Goal: Information Seeking & Learning: Check status

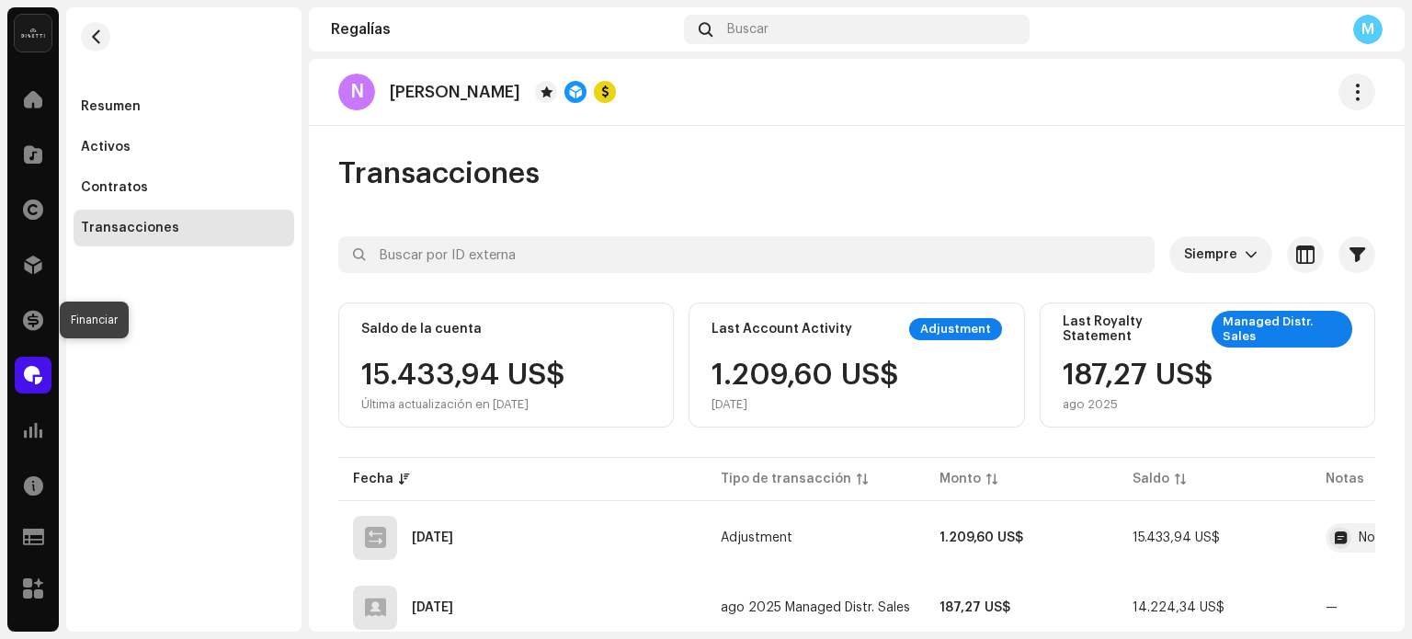
drag, startPoint x: 29, startPoint y: 306, endPoint x: 863, endPoint y: 70, distance: 866.8
click at [29, 306] on div at bounding box center [33, 320] width 37 height 37
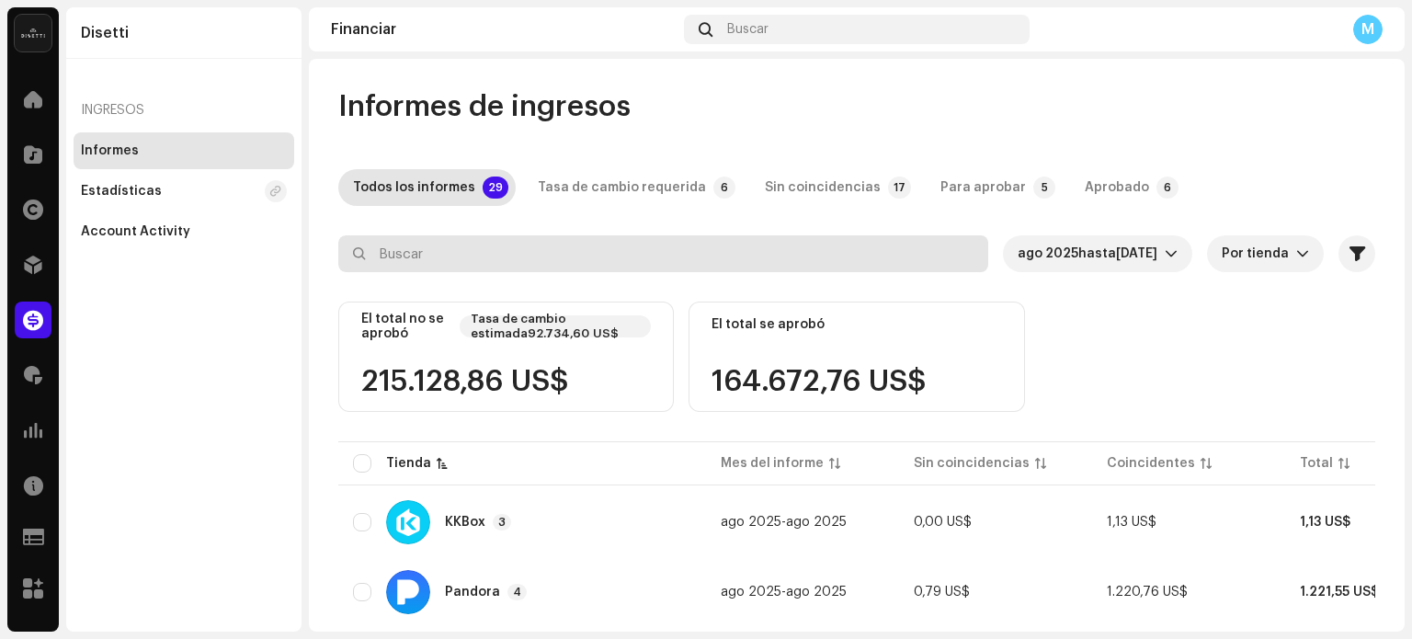
click at [482, 254] on input "text" at bounding box center [663, 253] width 650 height 37
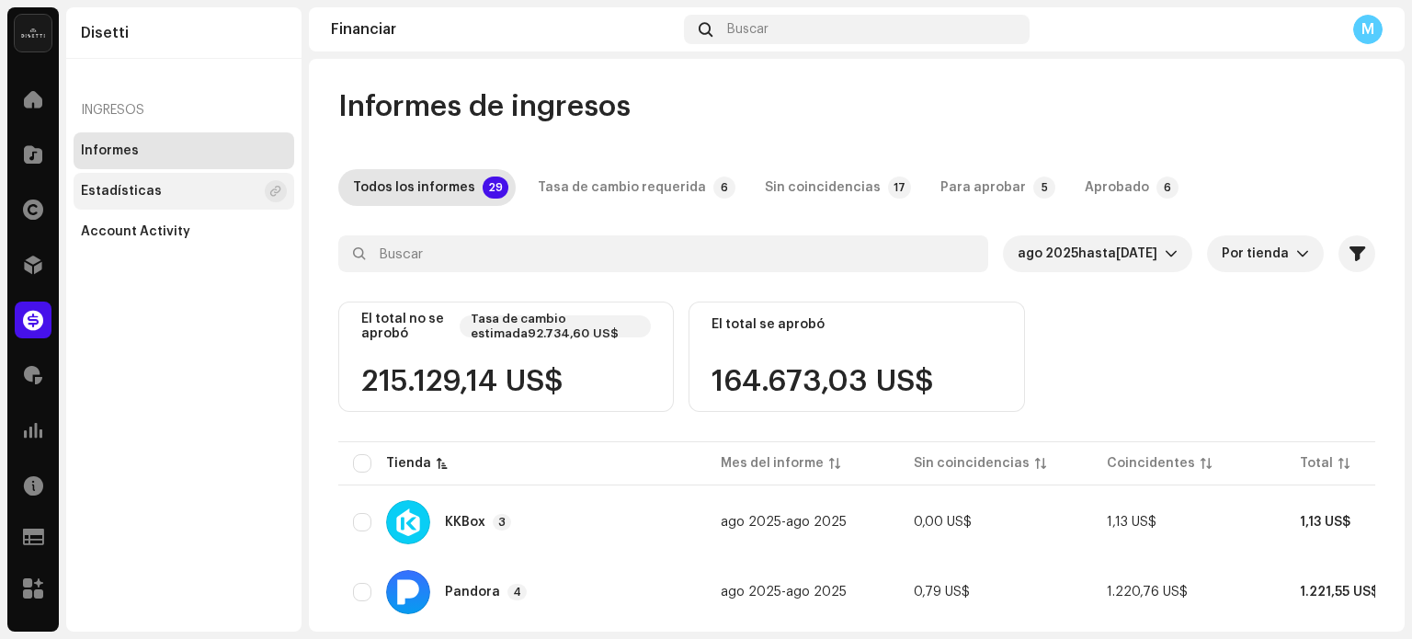
click at [138, 191] on div "Estadísticas" at bounding box center [121, 191] width 81 height 15
click at [22, 382] on div at bounding box center [33, 375] width 37 height 37
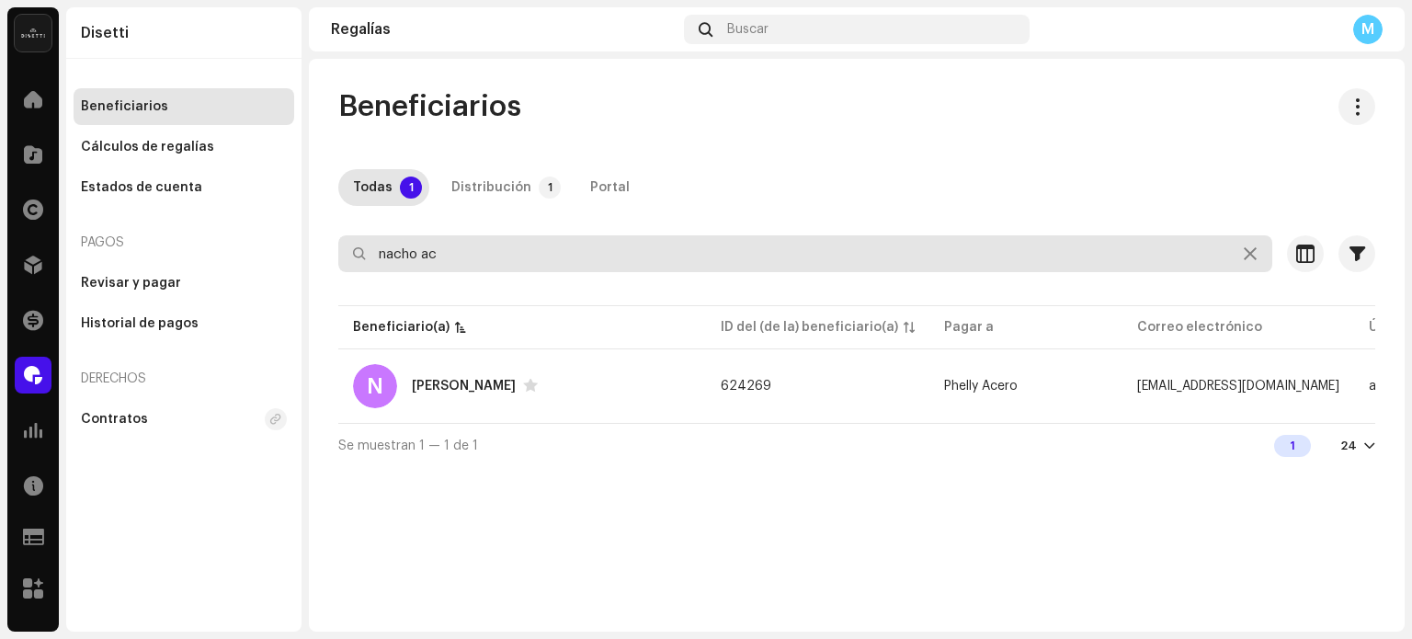
drag, startPoint x: 478, startPoint y: 250, endPoint x: 147, endPoint y: 240, distance: 331.2
click at [149, 241] on div "Disetti Inicio Catálogo Derechos Distribución Financiar Regalías Estadísticas R…" at bounding box center [706, 319] width 1412 height 639
type input "legua musi"
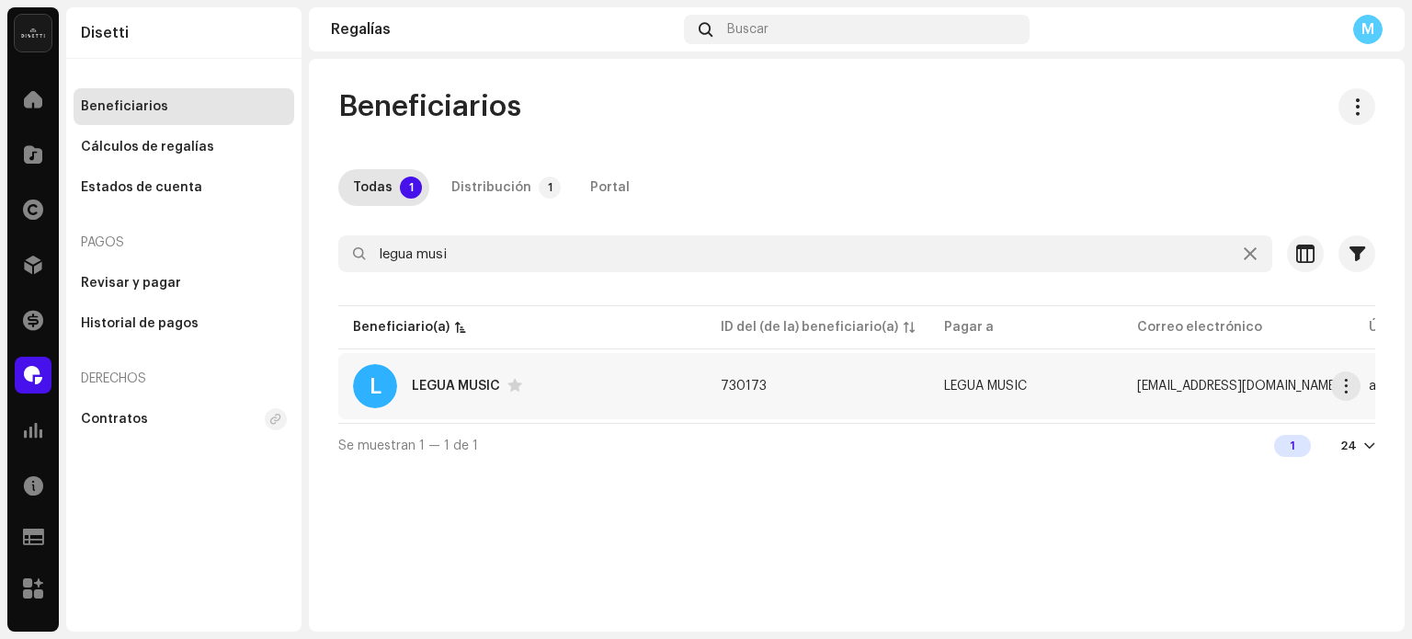
click at [471, 380] on div "LEGUA MUSIC" at bounding box center [456, 386] width 88 height 13
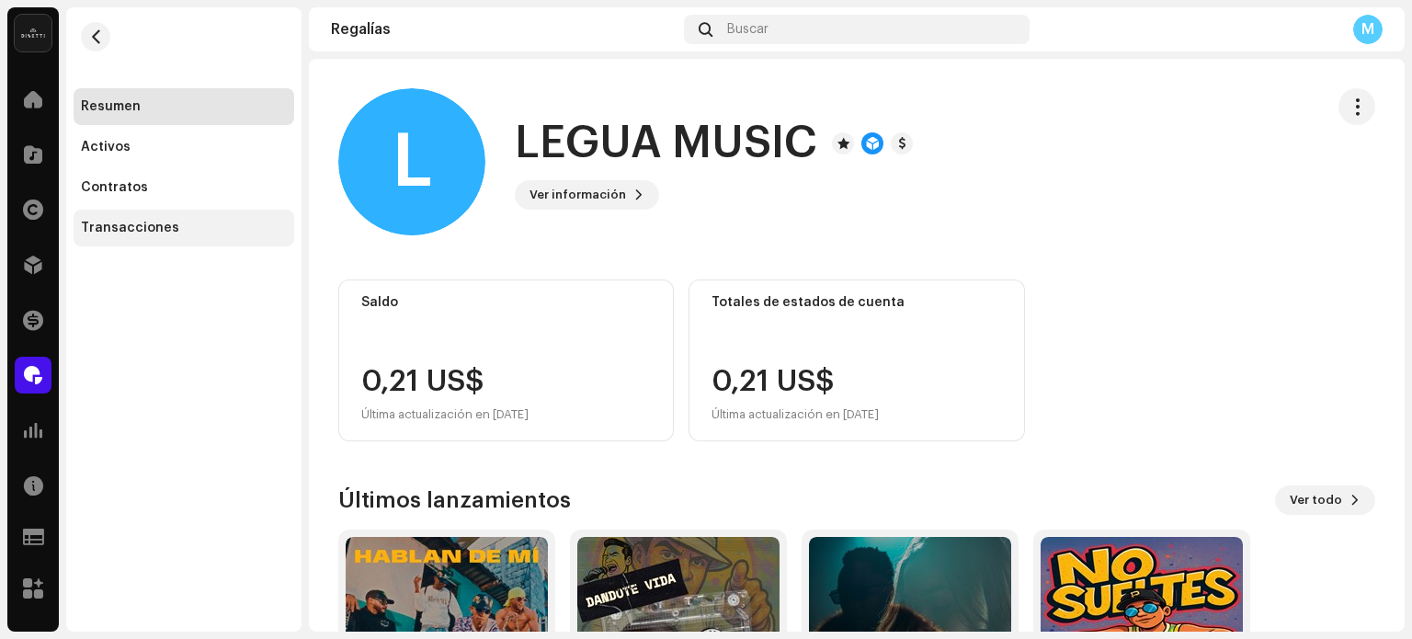
click at [159, 227] on div "Transacciones" at bounding box center [130, 228] width 98 height 15
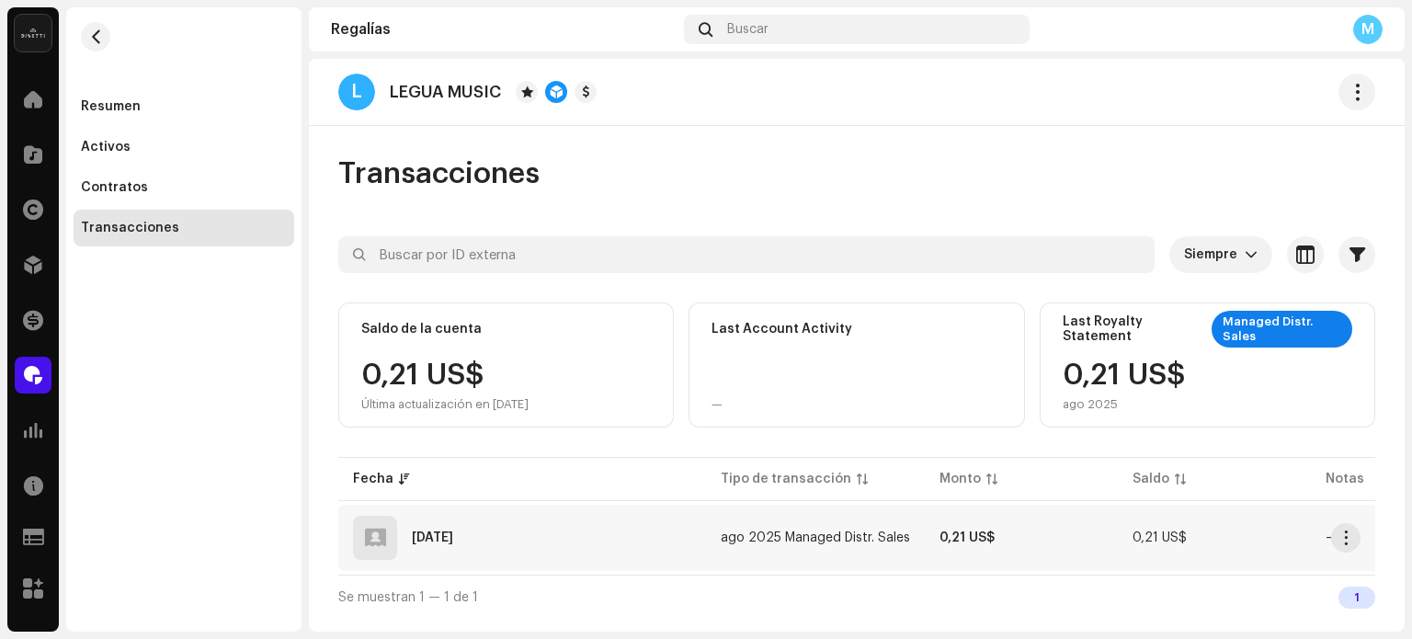
click at [621, 536] on div "[DATE]" at bounding box center [522, 538] width 338 height 44
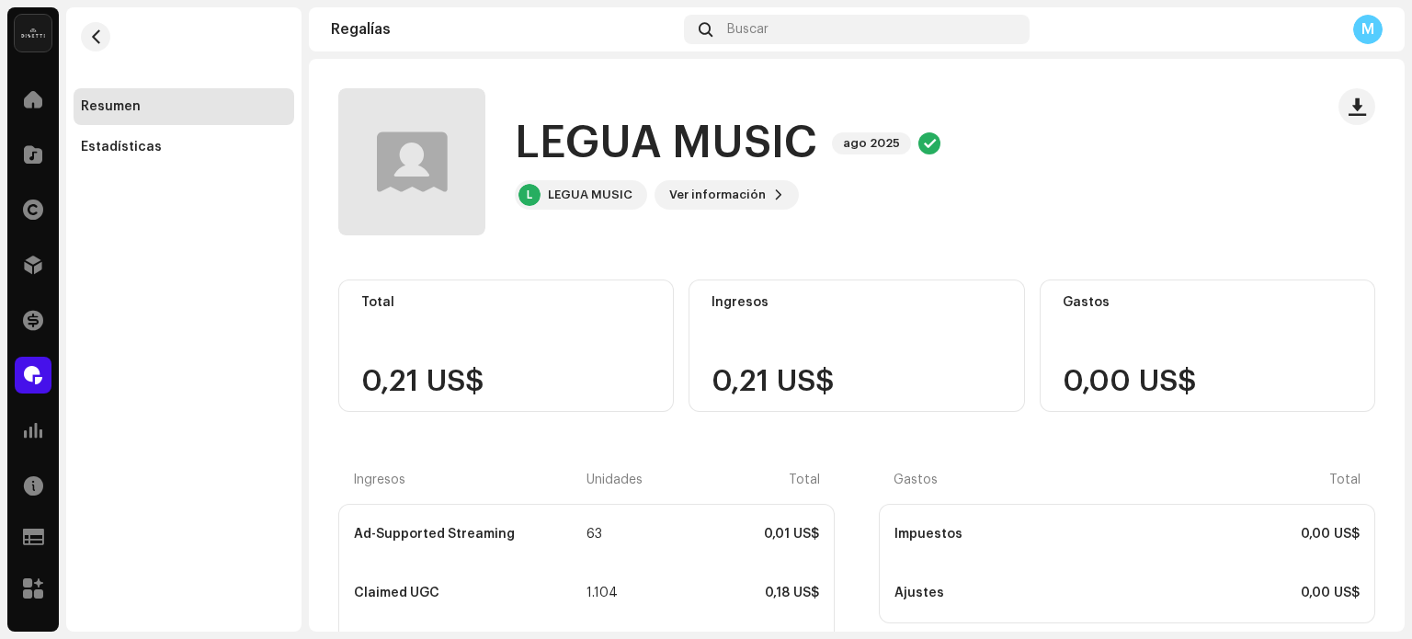
click at [197, 170] on div "Resumen Estadísticas" at bounding box center [183, 319] width 235 height 624
click at [192, 166] on div "Resumen Estadísticas" at bounding box center [183, 319] width 235 height 624
click at [202, 147] on div "Estadísticas" at bounding box center [184, 147] width 206 height 15
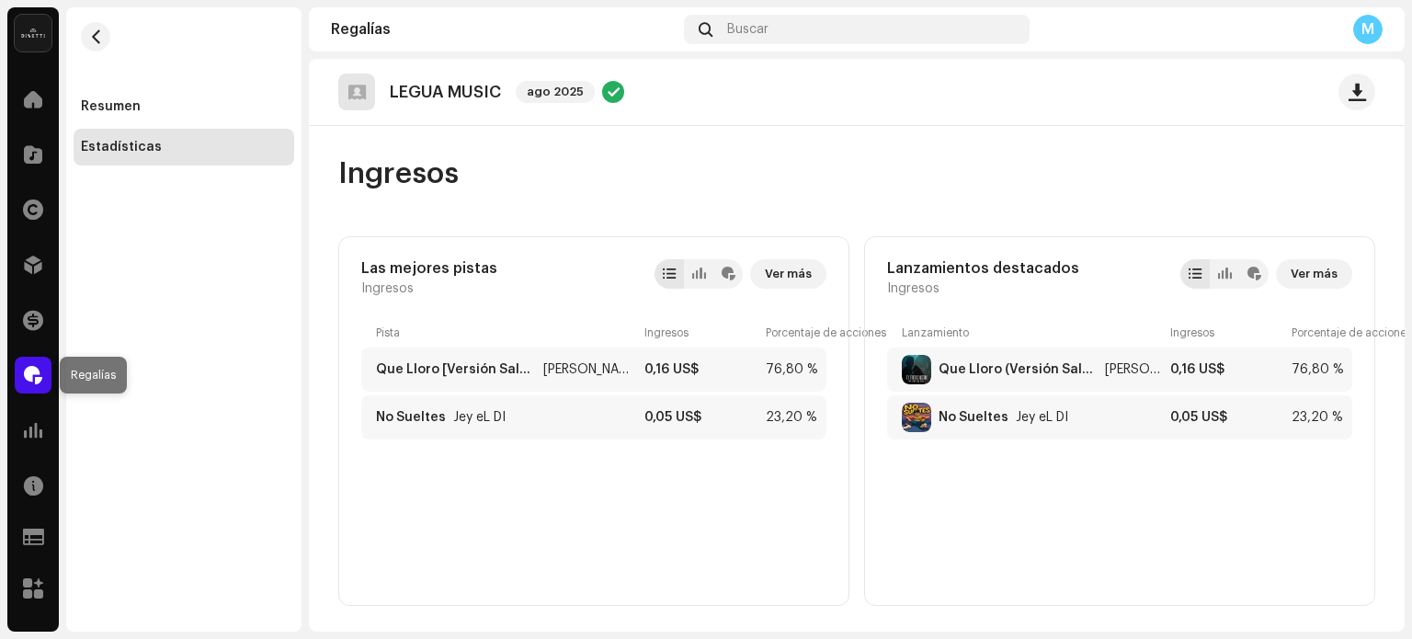
click at [23, 365] on div at bounding box center [33, 375] width 37 height 37
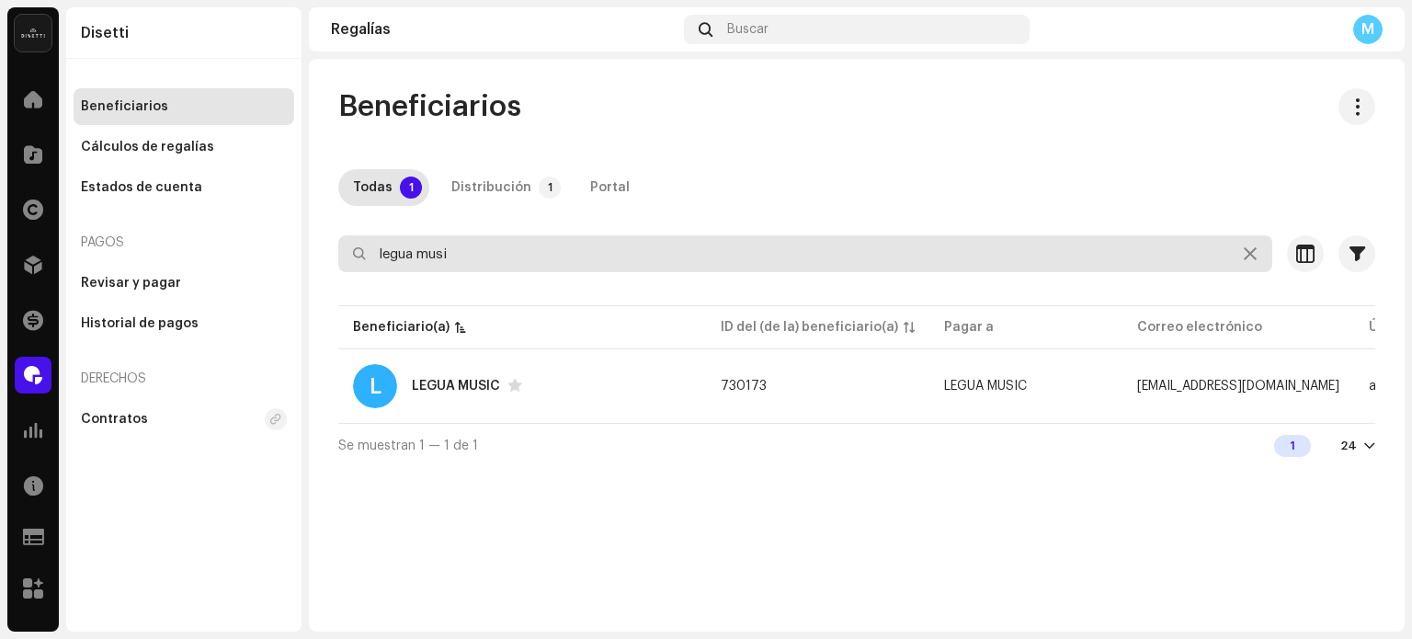
drag, startPoint x: 519, startPoint y: 249, endPoint x: 0, endPoint y: 241, distance: 518.7
click at [0, 239] on div "Disetti Inicio Catálogo Derechos Distribución Financiar Regalías Estadísticas R…" at bounding box center [706, 319] width 1412 height 639
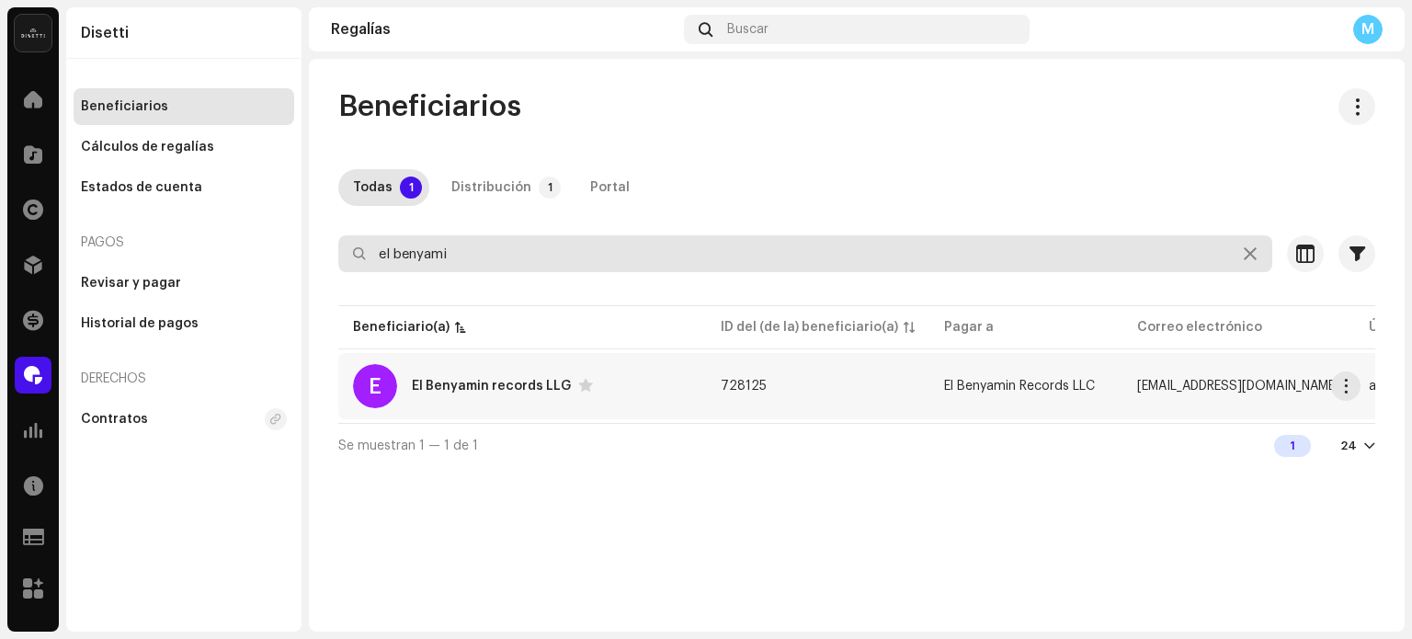
type input "el benyami"
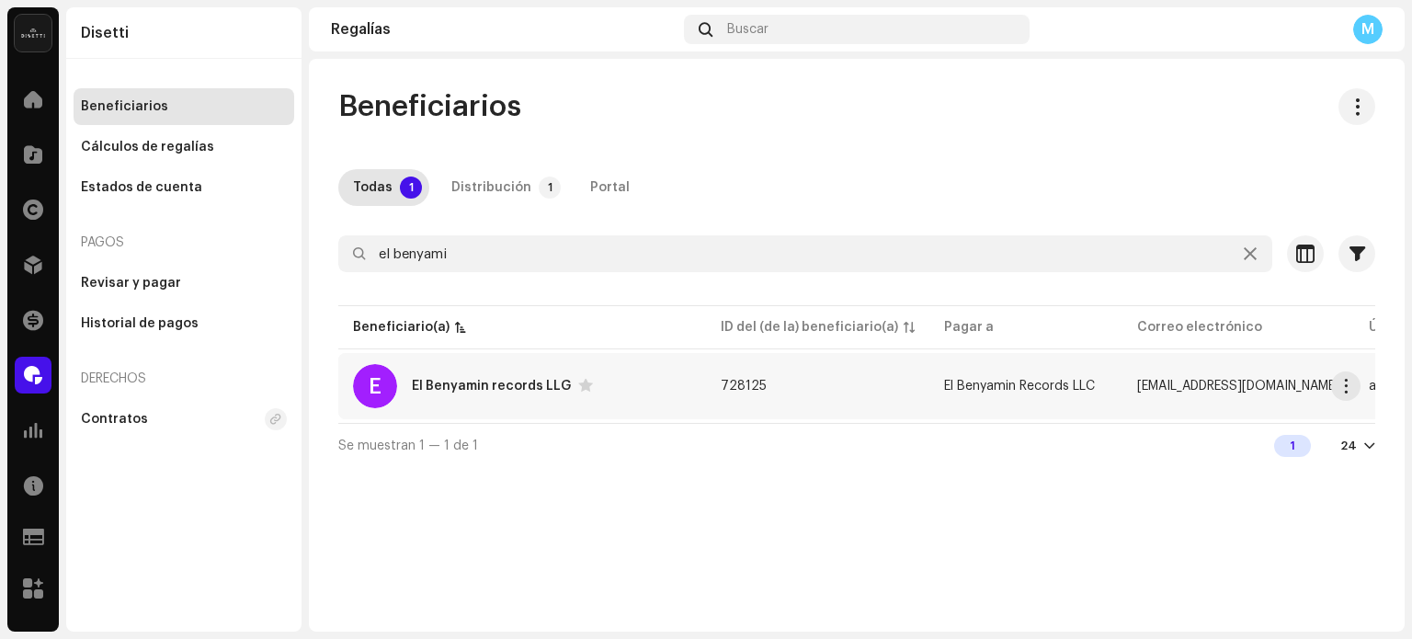
click at [438, 380] on div "El Benyamin records LLG" at bounding box center [491, 386] width 159 height 13
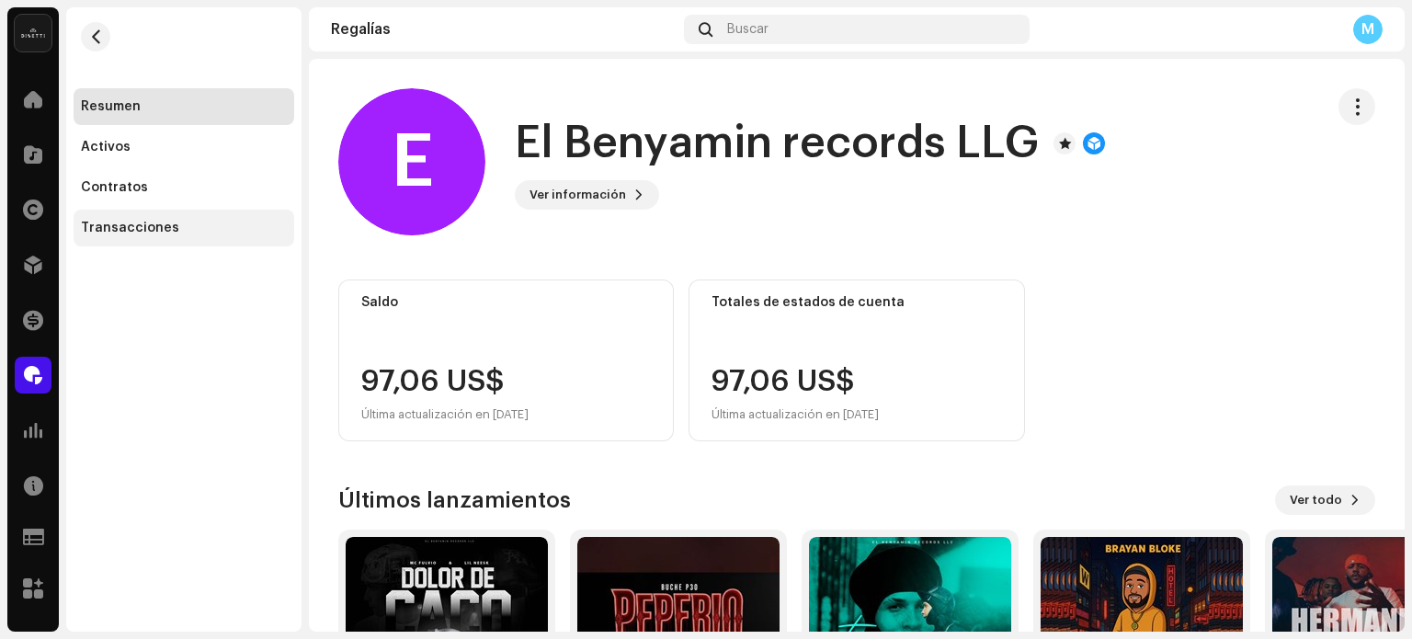
click at [181, 223] on div "Transacciones" at bounding box center [184, 228] width 206 height 15
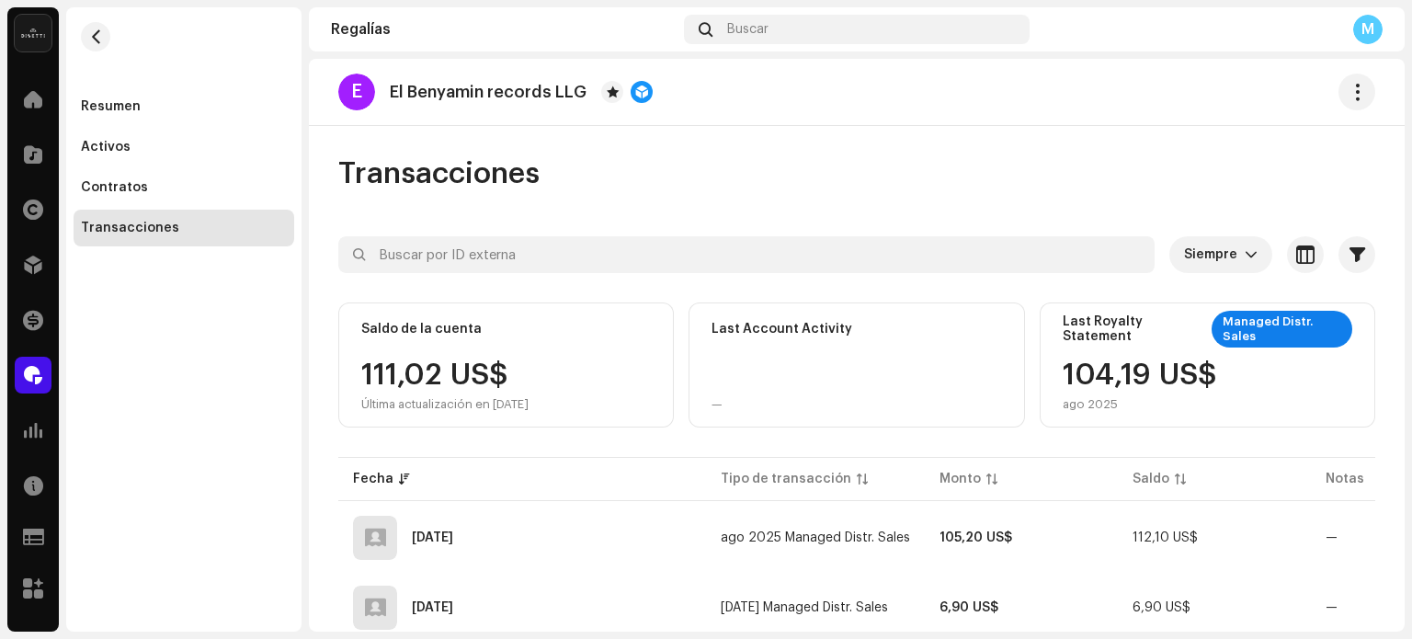
scroll to position [63, 0]
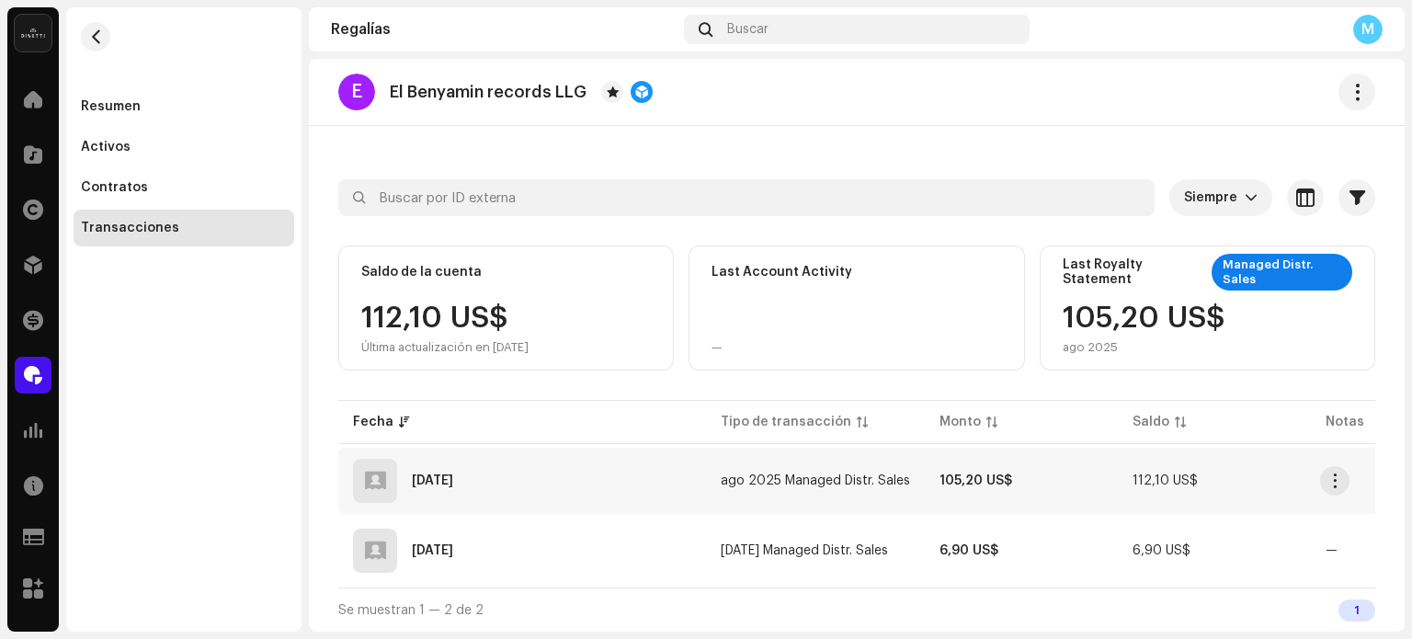
click at [522, 467] on div "[DATE]" at bounding box center [522, 481] width 338 height 44
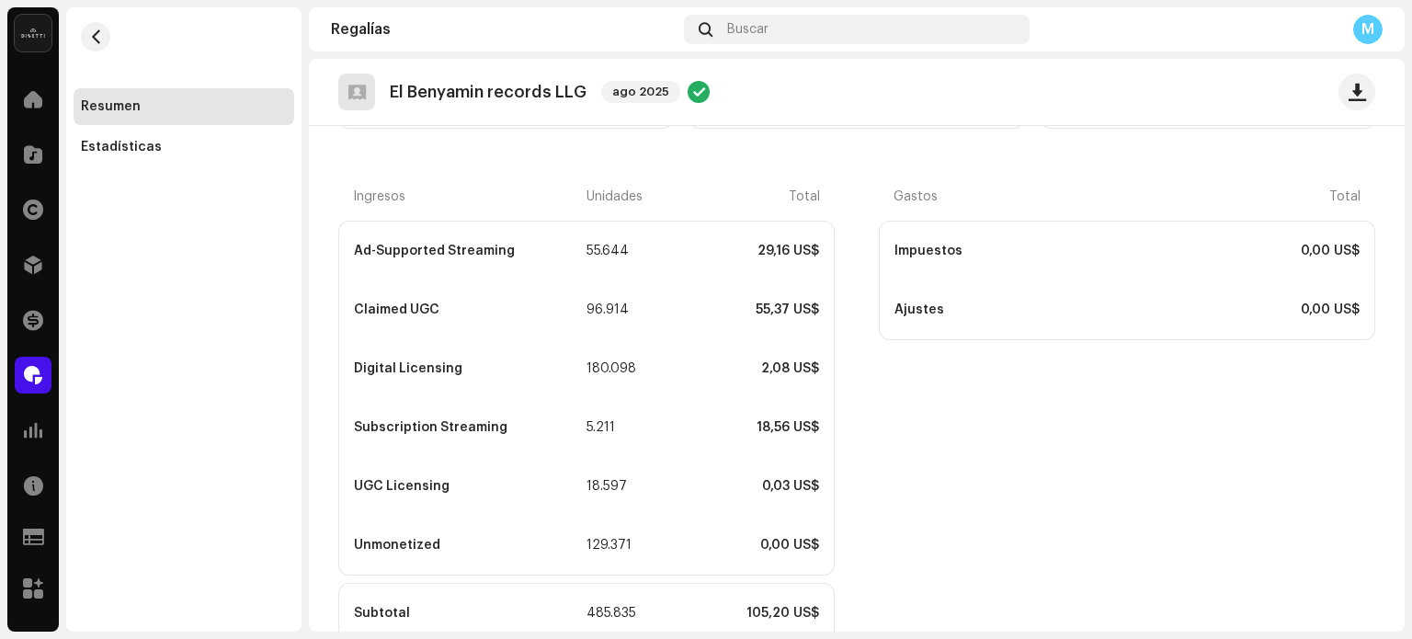
scroll to position [450, 0]
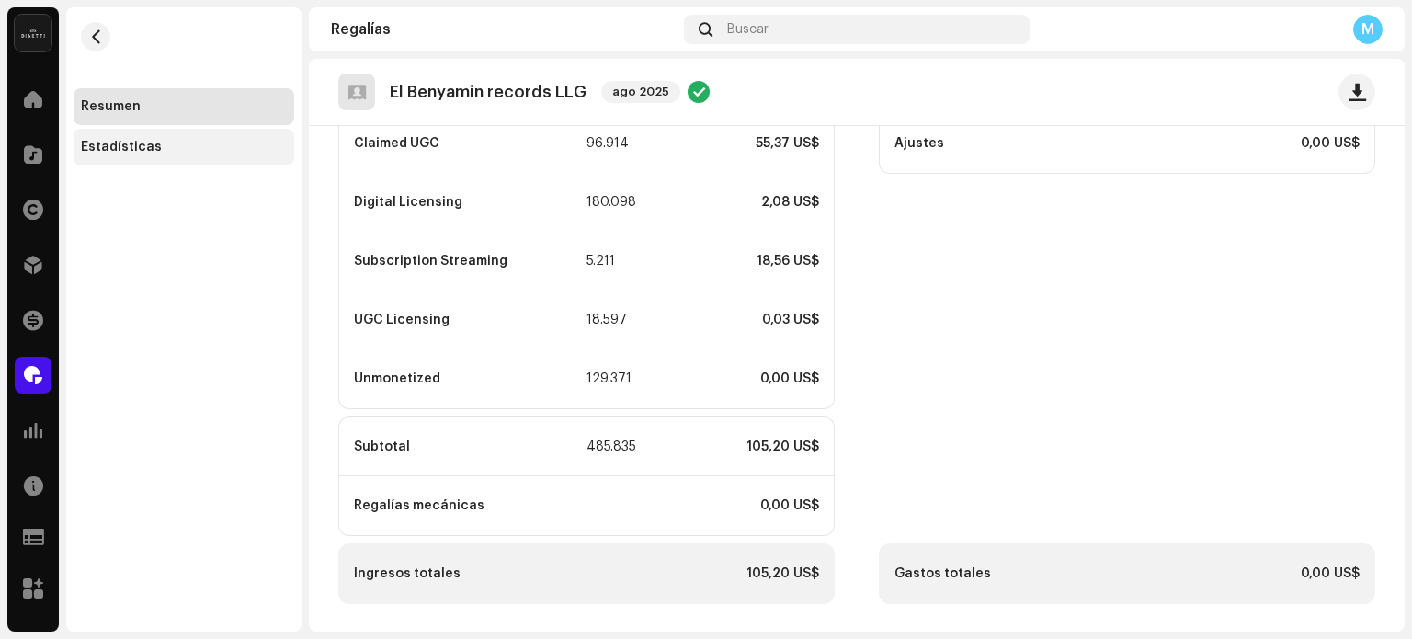
click at [211, 138] on div "Estadísticas" at bounding box center [184, 147] width 221 height 37
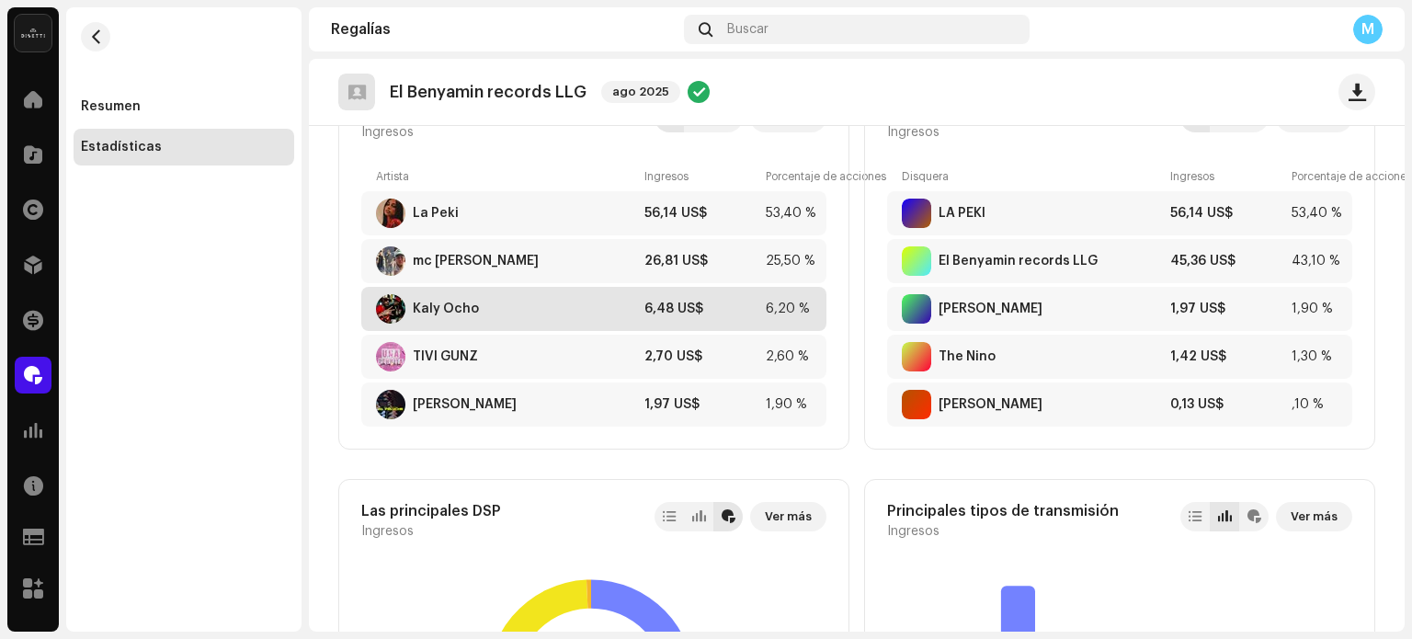
scroll to position [463, 0]
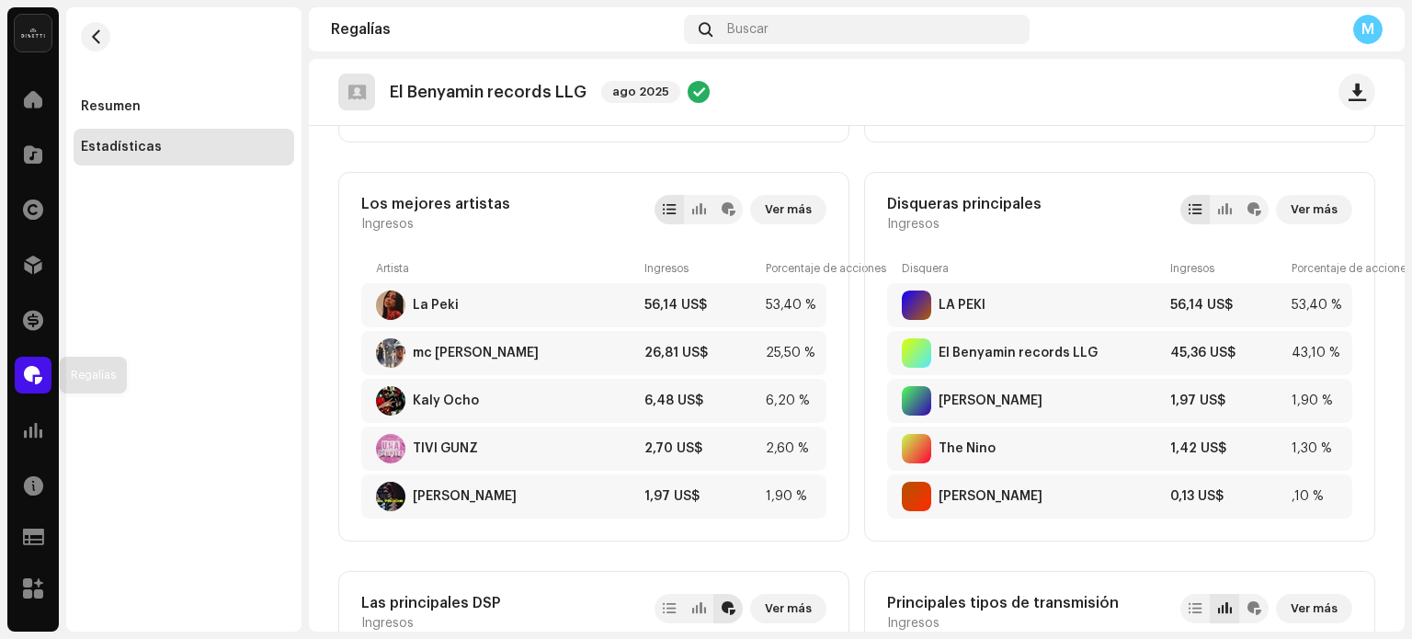
click at [20, 378] on div at bounding box center [33, 375] width 37 height 37
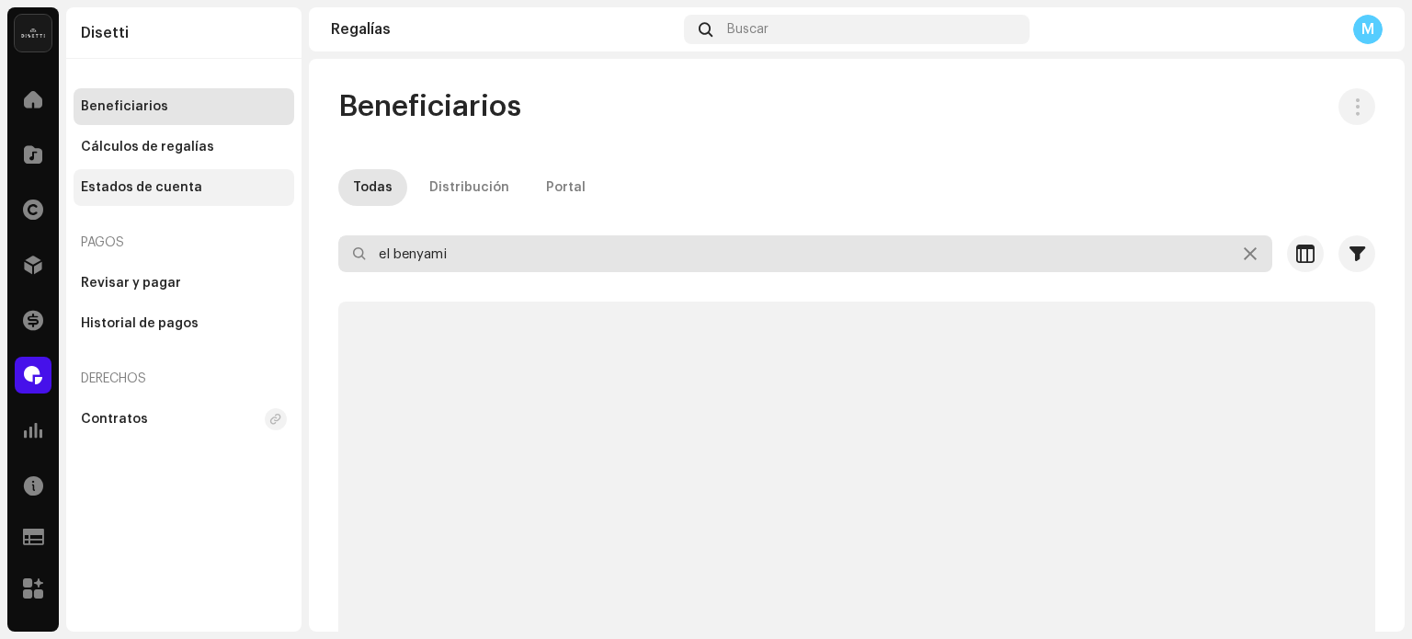
drag, startPoint x: 527, startPoint y: 249, endPoint x: 135, endPoint y: 189, distance: 396.4
click at [143, 189] on div "Disetti Inicio Catálogo Derechos Distribución Financiar Regalías Estadísticas R…" at bounding box center [706, 319] width 1412 height 639
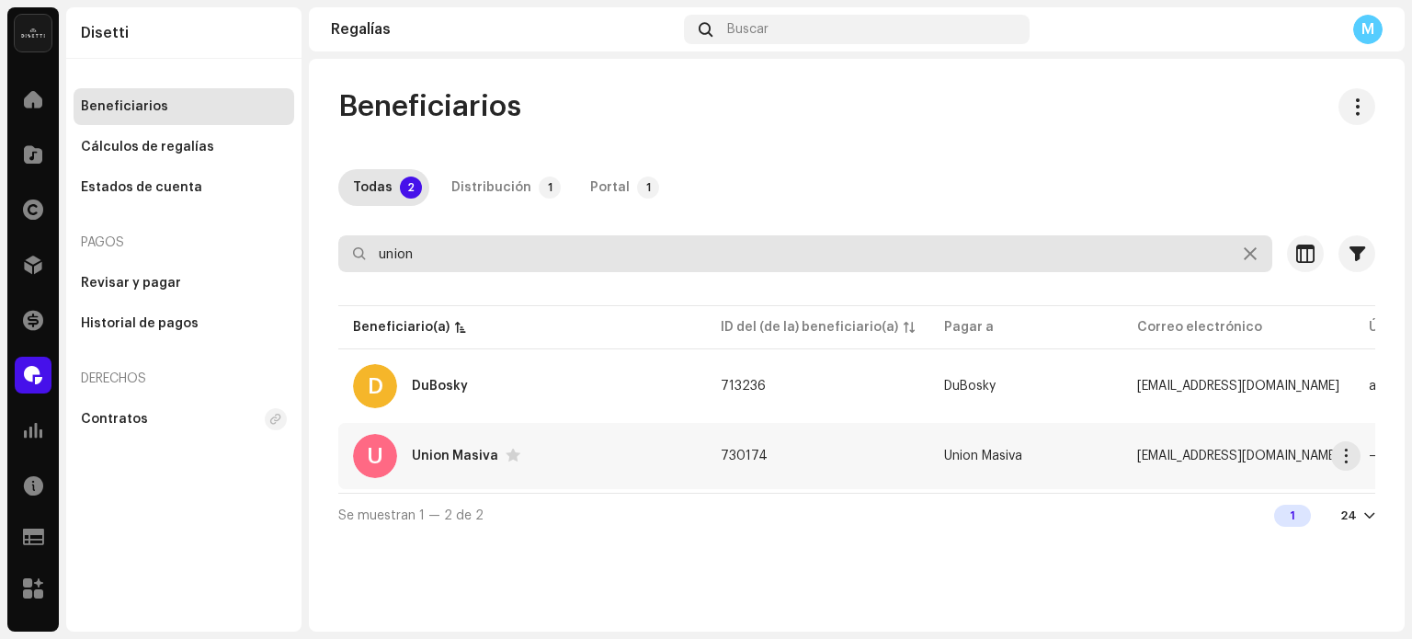
type input "union"
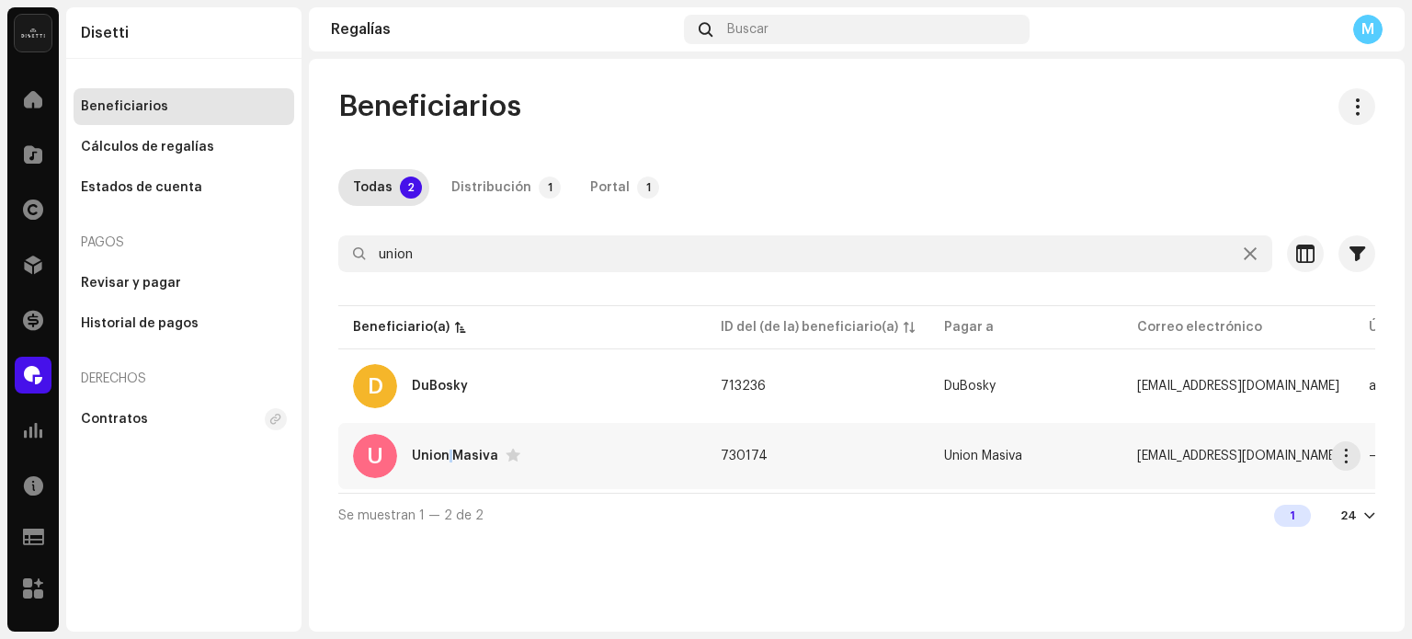
click at [450, 475] on div "U Union Masiva" at bounding box center [522, 456] width 338 height 44
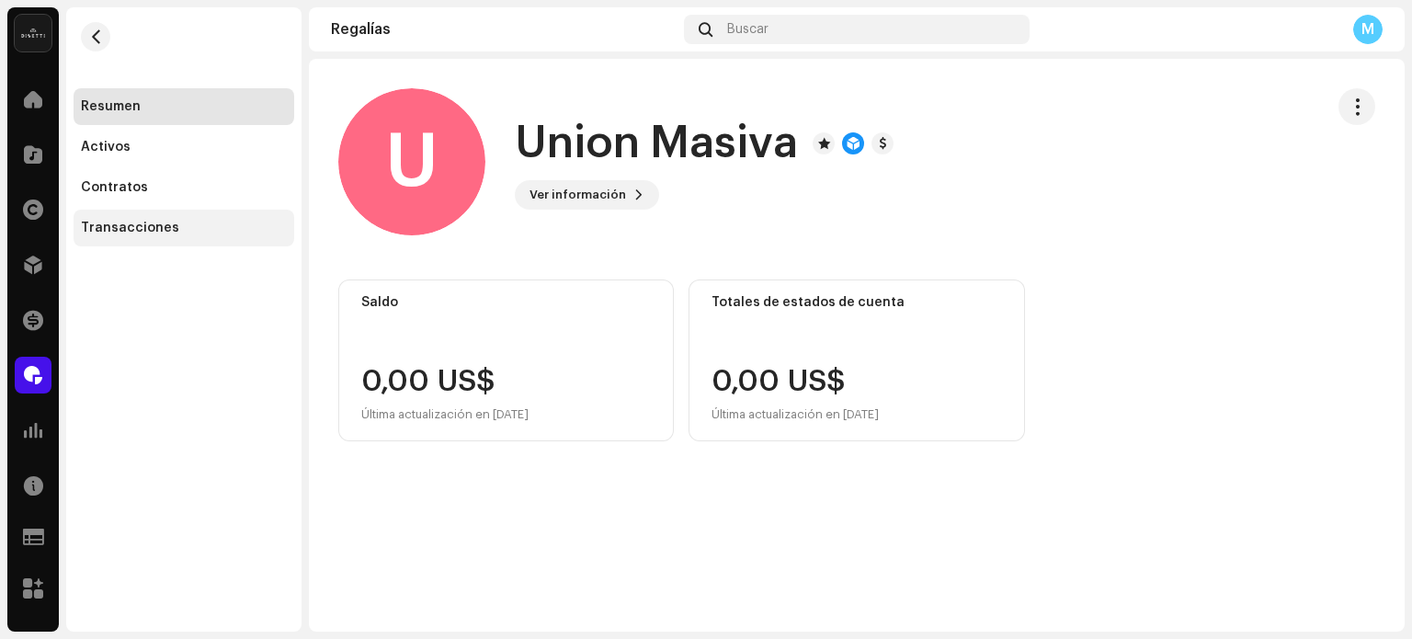
click at [217, 215] on div "Transacciones" at bounding box center [184, 228] width 221 height 37
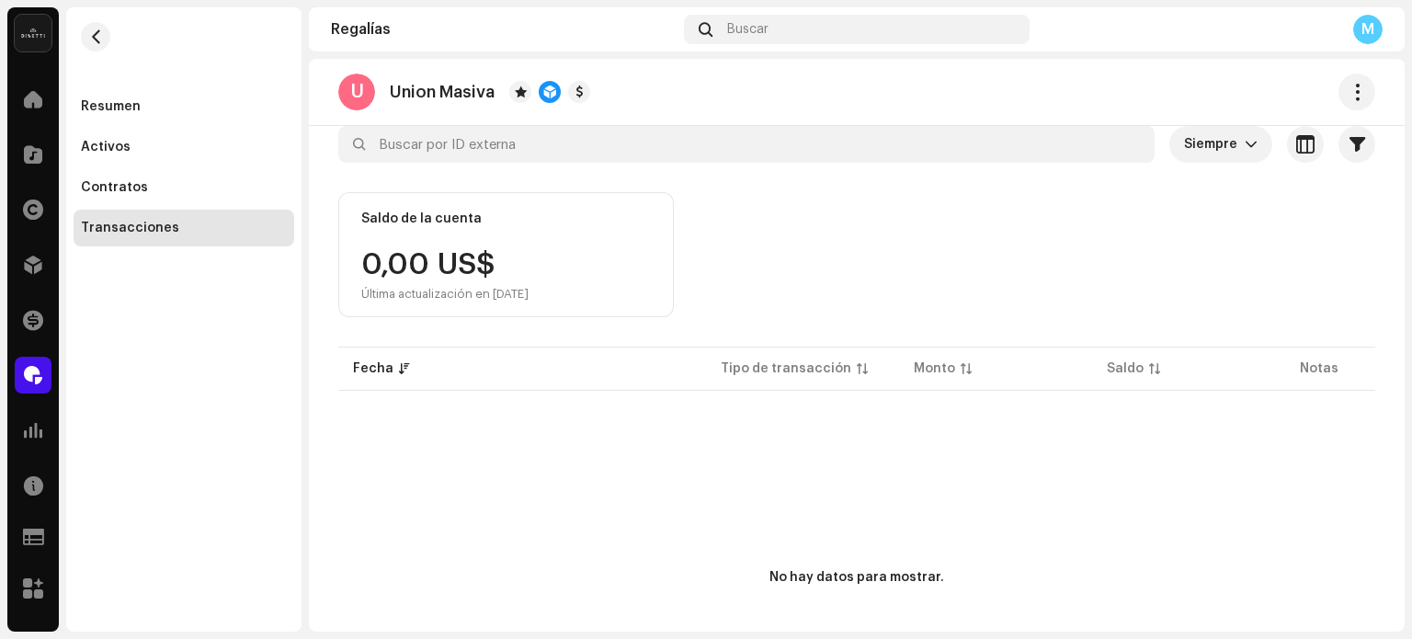
scroll to position [240, 0]
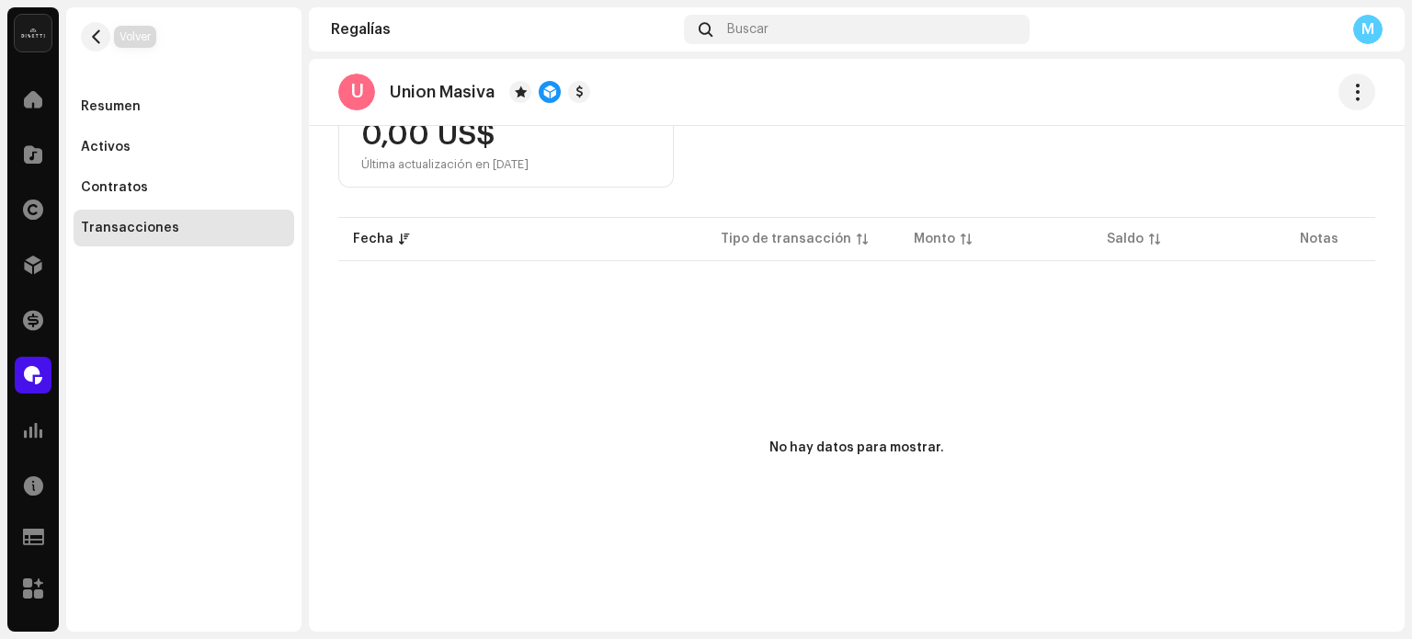
drag, startPoint x: 104, startPoint y: 38, endPoint x: 176, endPoint y: 1, distance: 80.6
click at [106, 37] on button "button" at bounding box center [95, 36] width 29 height 29
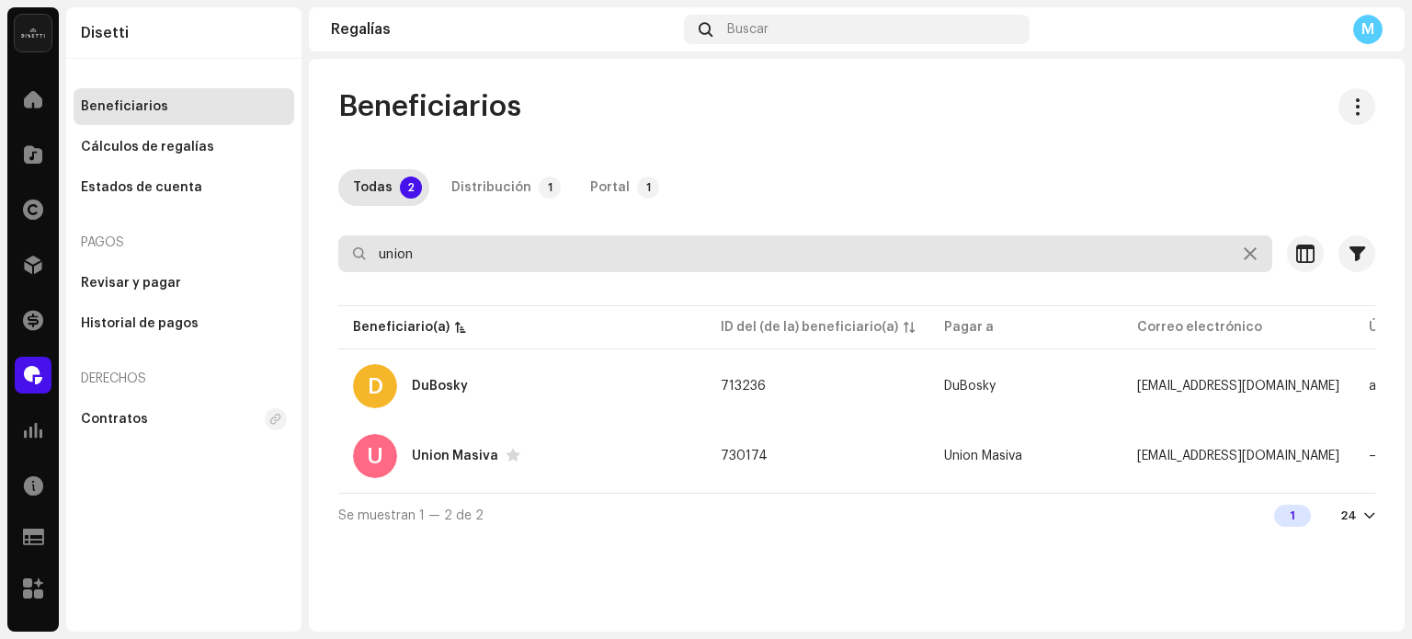
drag, startPoint x: 445, startPoint y: 249, endPoint x: 169, endPoint y: 215, distance: 277.9
click at [177, 217] on div "Disetti Inicio Catálogo Derechos Distribución Financiar Regalías Estadísticas R…" at bounding box center [706, 319] width 1412 height 639
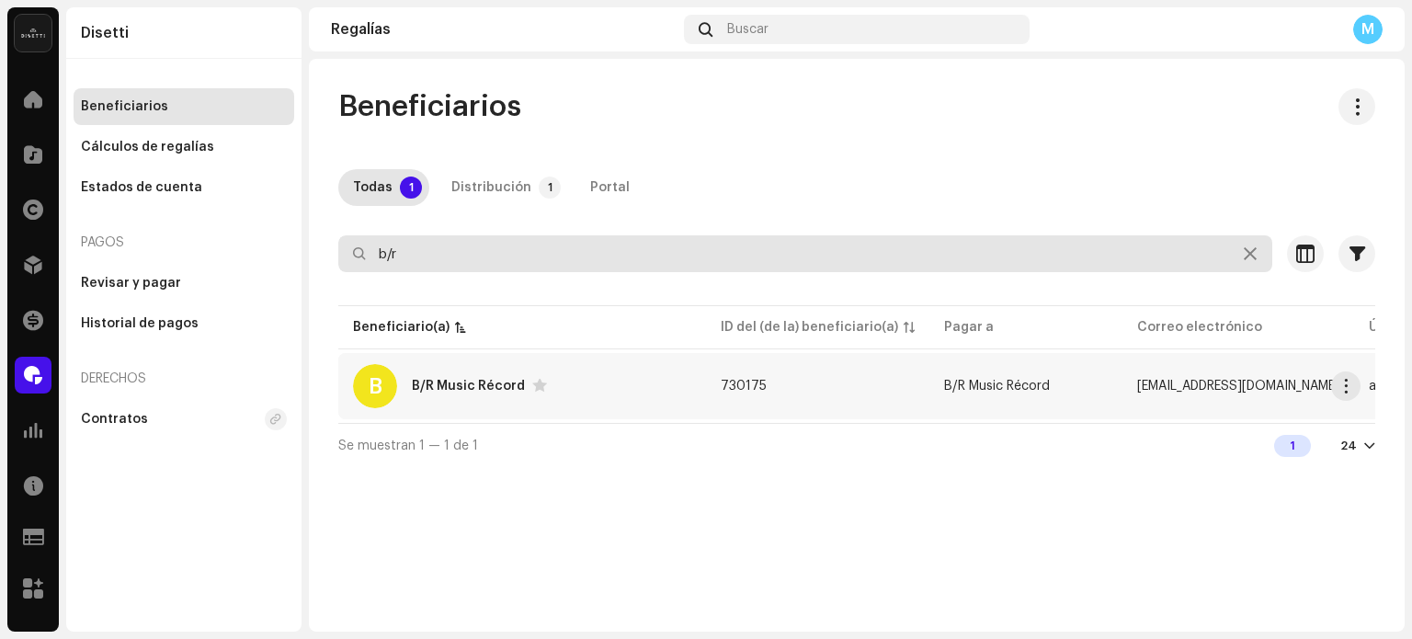
type input "b/r"
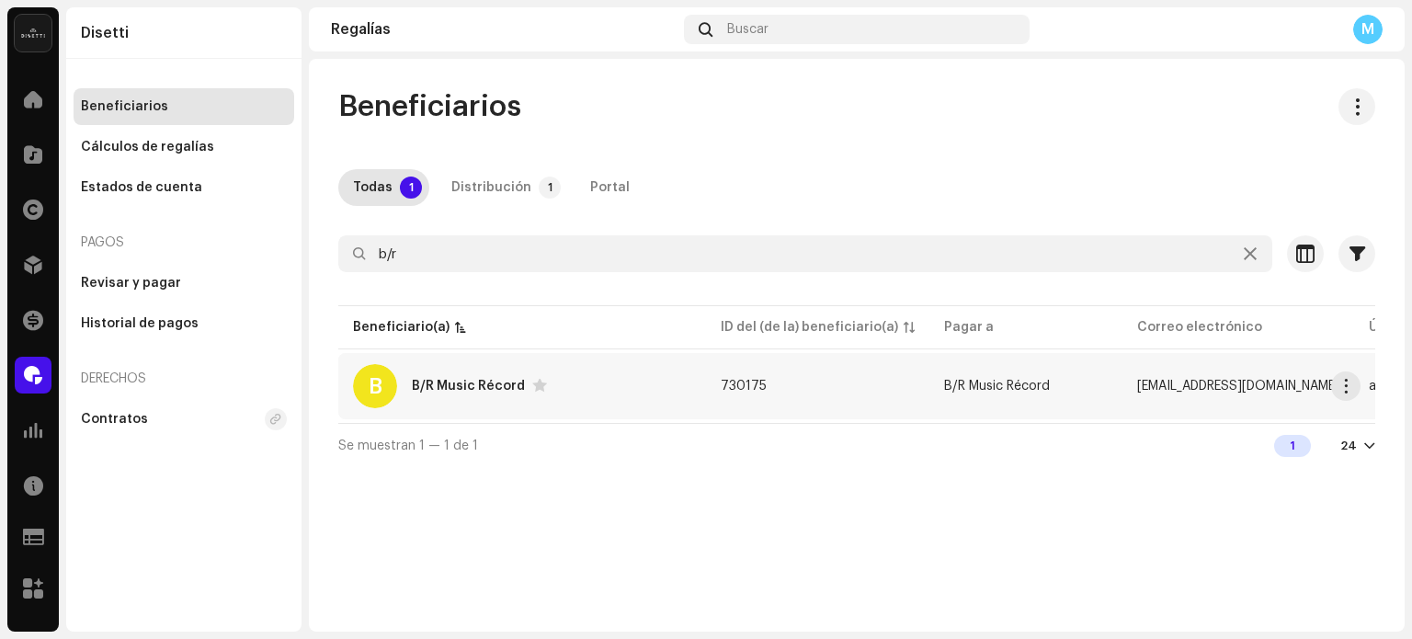
click at [480, 383] on div "B/R Music Récord" at bounding box center [468, 386] width 113 height 13
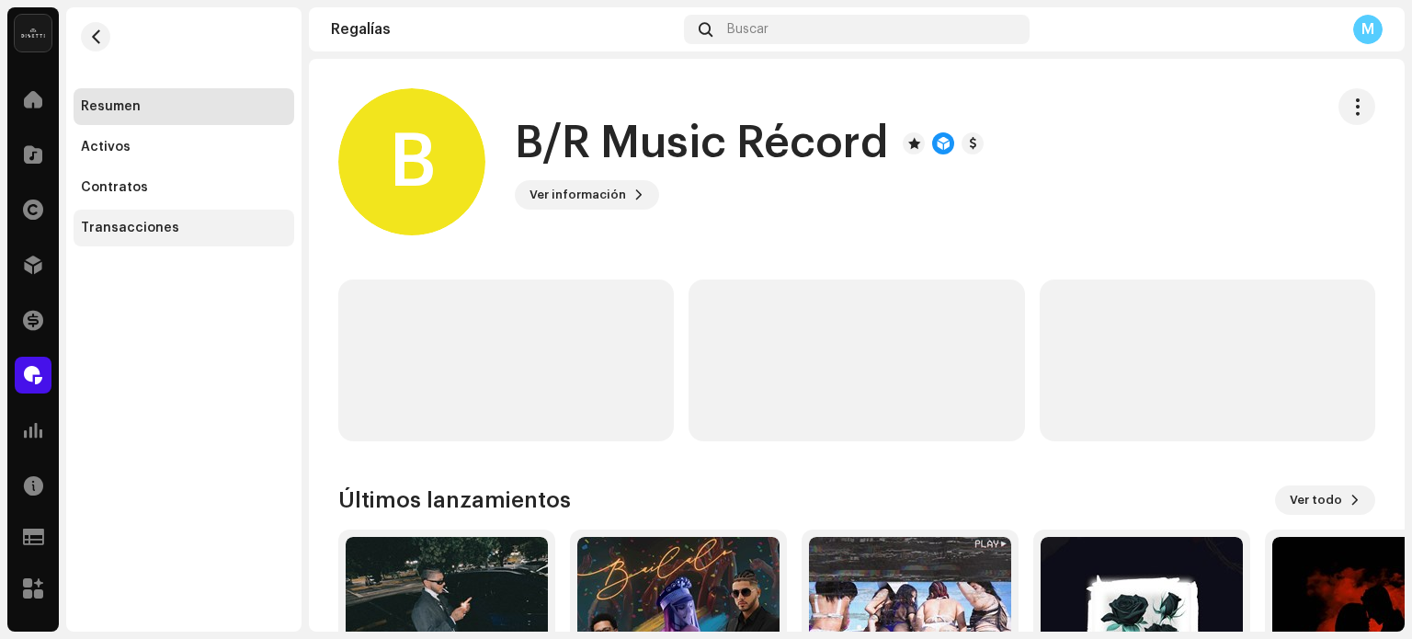
click at [257, 234] on div "Transacciones" at bounding box center [184, 228] width 206 height 15
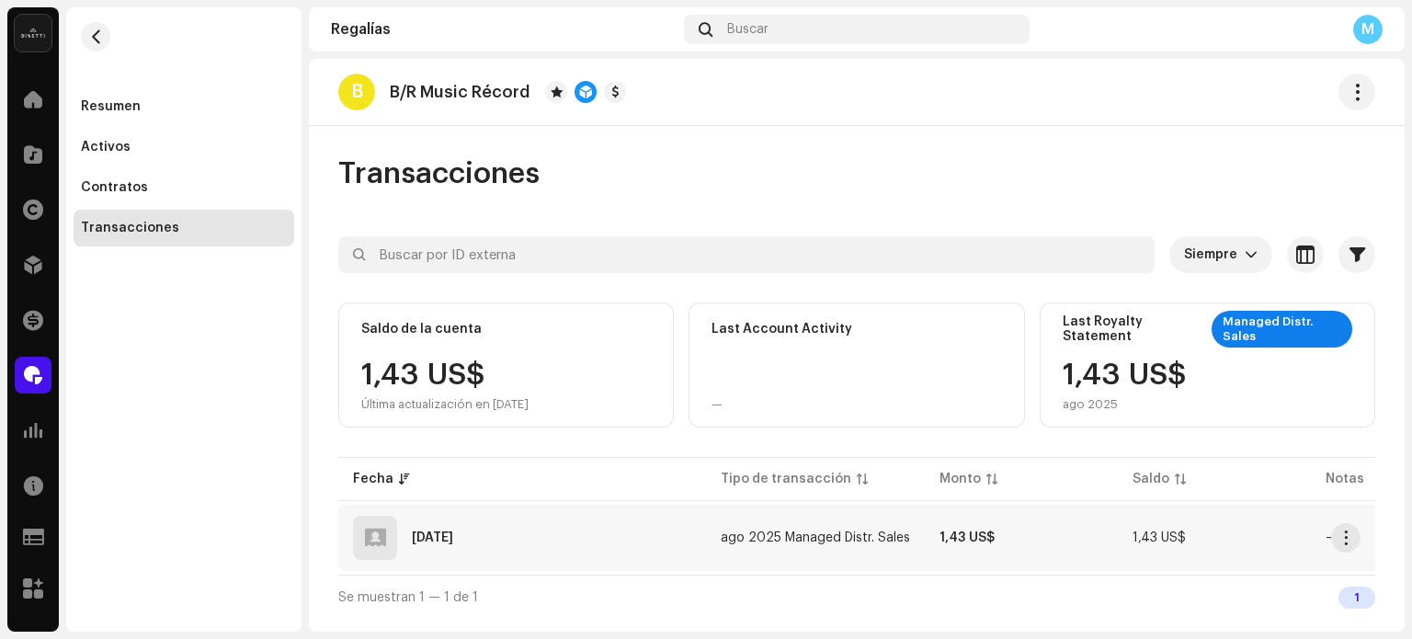
click at [572, 516] on div "[DATE]" at bounding box center [522, 538] width 338 height 44
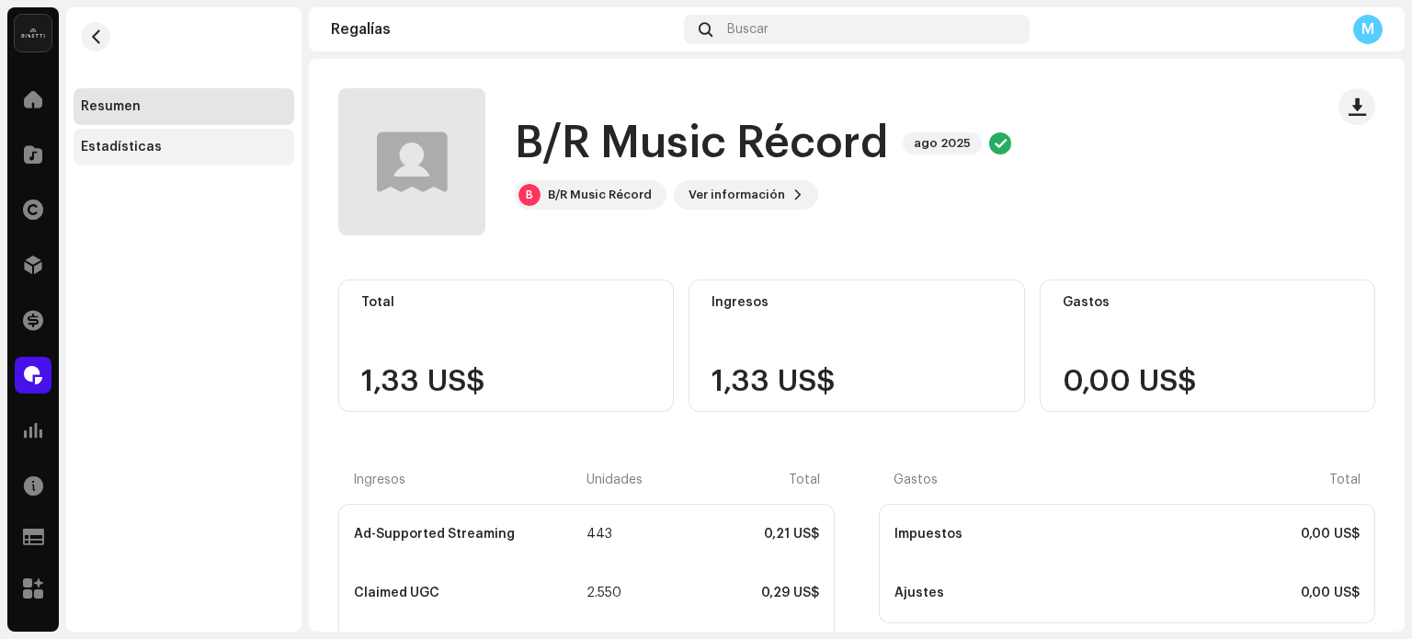
click at [244, 161] on div "Estadísticas" at bounding box center [184, 147] width 221 height 37
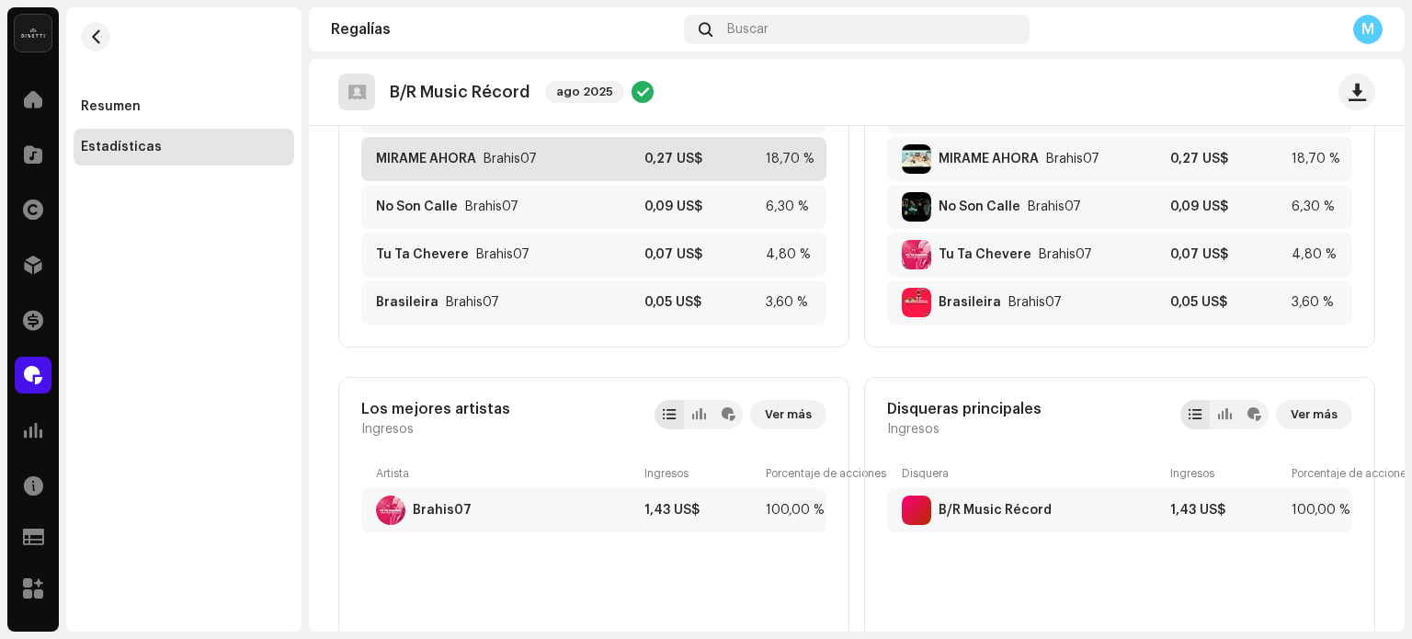
scroll to position [375, 0]
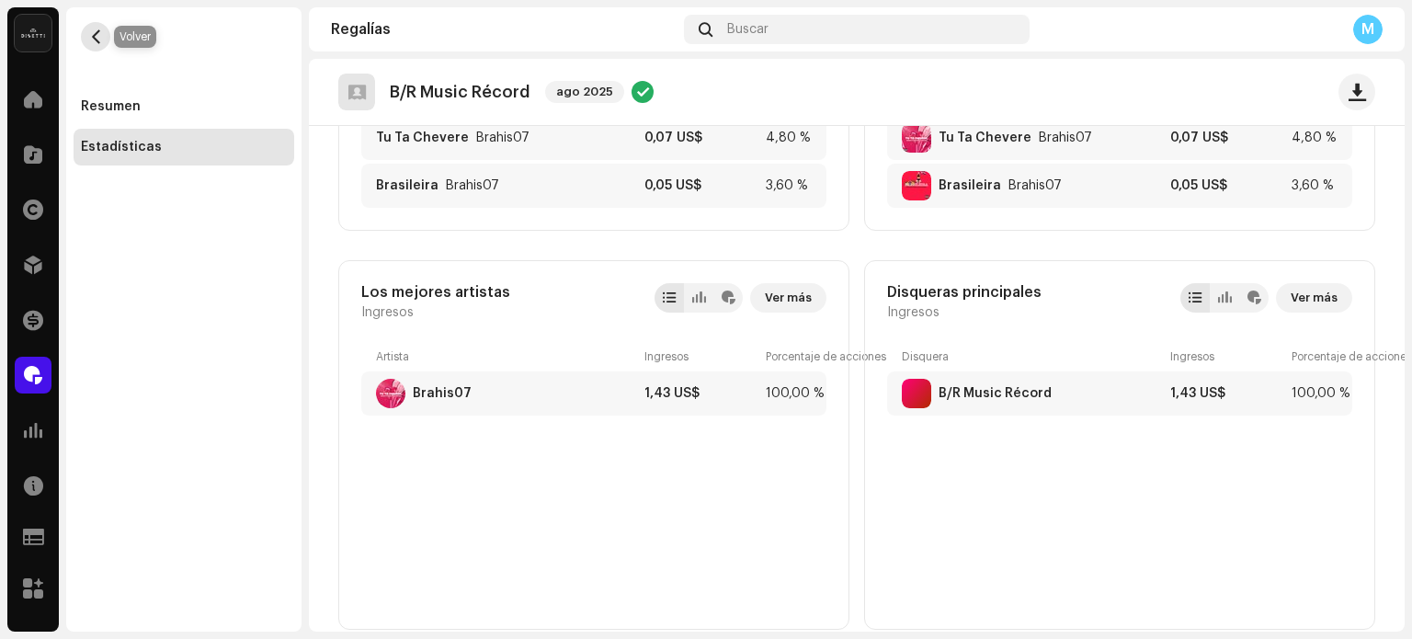
click at [96, 33] on span "button" at bounding box center [96, 36] width 14 height 15
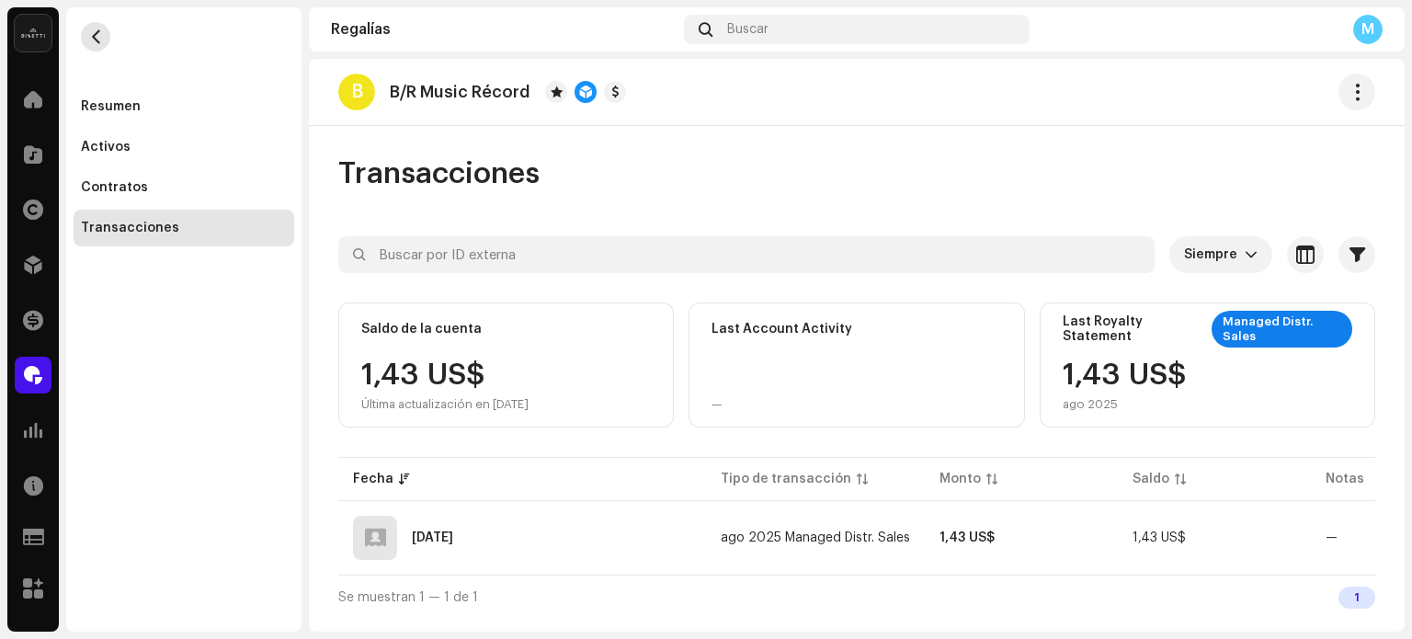
click at [102, 43] on span "button" at bounding box center [96, 36] width 14 height 15
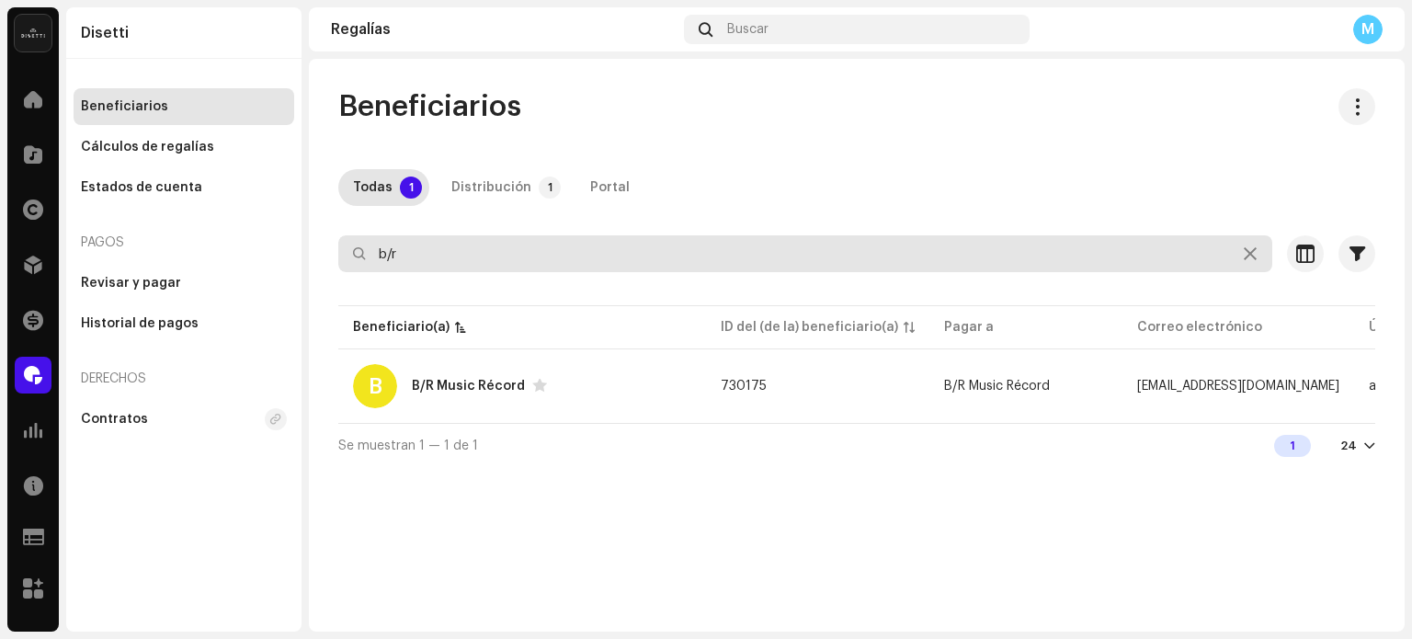
drag, startPoint x: 537, startPoint y: 257, endPoint x: 85, endPoint y: 212, distance: 454.6
click at [95, 216] on div "Disetti Inicio Catálogo Derechos Distribución Financiar Regalías Estadísticas R…" at bounding box center [706, 319] width 1412 height 639
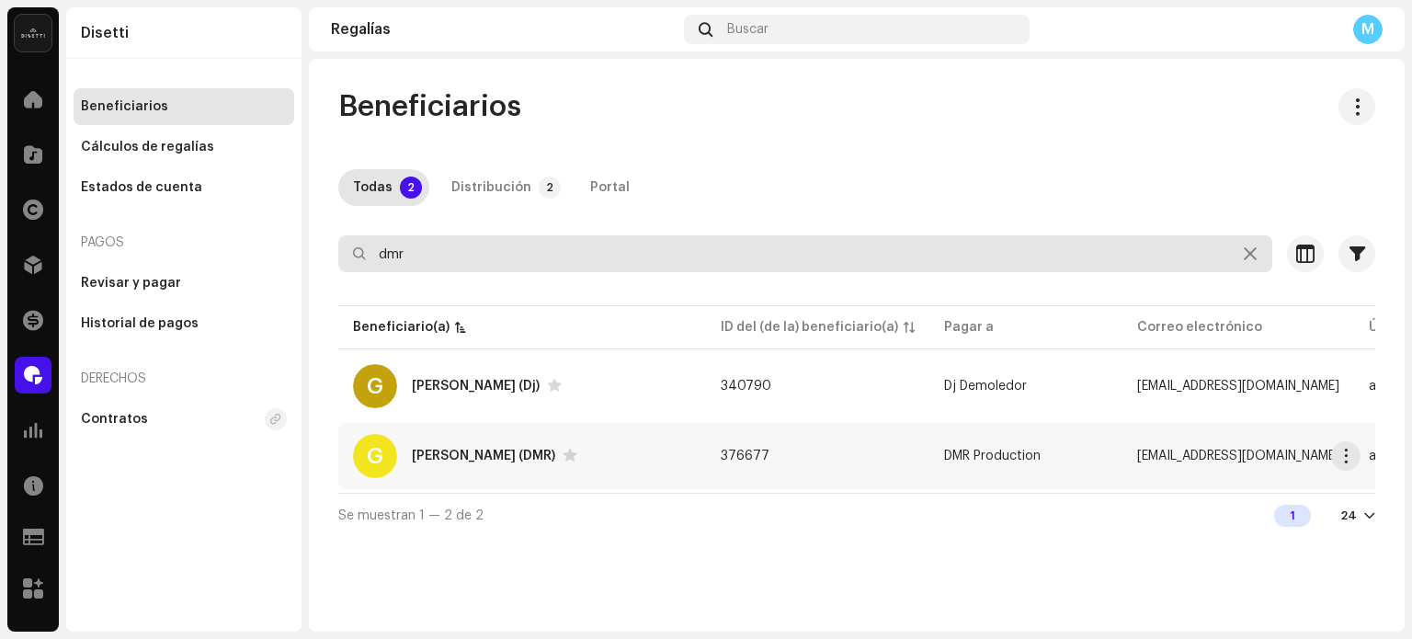
type input "dmr"
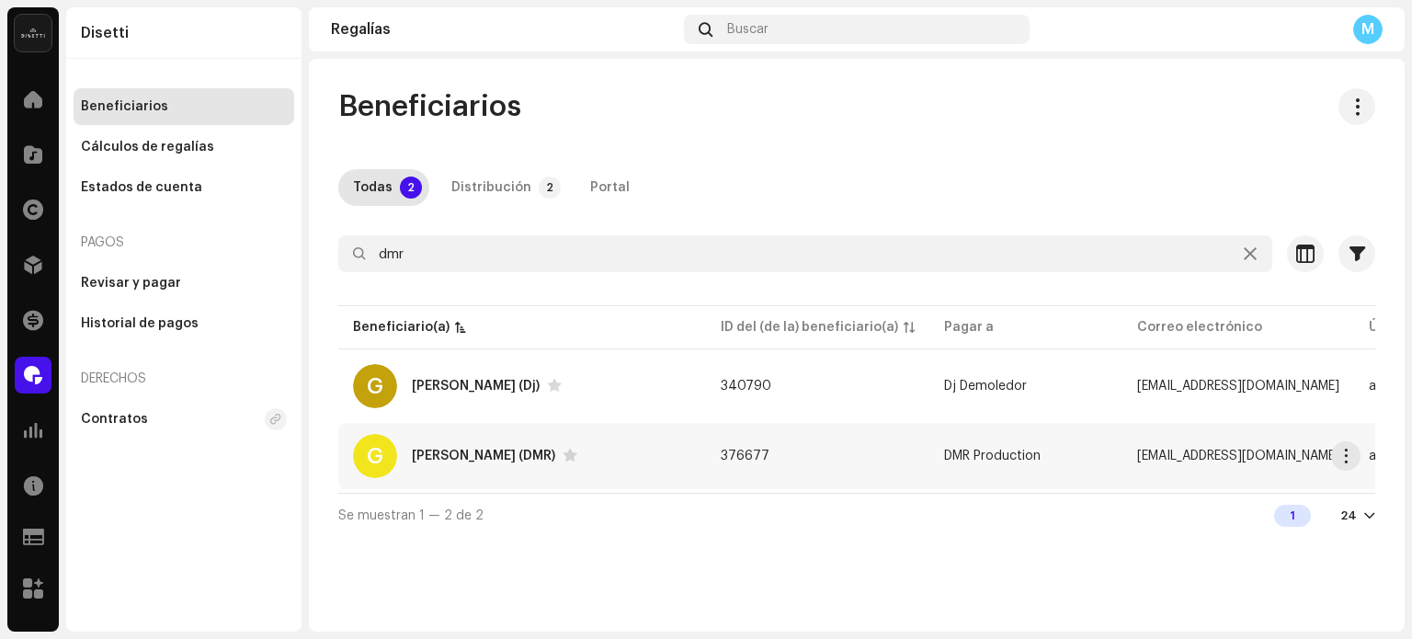
click at [449, 459] on div "German Padilla (DMR)" at bounding box center [483, 456] width 143 height 13
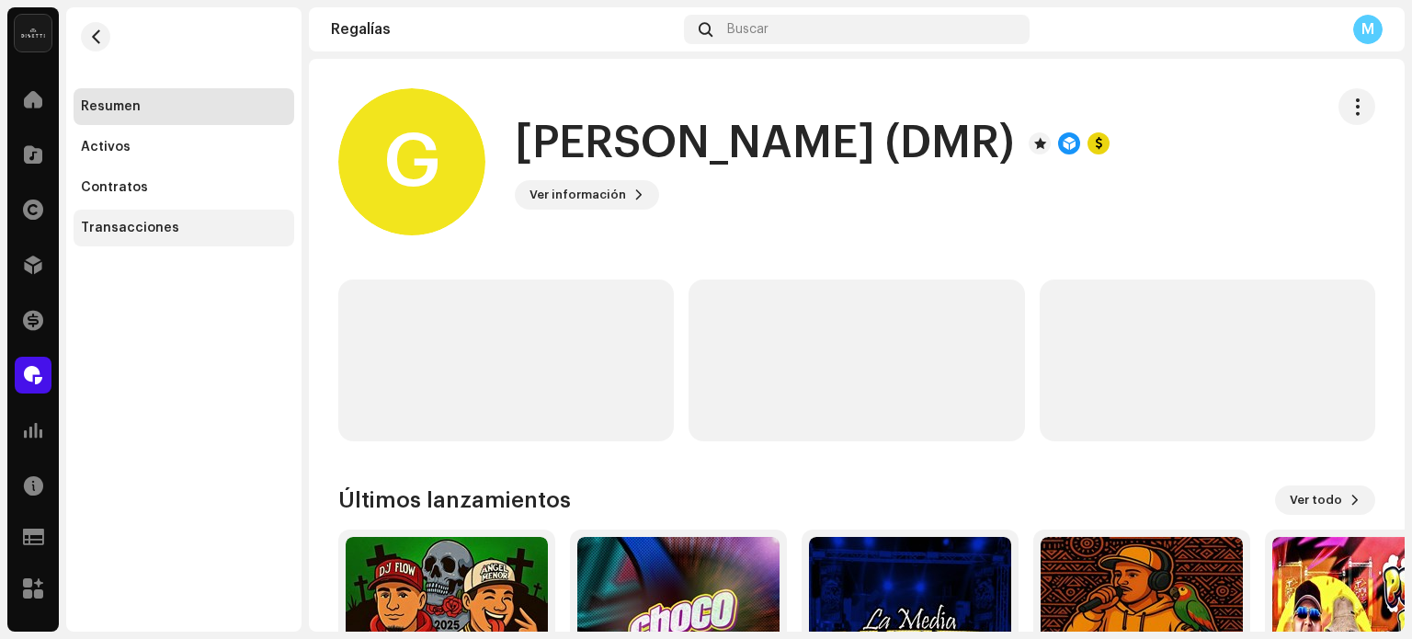
drag, startPoint x: 169, startPoint y: 223, endPoint x: 230, endPoint y: 162, distance: 85.8
click at [169, 223] on div "Transacciones" at bounding box center [184, 228] width 206 height 15
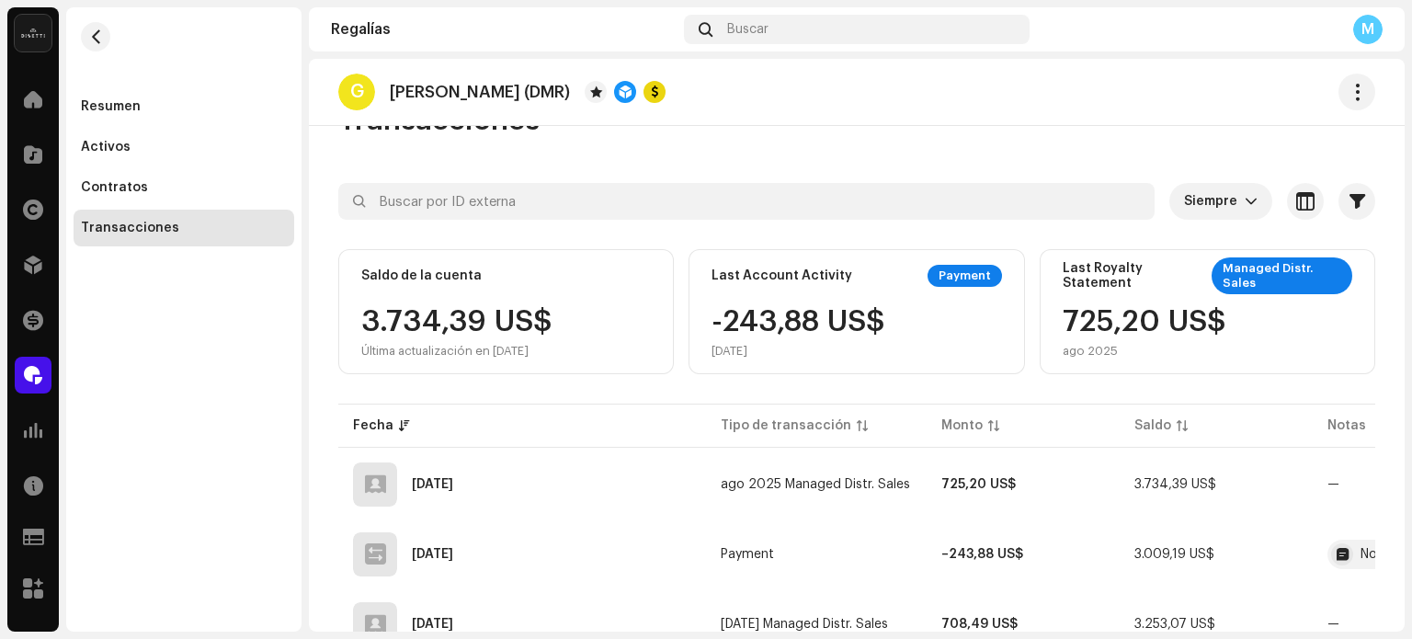
scroll to position [145, 0]
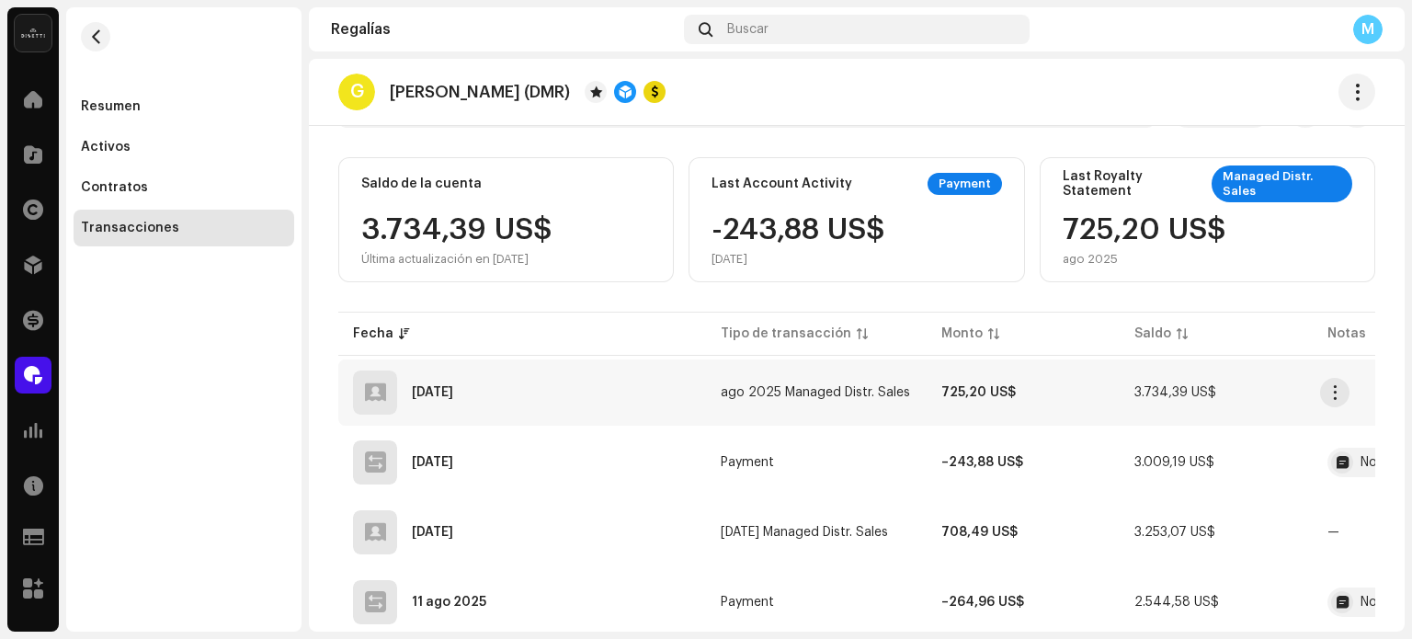
click at [758, 393] on span "ago 2025 Managed Distr. Sales" at bounding box center [815, 392] width 189 height 13
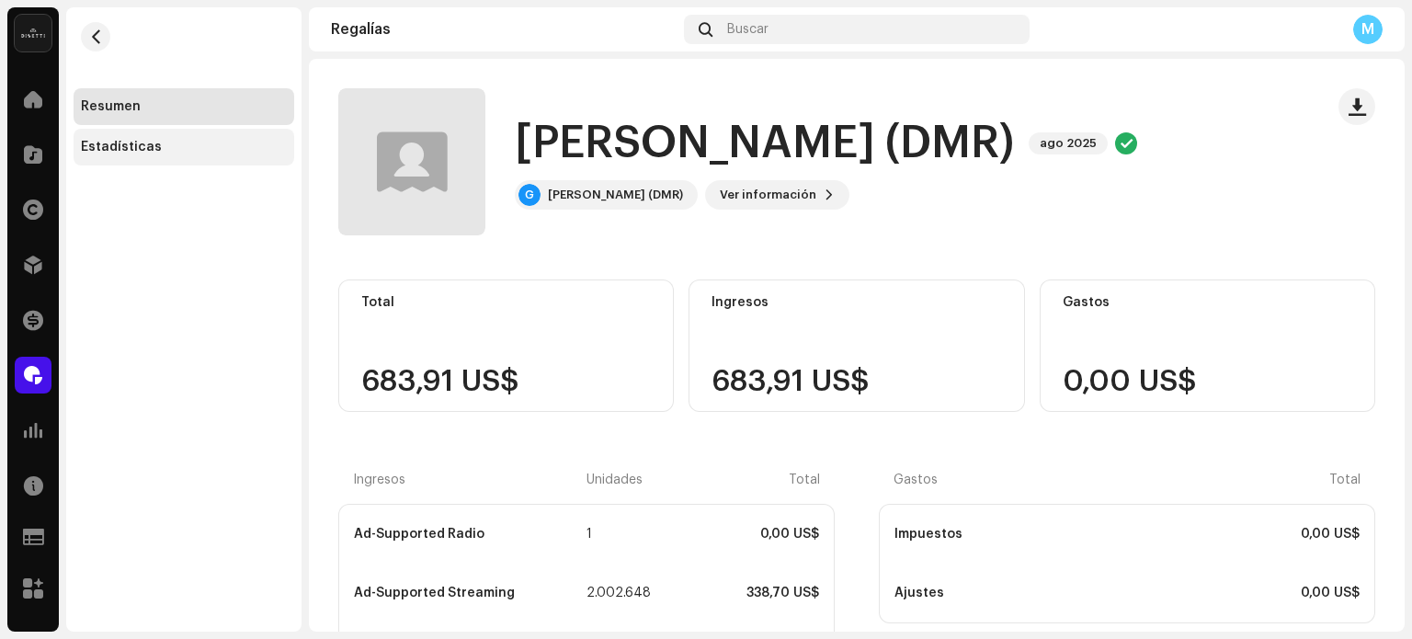
click at [156, 141] on div "Estadísticas" at bounding box center [184, 147] width 206 height 15
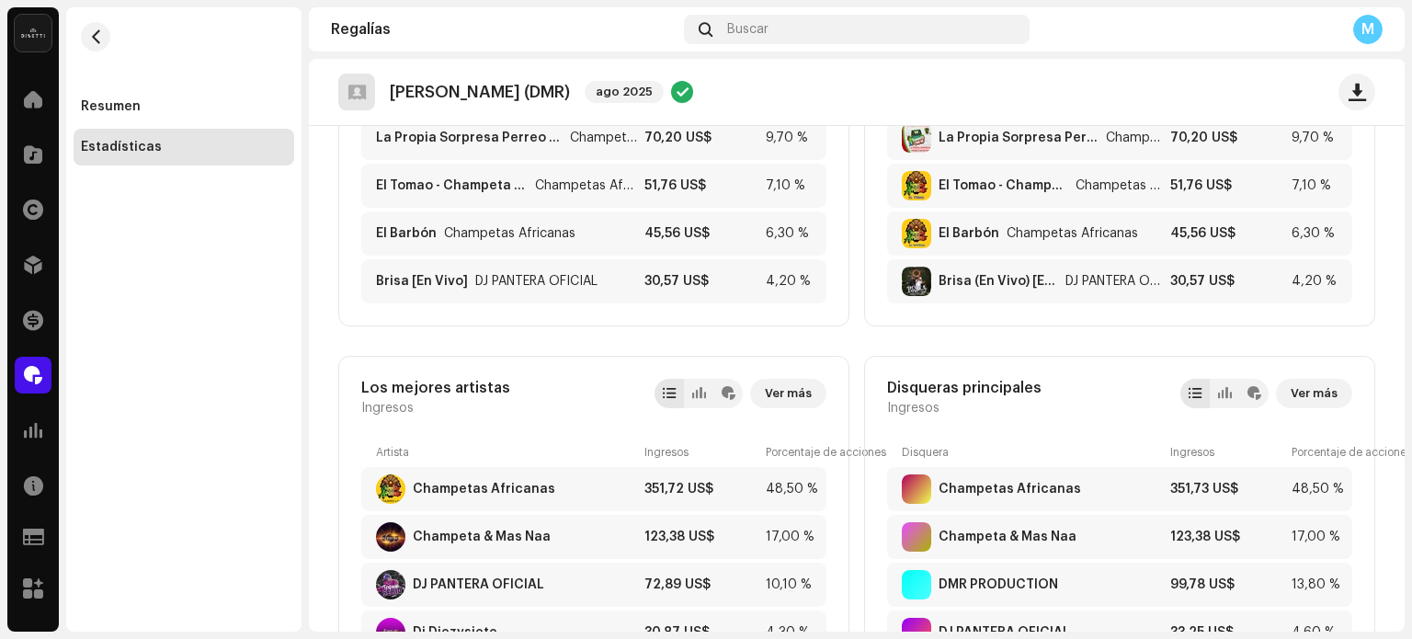
scroll to position [371, 0]
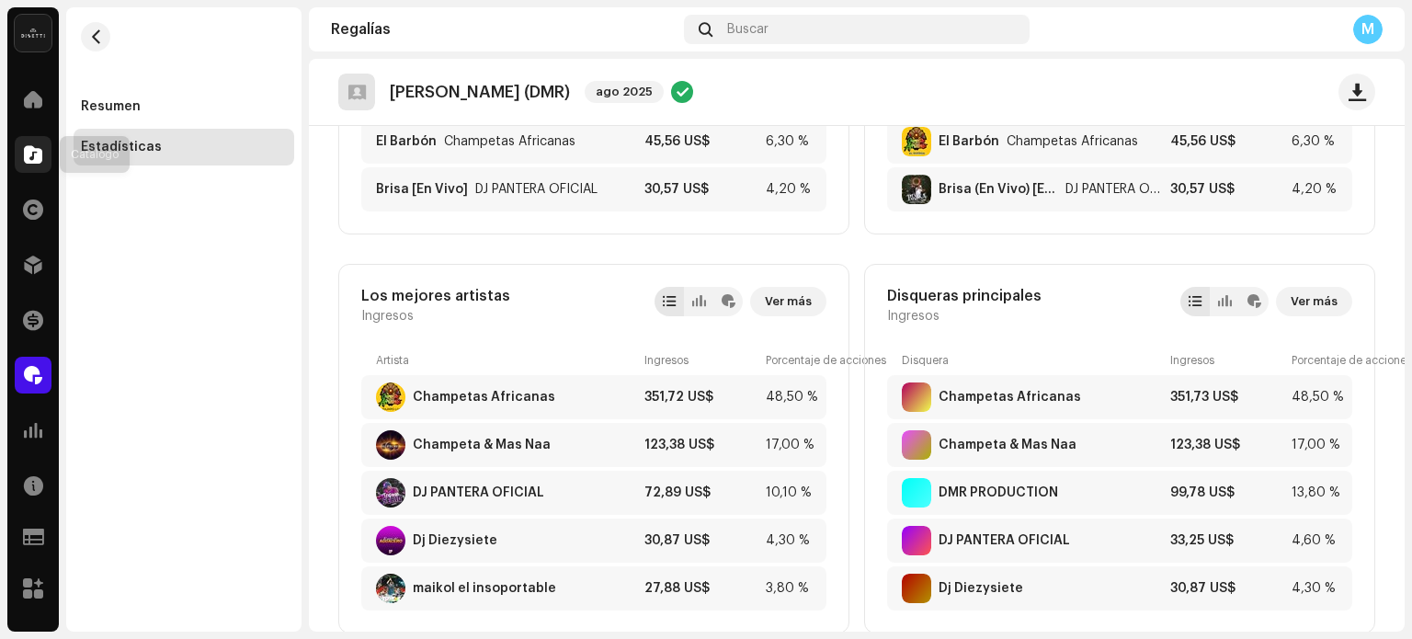
click at [22, 152] on div at bounding box center [33, 154] width 37 height 37
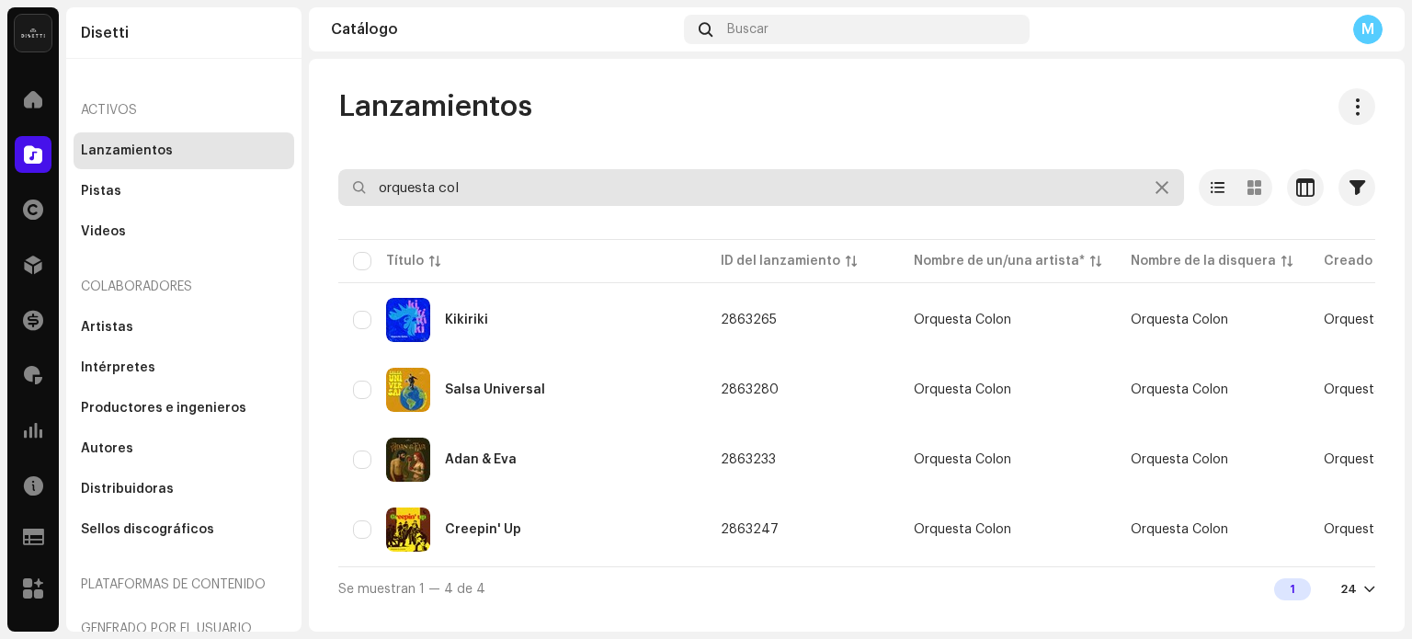
drag, startPoint x: 605, startPoint y: 191, endPoint x: 0, endPoint y: 211, distance: 605.4
click at [0, 209] on div "Disetti Inicio Catálogo Derechos Distribución Financiar Regalías Estadísticas R…" at bounding box center [706, 319] width 1412 height 639
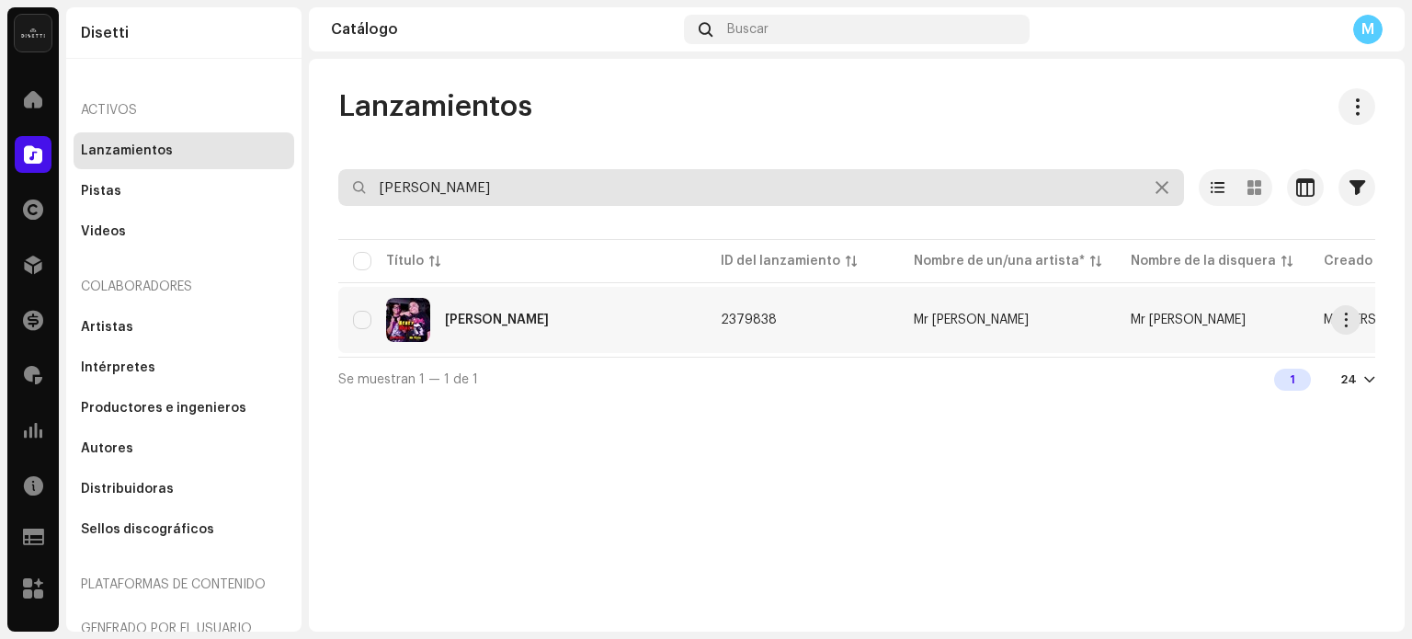
type input "neney neney"
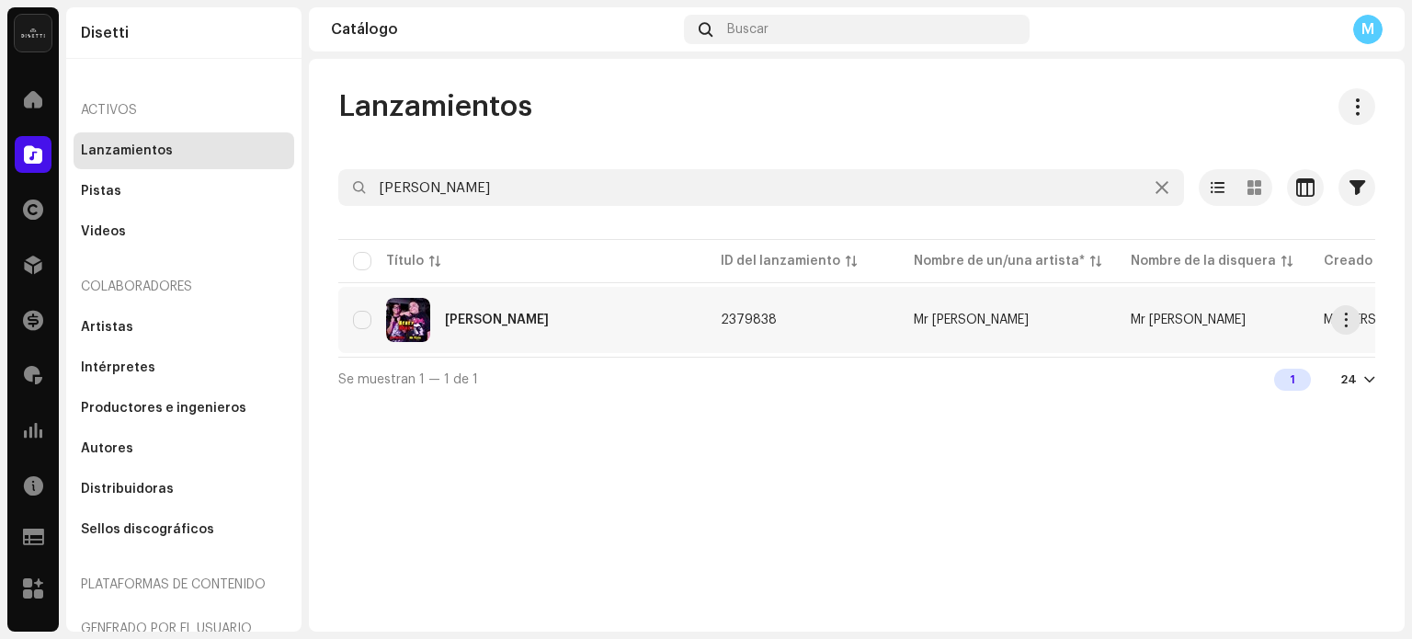
click at [532, 322] on div "Neney Neney" at bounding box center [522, 320] width 338 height 44
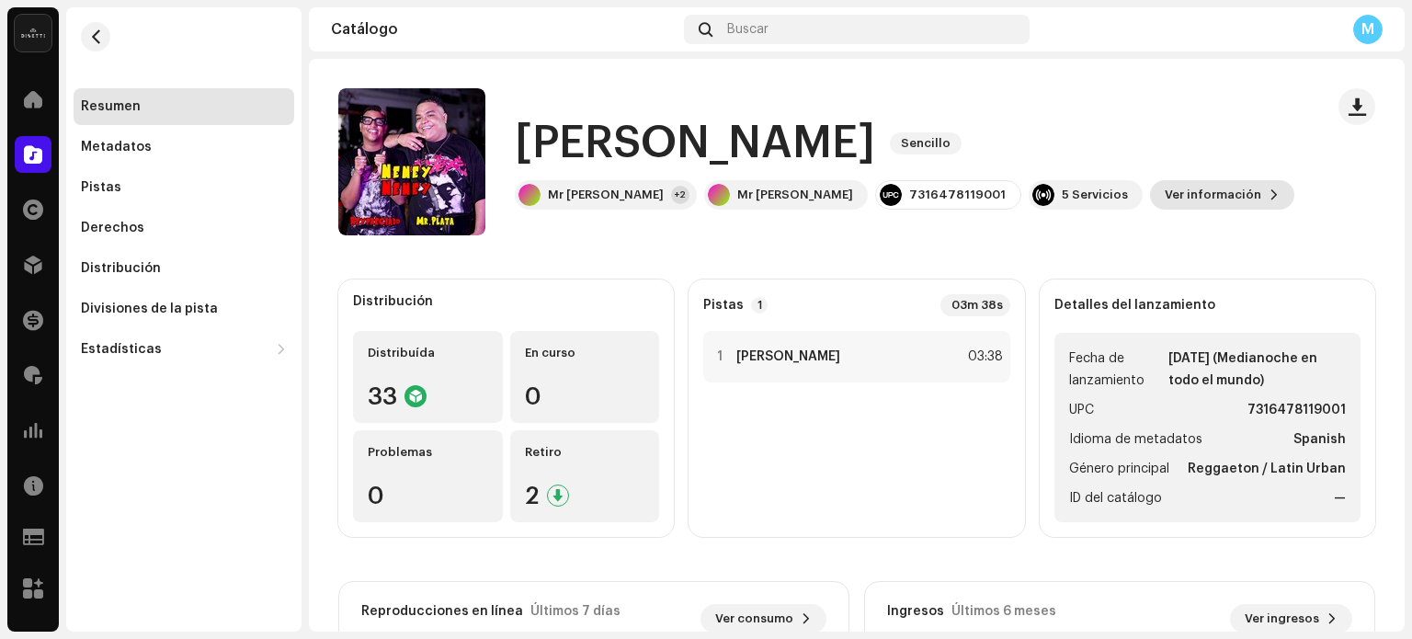
click at [1165, 195] on span "Ver información" at bounding box center [1213, 195] width 97 height 37
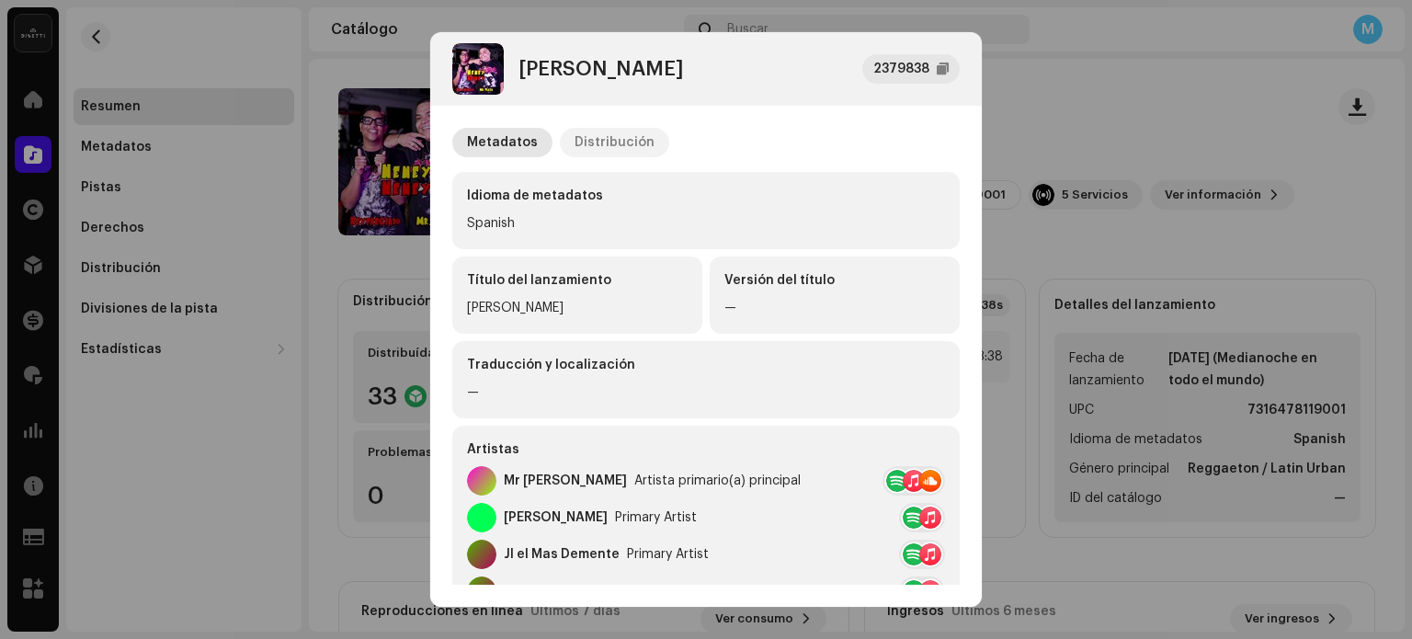
drag, startPoint x: 572, startPoint y: 139, endPoint x: 592, endPoint y: 131, distance: 21.5
click at [575, 140] on div "Distribución" at bounding box center [615, 142] width 80 height 29
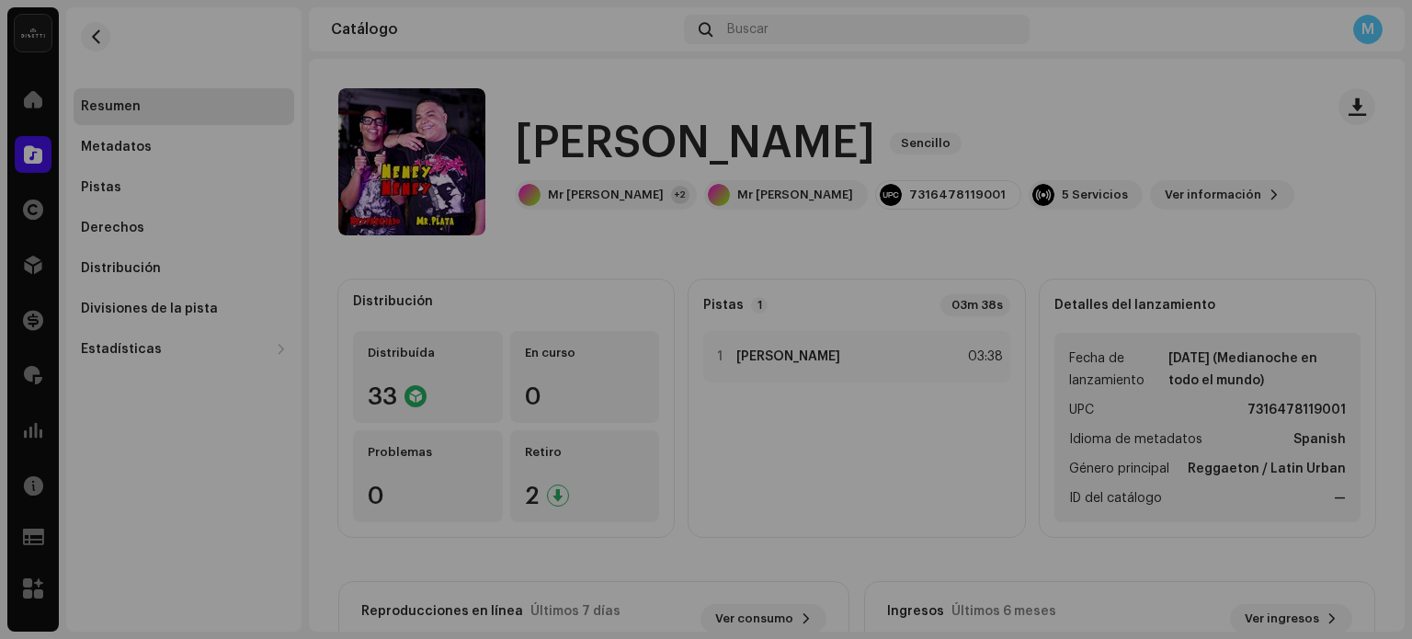
click at [1145, 161] on div "Neney Neney 2379838 Metadatos Distribución Fecha de lanzamiento 3 jul 2024 (Med…" at bounding box center [706, 319] width 1412 height 639
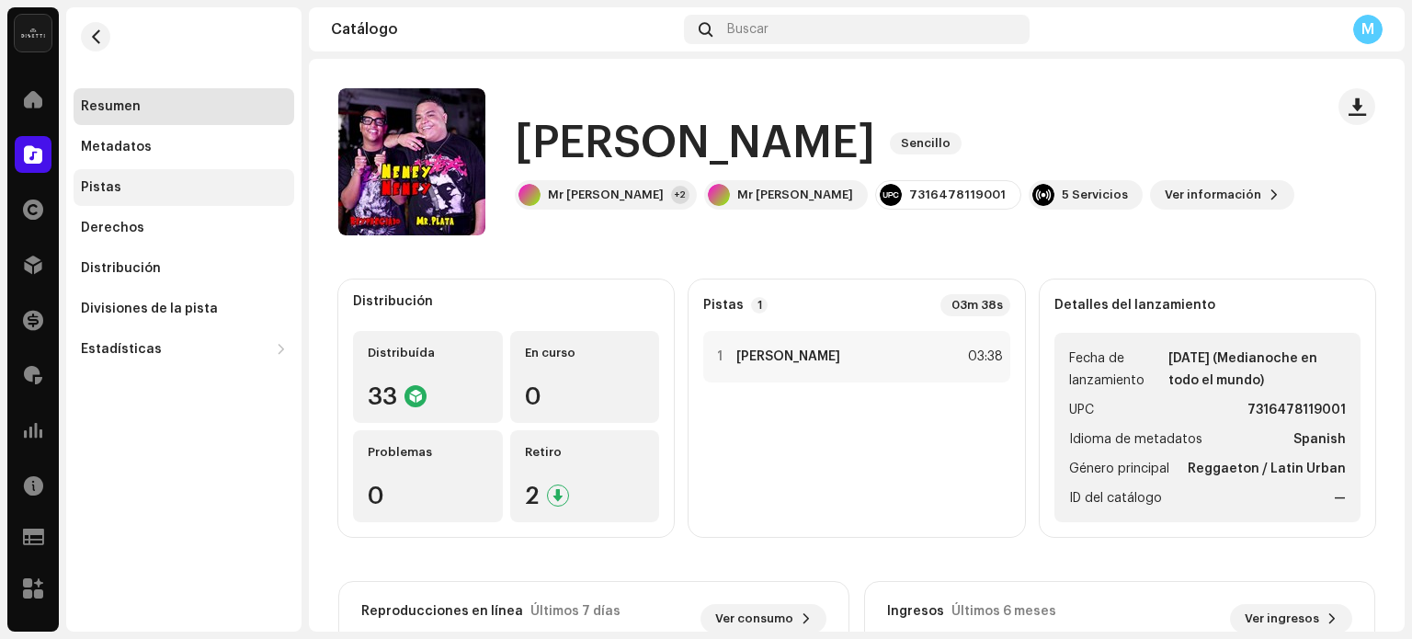
drag, startPoint x: 136, startPoint y: 179, endPoint x: 162, endPoint y: 182, distance: 25.9
click at [136, 181] on div "Pistas" at bounding box center [184, 187] width 206 height 15
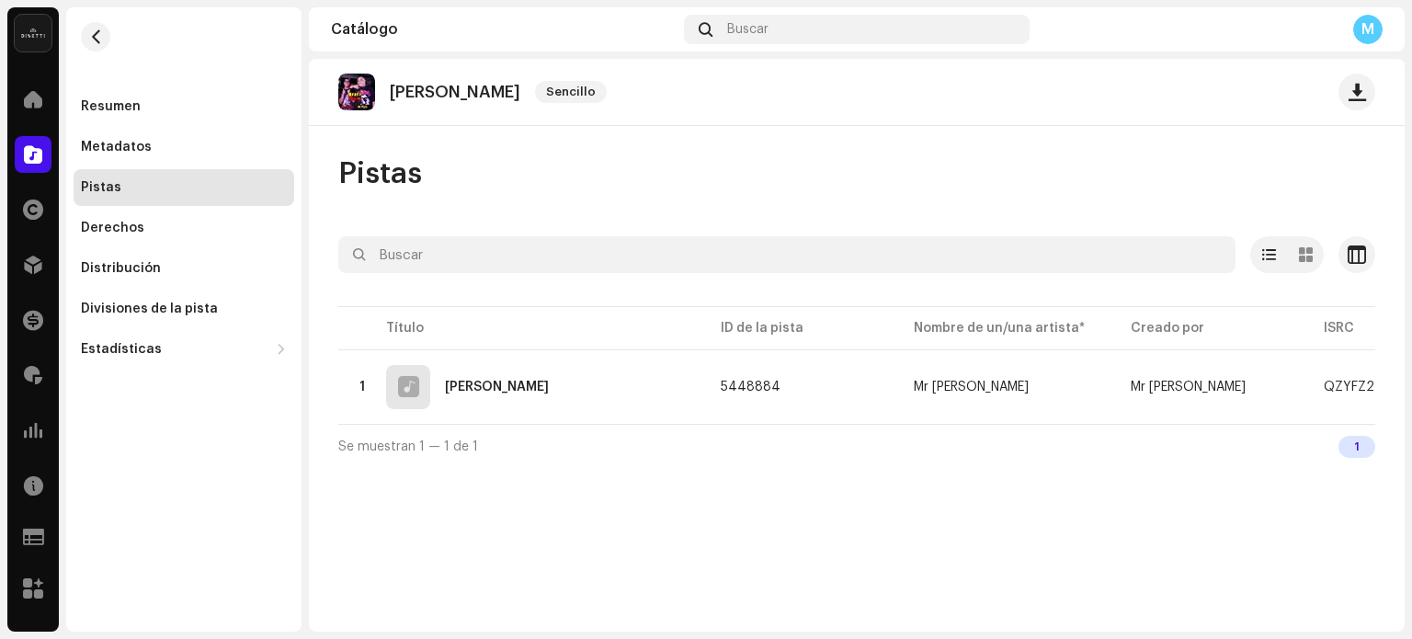
click at [600, 336] on table "Título ID de la pista Nombre de un/una artista* Creado por ISRC Aparece en Audi…" at bounding box center [1209, 363] width 1743 height 121
click at [580, 389] on div "1 Neney Neney" at bounding box center [522, 387] width 338 height 44
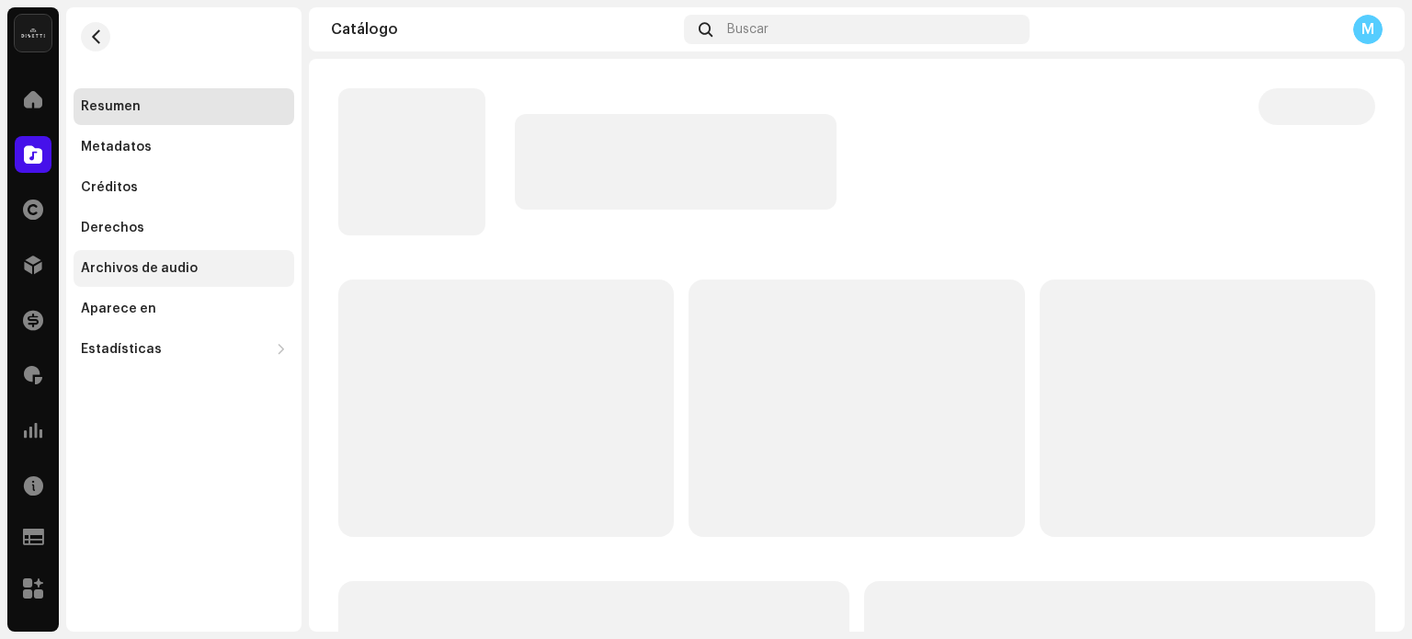
click at [158, 277] on div "Archivos de audio" at bounding box center [184, 268] width 221 height 37
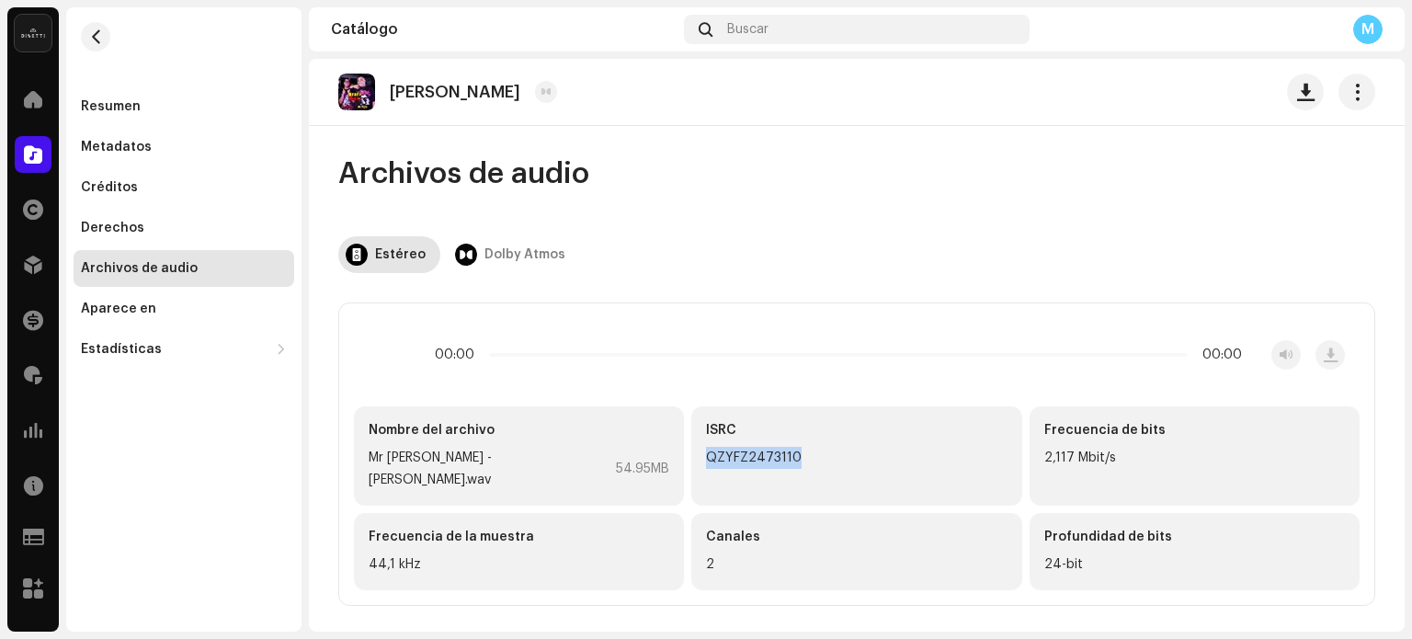
drag, startPoint x: 835, startPoint y: 467, endPoint x: 684, endPoint y: 463, distance: 150.8
click at [693, 464] on div "ISRC QZYFZ2473110" at bounding box center [856, 455] width 330 height 99
copy div "QZYFZ2473110"
click at [41, 363] on div at bounding box center [33, 375] width 37 height 37
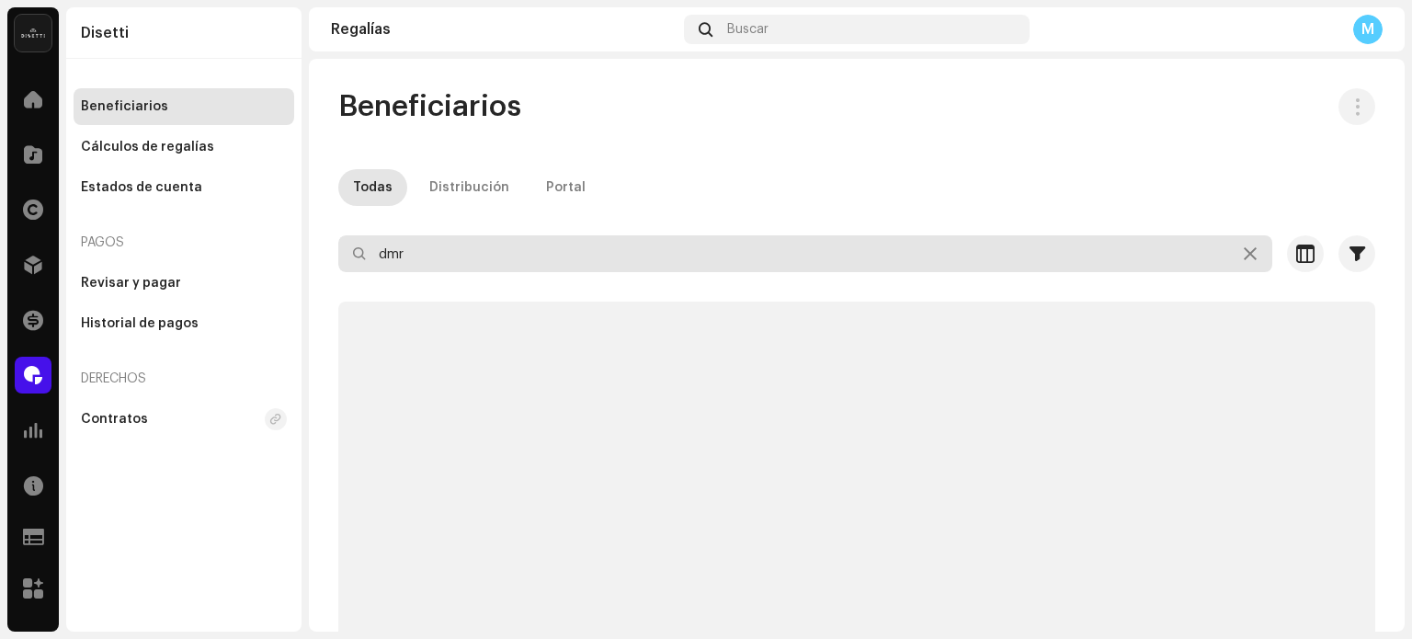
drag, startPoint x: 603, startPoint y: 266, endPoint x: 86, endPoint y: 241, distance: 517.4
click at [112, 243] on div "Disetti Inicio Catálogo Derechos Distribución Financiar Regalías Estadísticas R…" at bounding box center [706, 319] width 1412 height 639
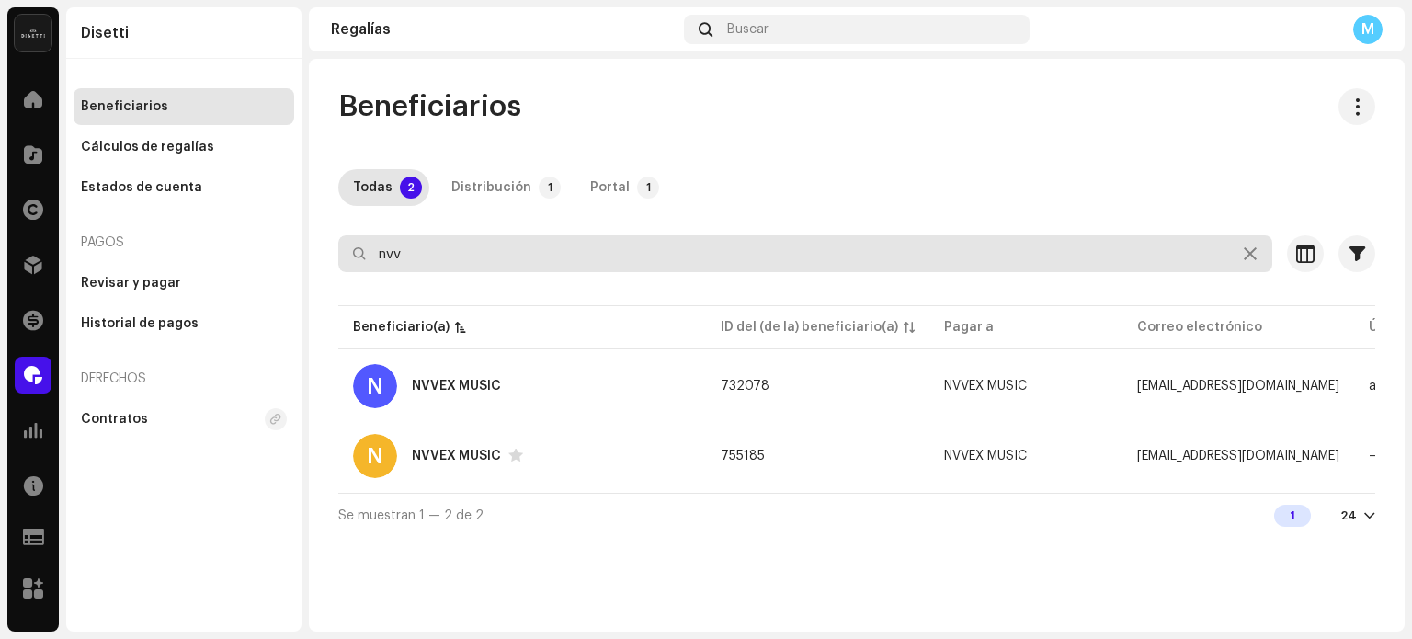
type input "nvv"
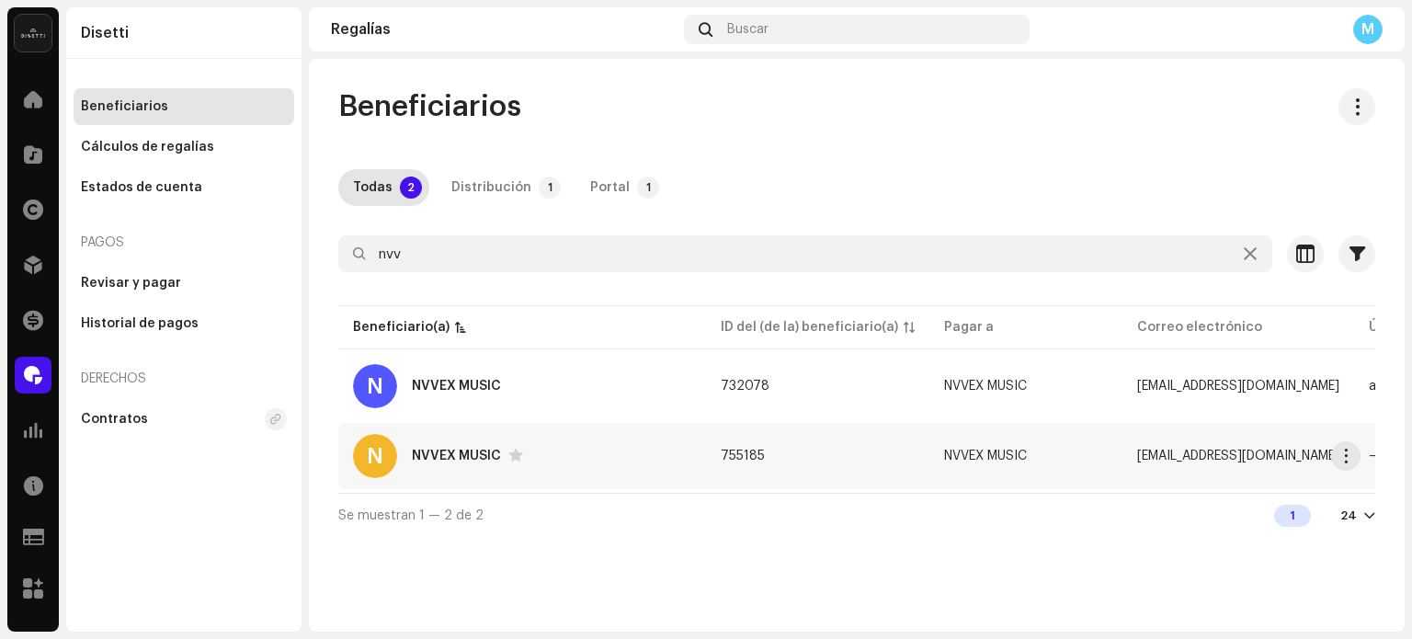
click at [460, 459] on div "NVVEX MUSIC" at bounding box center [456, 456] width 89 height 13
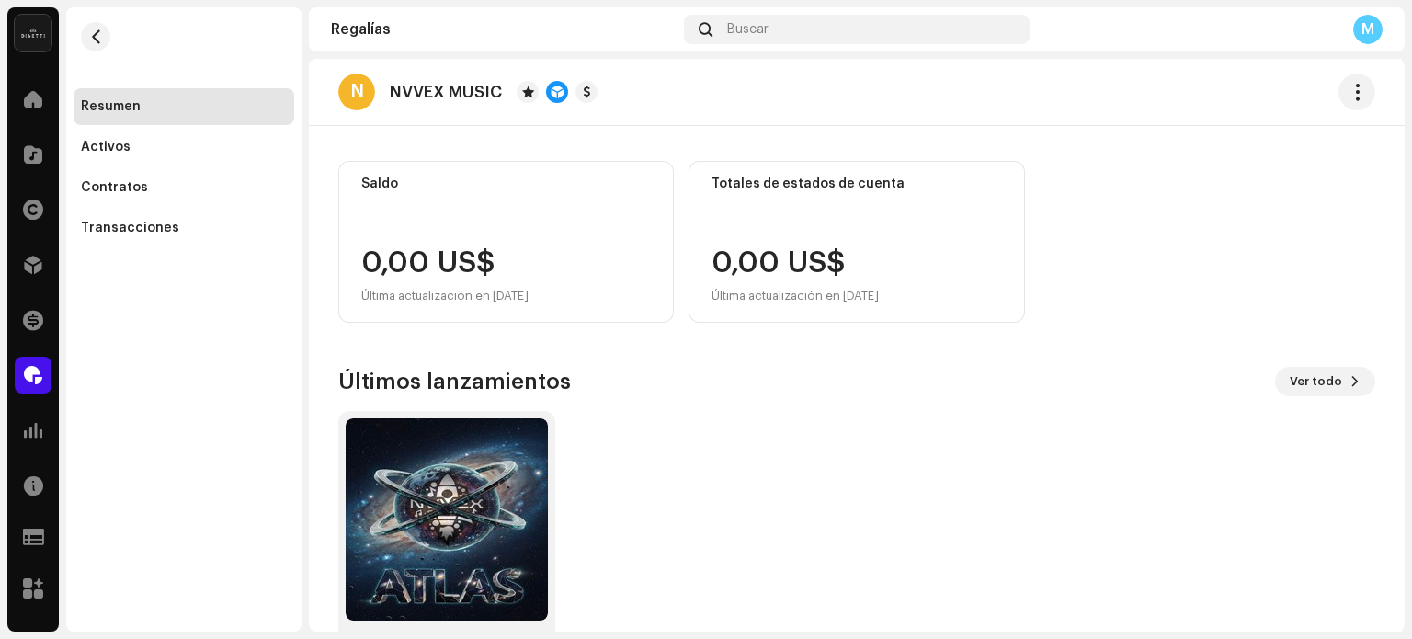
scroll to position [7, 0]
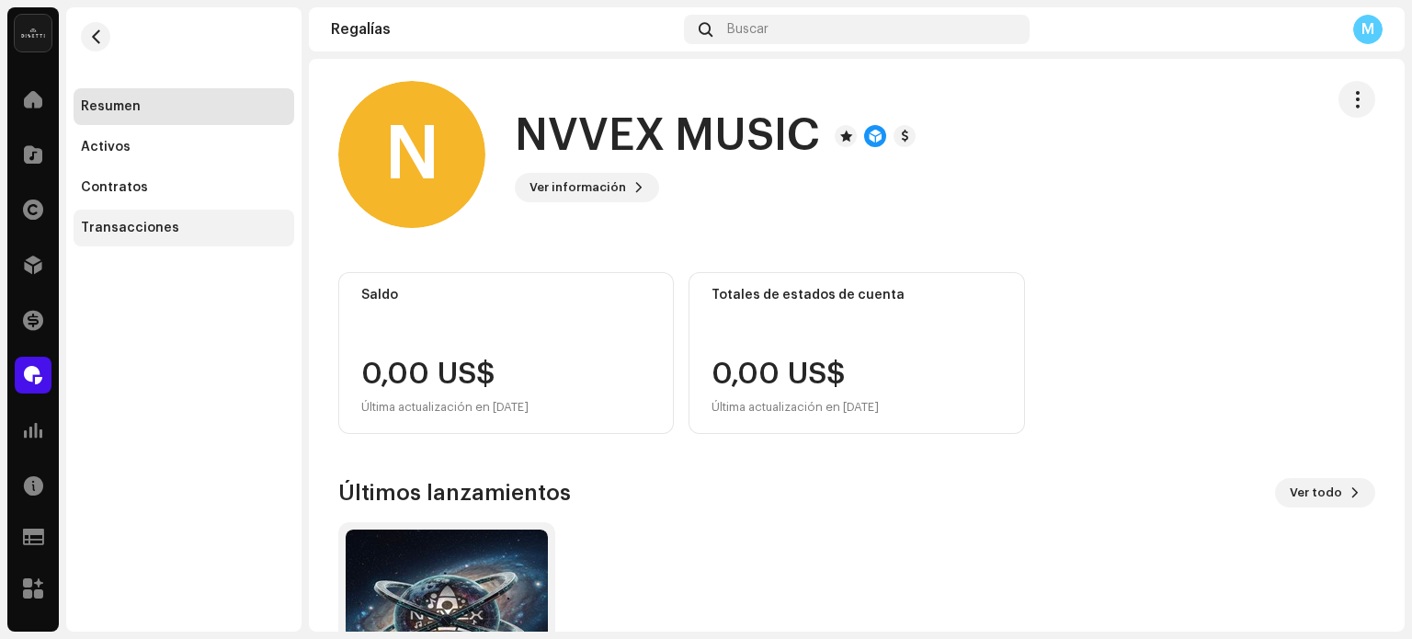
click at [125, 231] on div "Transacciones" at bounding box center [130, 228] width 98 height 15
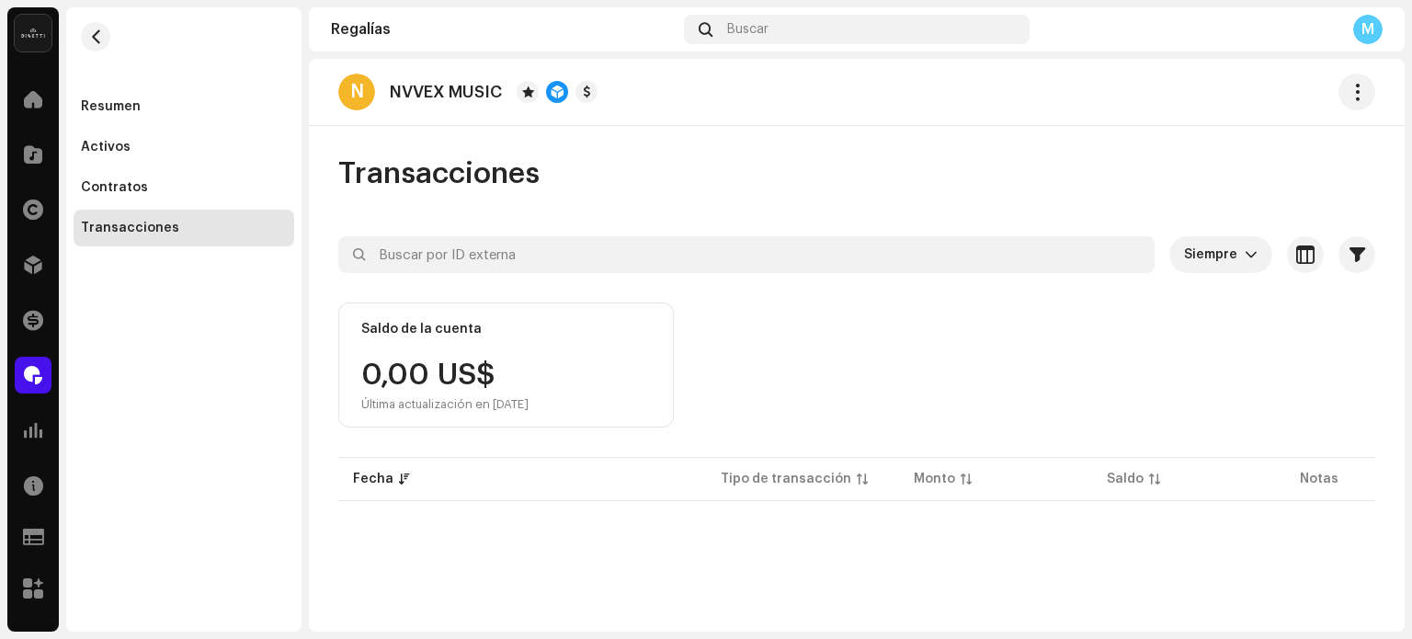
scroll to position [240, 0]
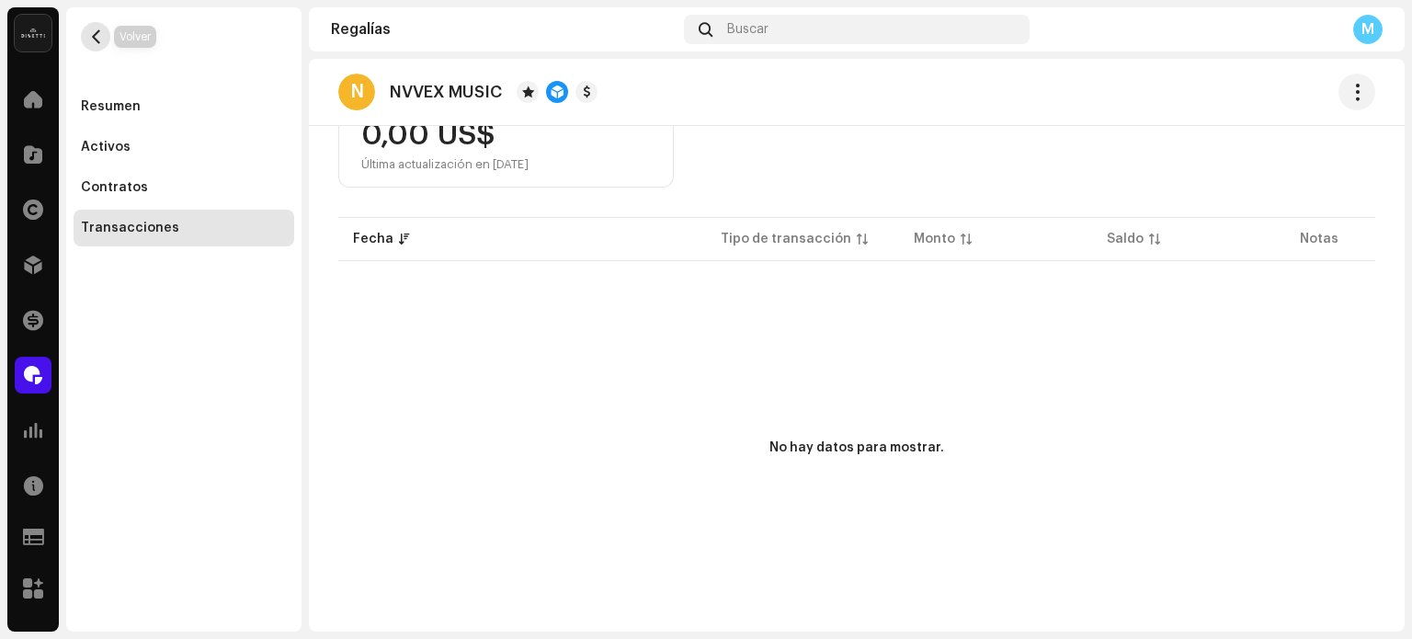
click at [90, 37] on span "button" at bounding box center [96, 36] width 14 height 15
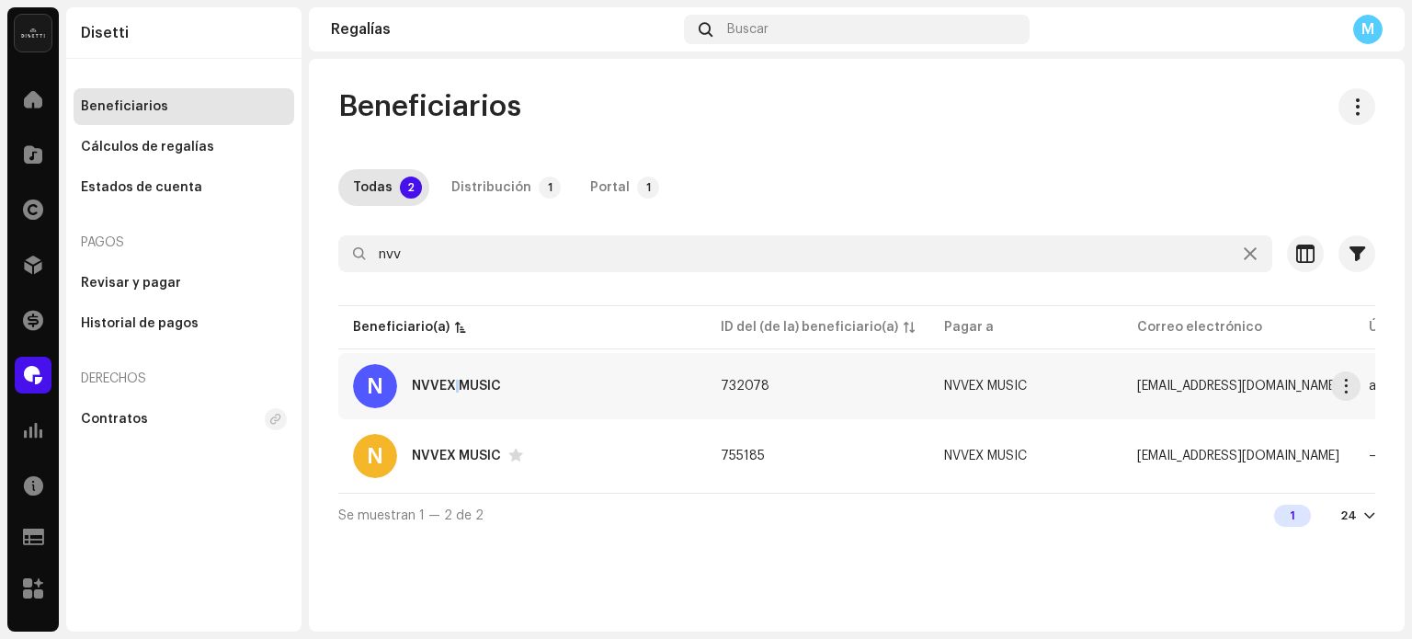
click at [457, 391] on div "NVVEX MUSIC" at bounding box center [456, 386] width 89 height 13
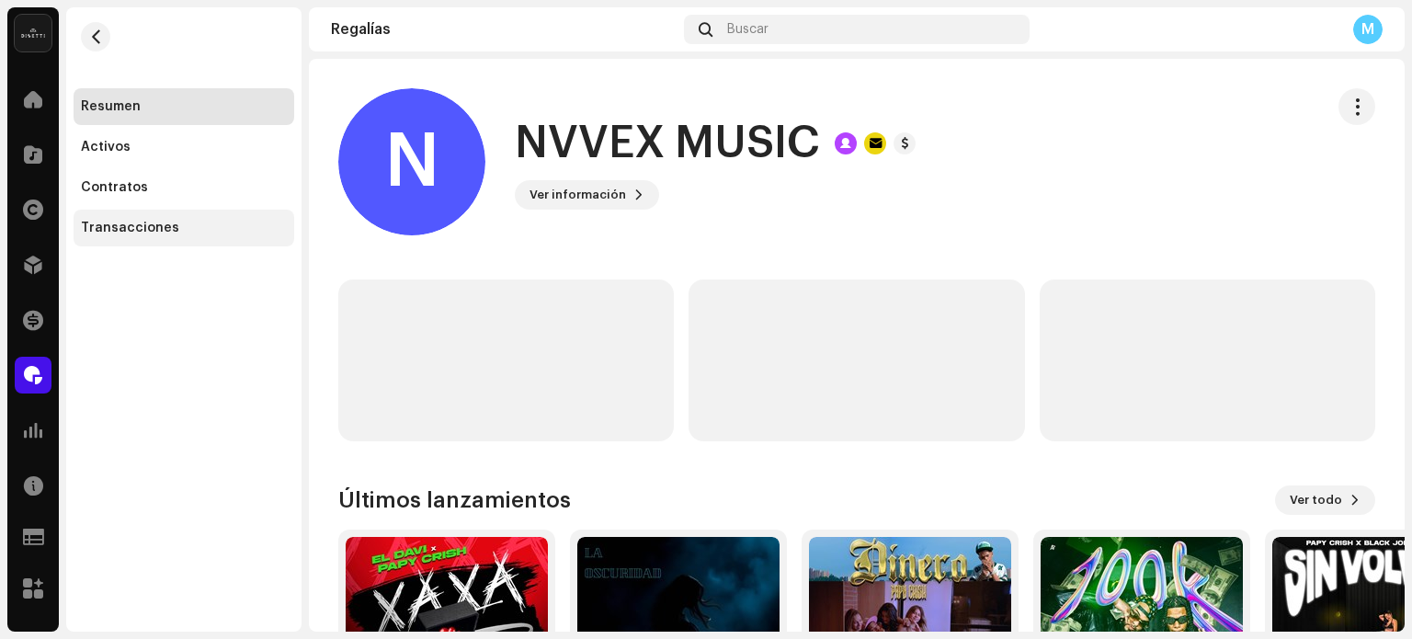
drag, startPoint x: 127, startPoint y: 223, endPoint x: 121, endPoint y: 234, distance: 12.3
click at [127, 223] on div "Transacciones" at bounding box center [130, 228] width 98 height 15
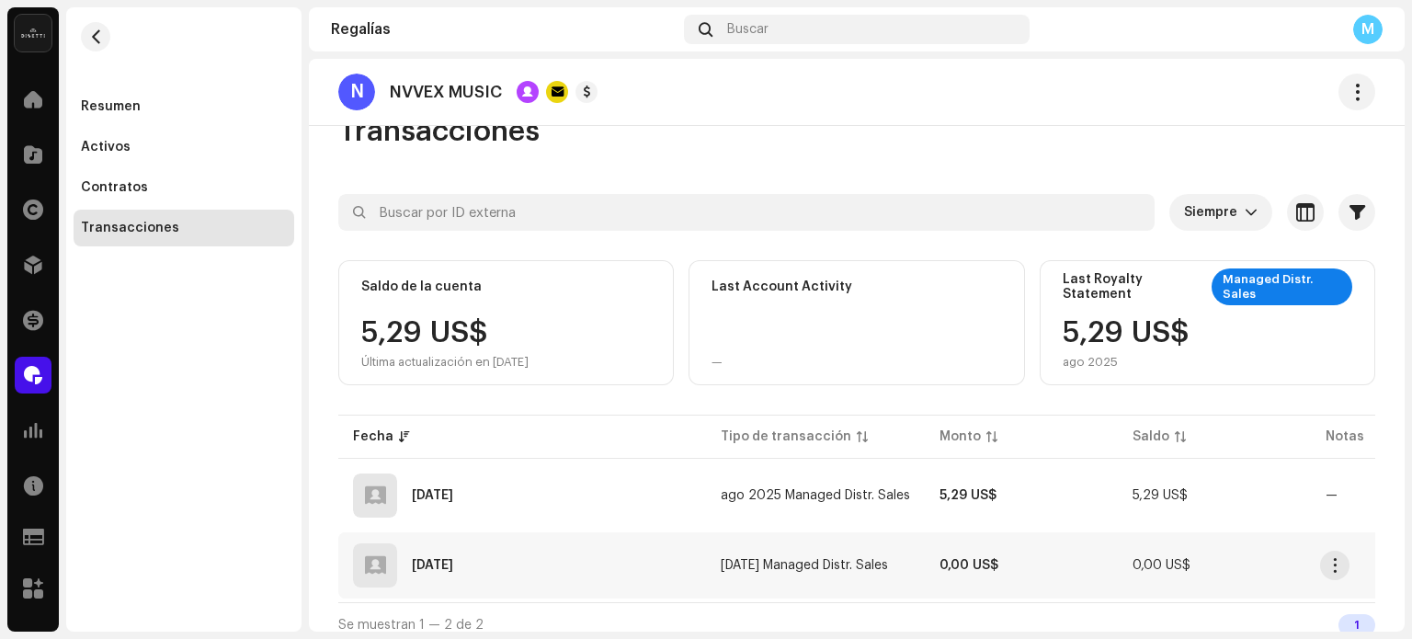
scroll to position [63, 0]
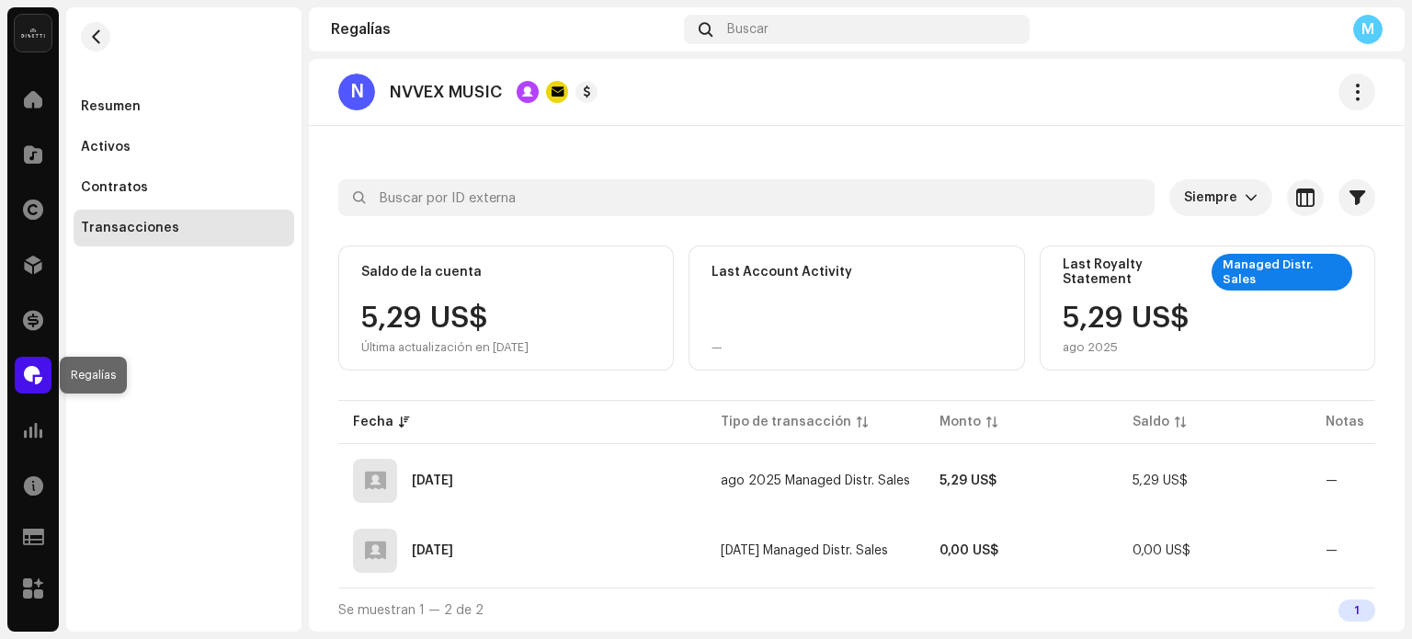
click at [29, 379] on span at bounding box center [33, 375] width 18 height 15
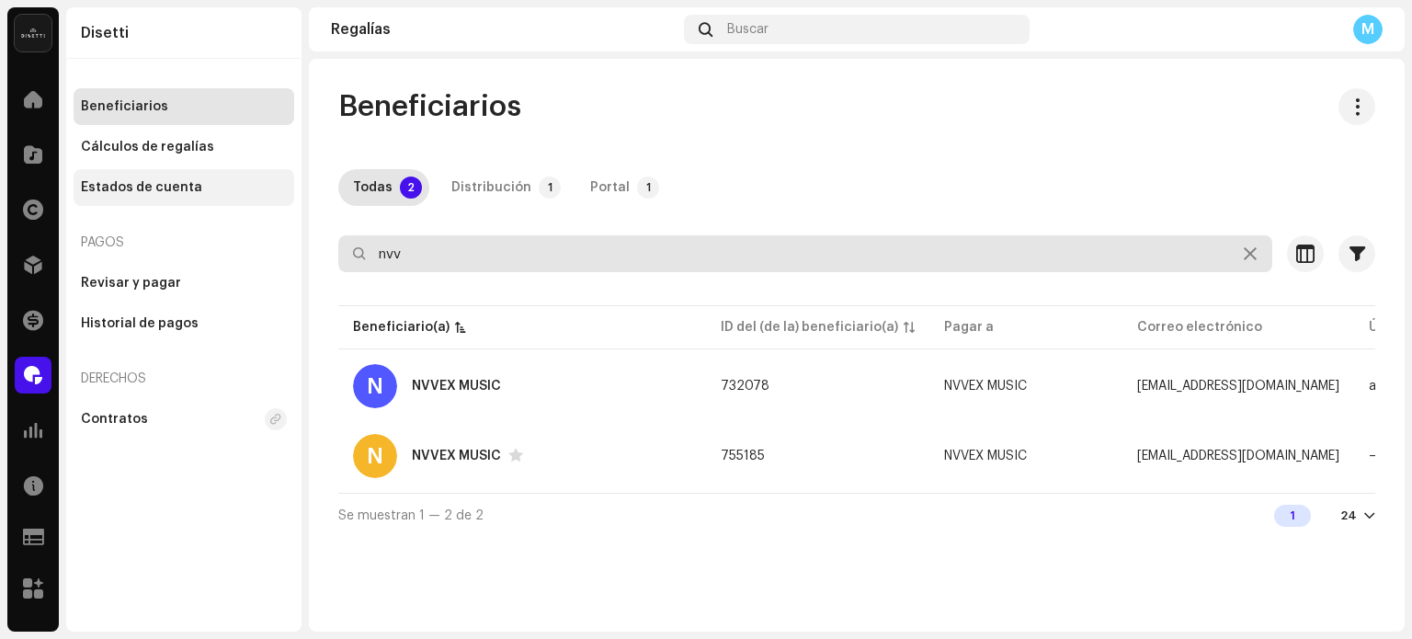
drag, startPoint x: 501, startPoint y: 251, endPoint x: 92, endPoint y: 184, distance: 414.7
click at [93, 184] on div "Disetti Inicio Catálogo Derechos Distribución Financiar Regalías Estadísticas R…" at bounding box center [706, 319] width 1412 height 639
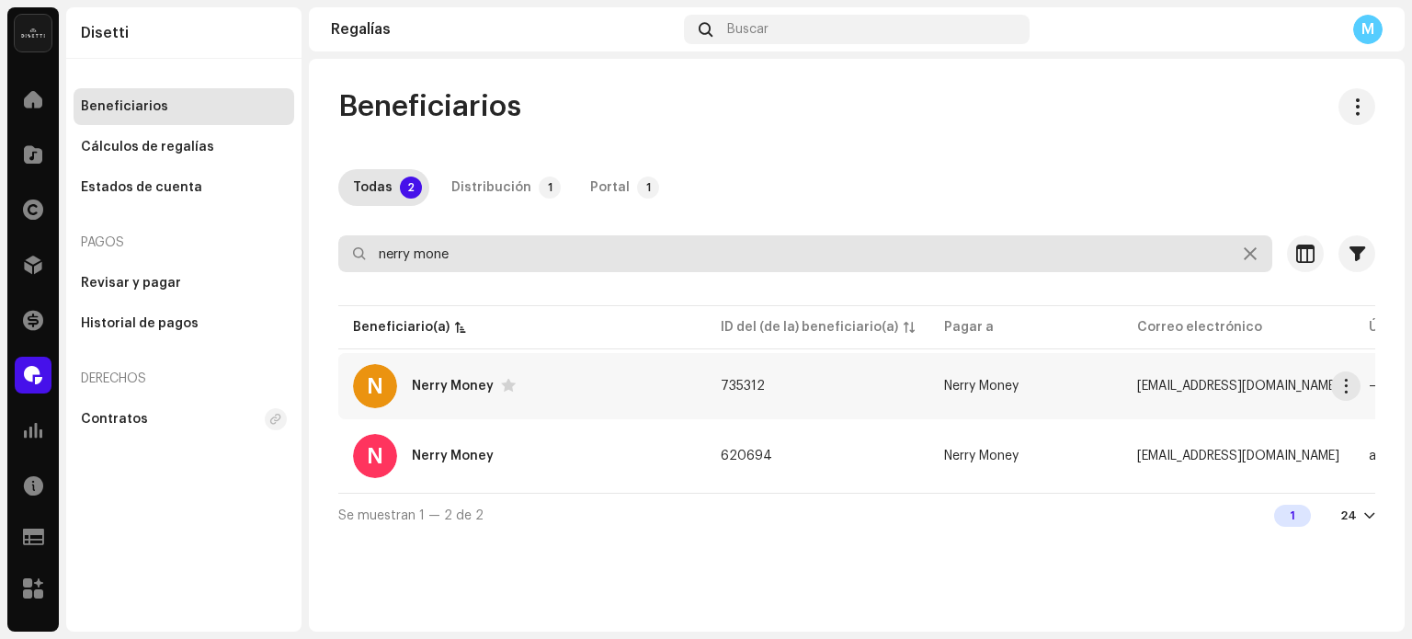
type input "nerry mone"
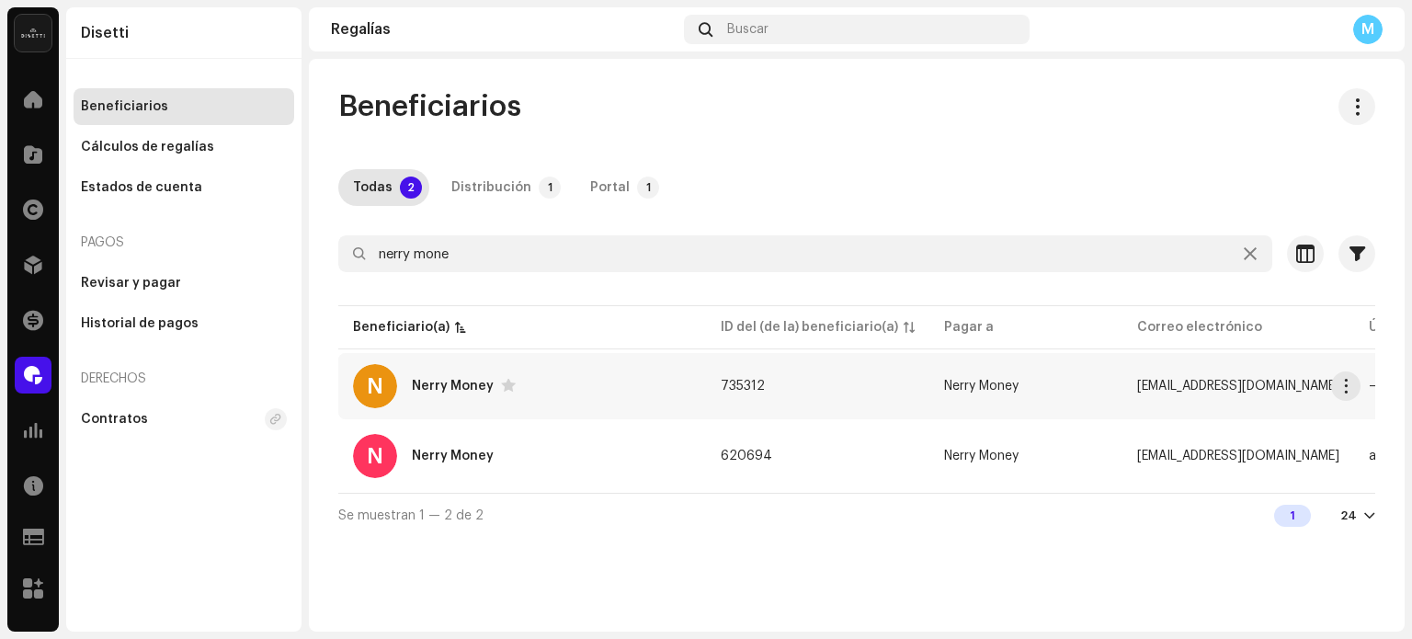
click at [423, 377] on div "N Nerry Money" at bounding box center [522, 386] width 338 height 44
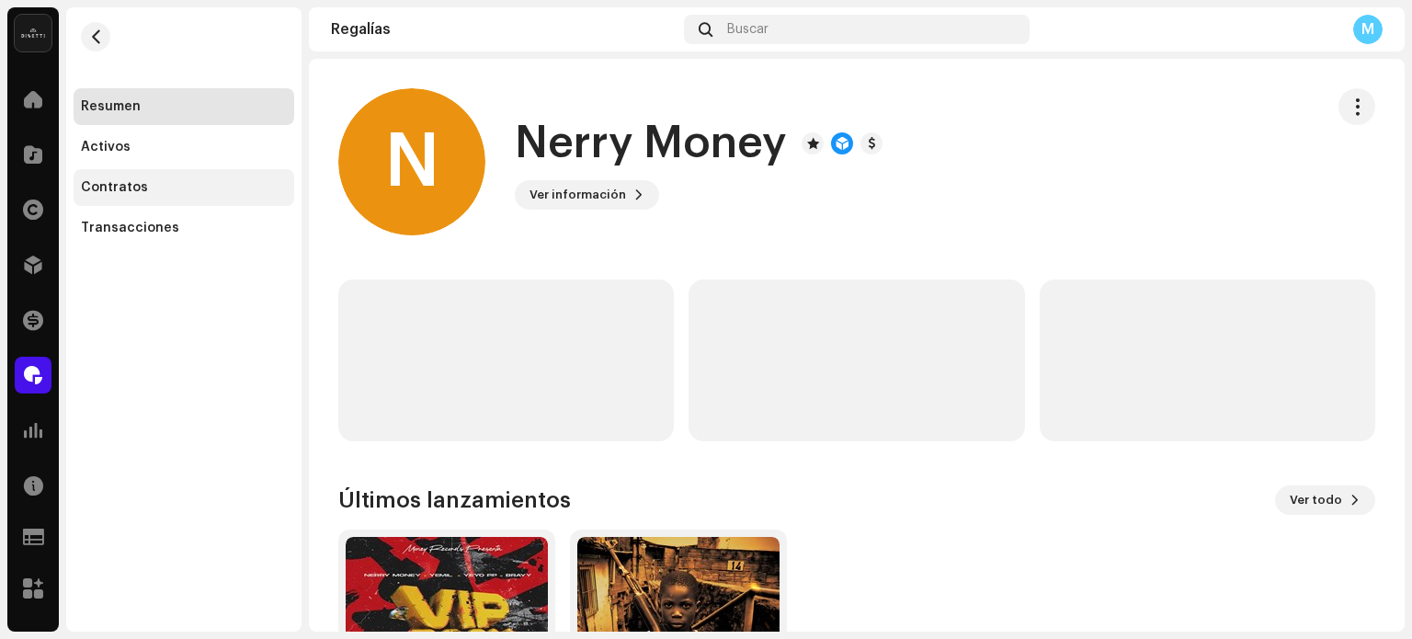
click at [188, 194] on div "Contratos" at bounding box center [184, 187] width 206 height 15
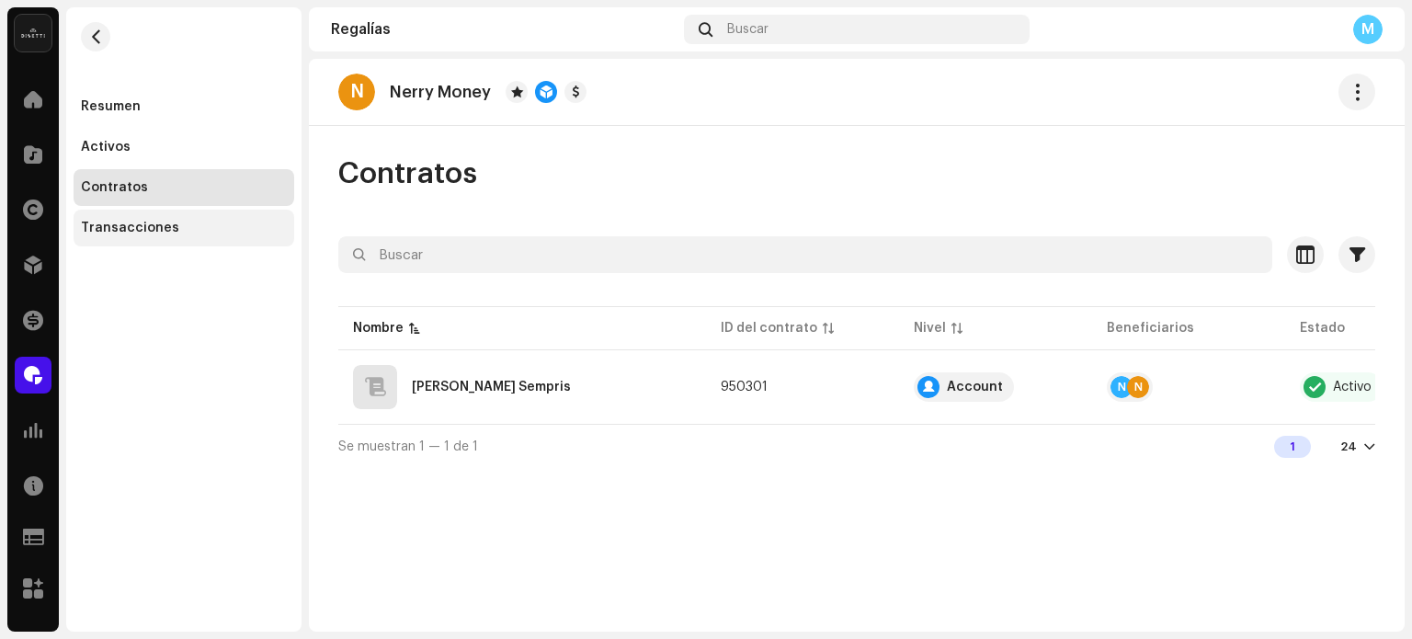
click at [202, 224] on div "Transacciones" at bounding box center [184, 228] width 206 height 15
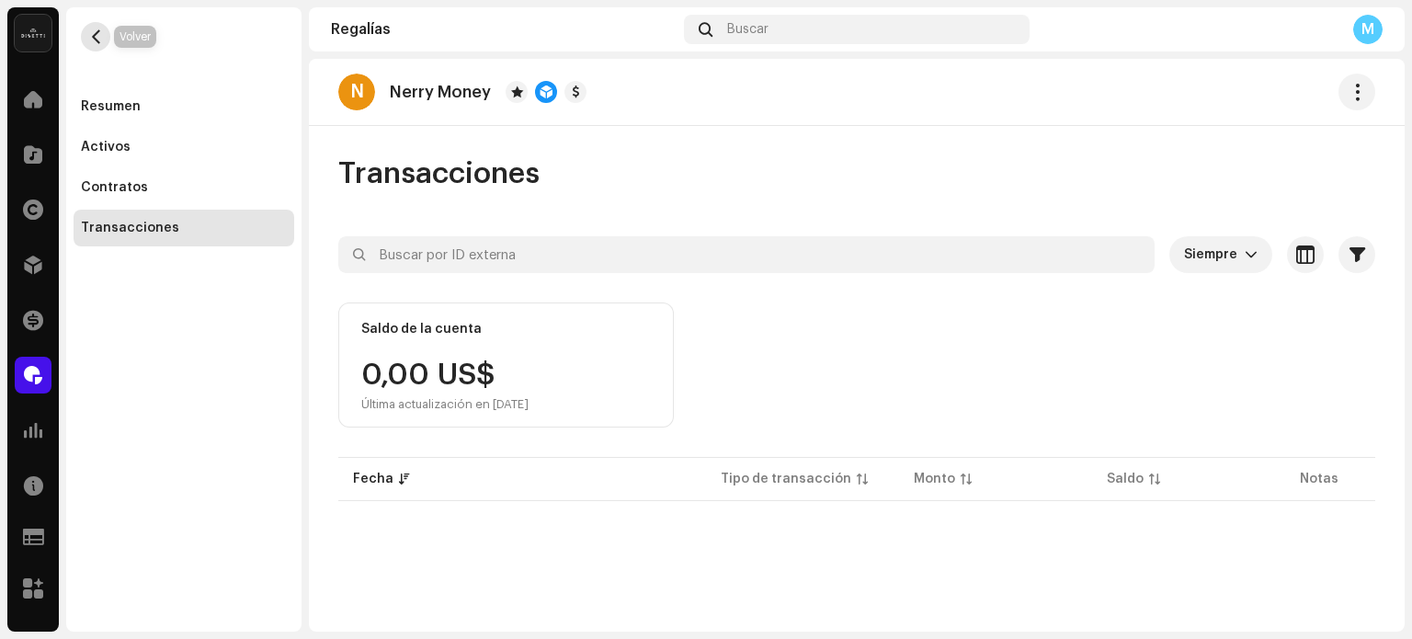
click at [101, 40] on span "button" at bounding box center [96, 36] width 14 height 15
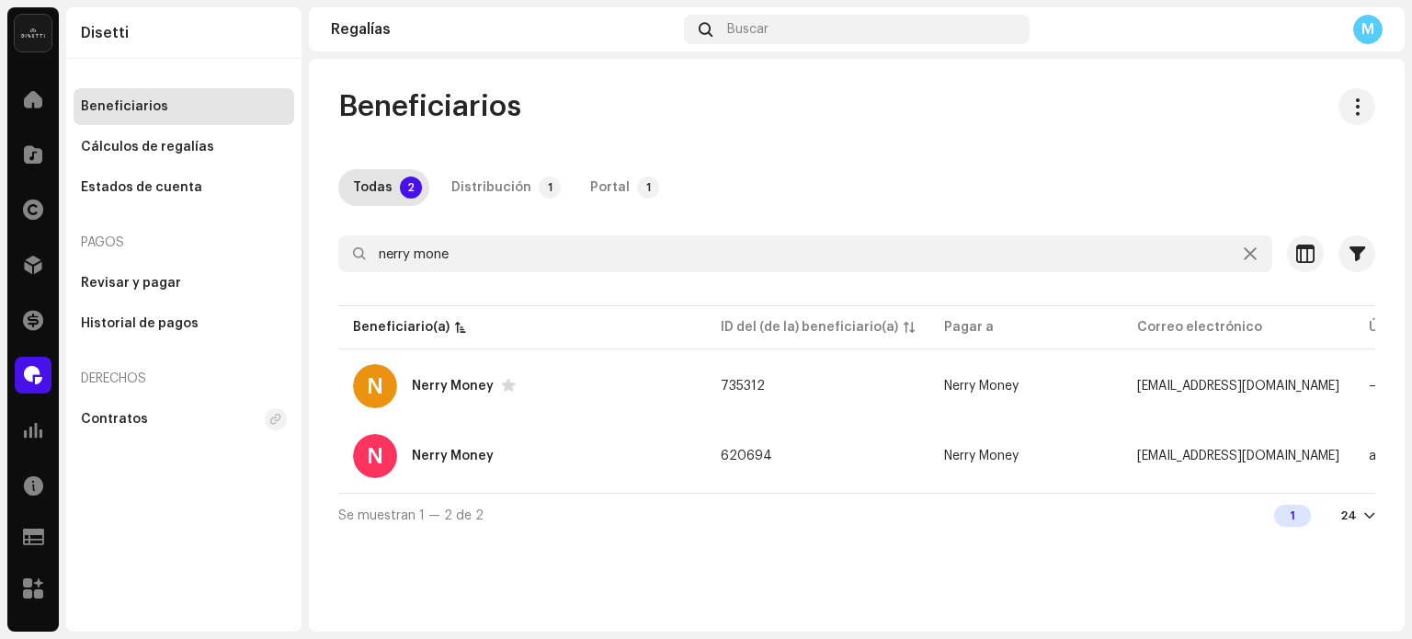
click at [486, 422] on table "Beneficiario(a) ID del (de la) beneficiario(a) Pagar a Correo electrónico Últim…" at bounding box center [1164, 397] width 1652 height 191
click at [456, 466] on div "N Nerry Money" at bounding box center [522, 456] width 338 height 44
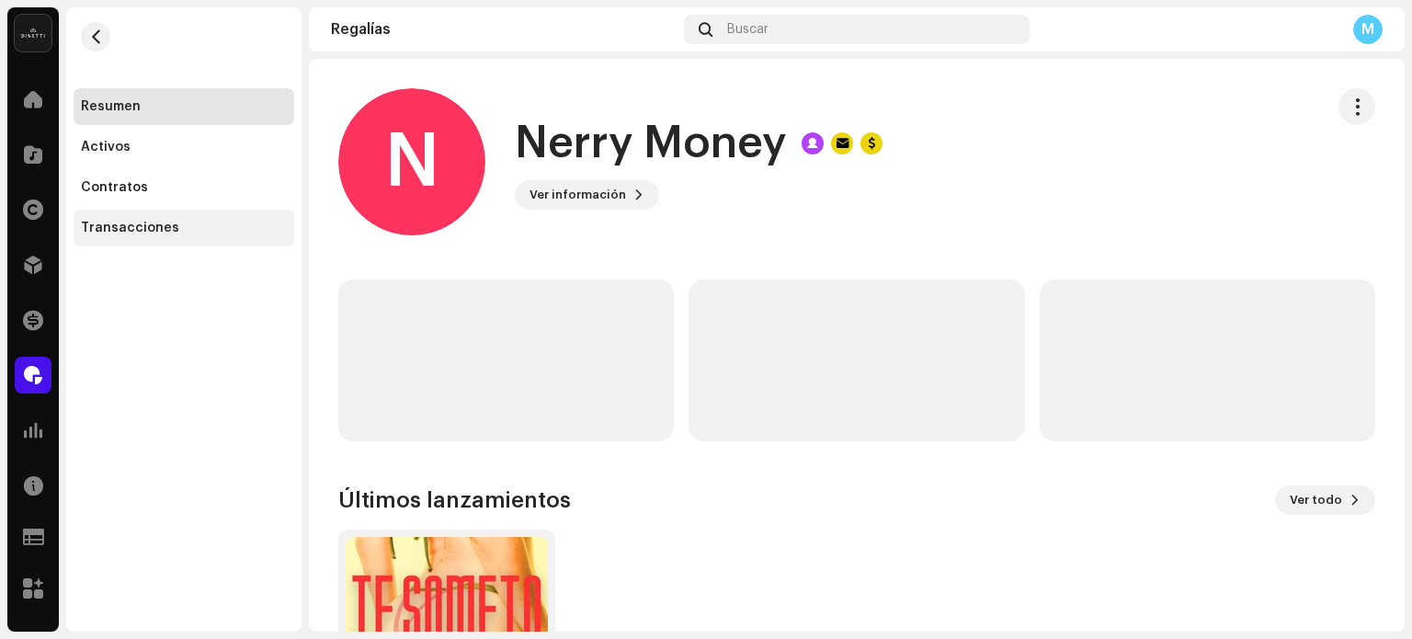
click at [143, 222] on div "Transacciones" at bounding box center [130, 228] width 98 height 15
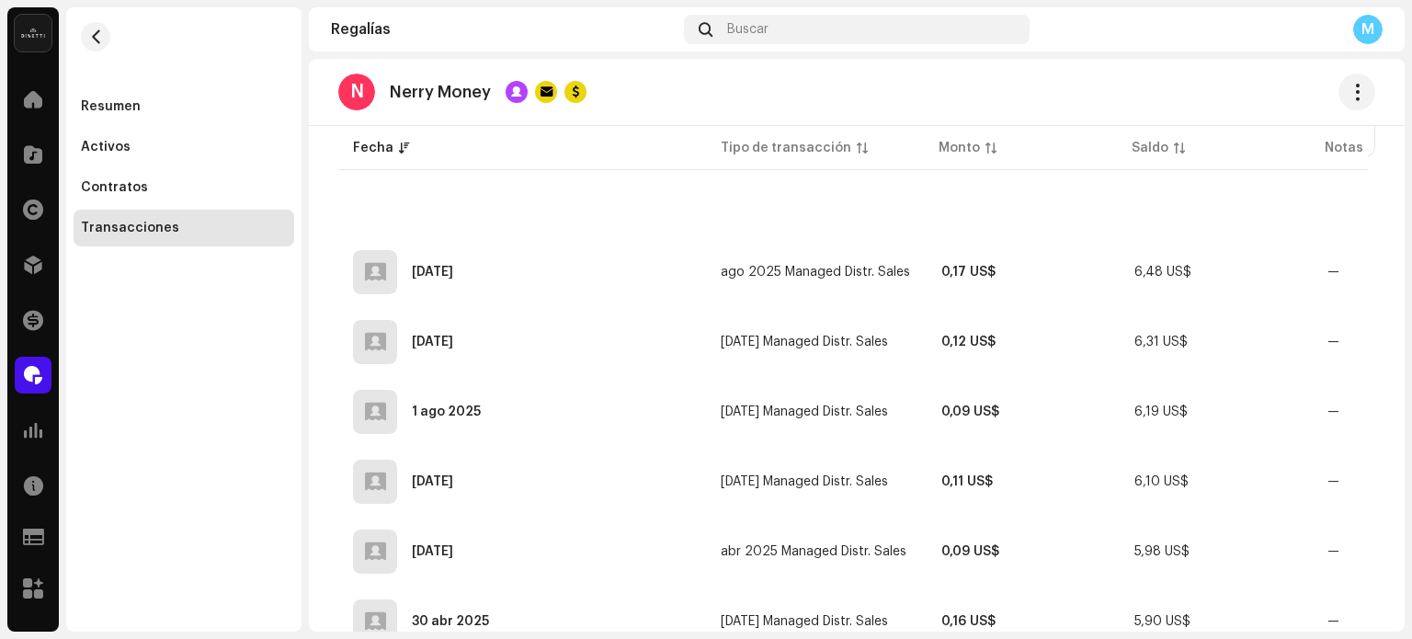
scroll to position [9, 0]
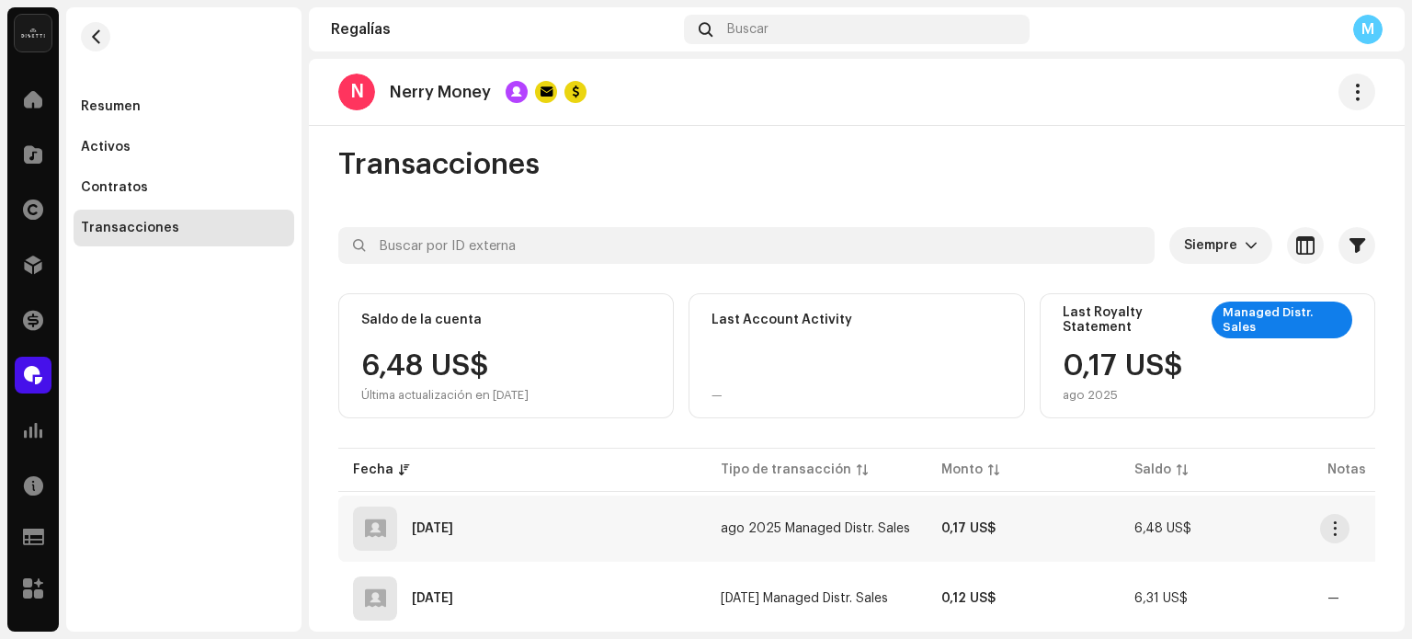
click at [507, 516] on div "[DATE]" at bounding box center [522, 529] width 338 height 44
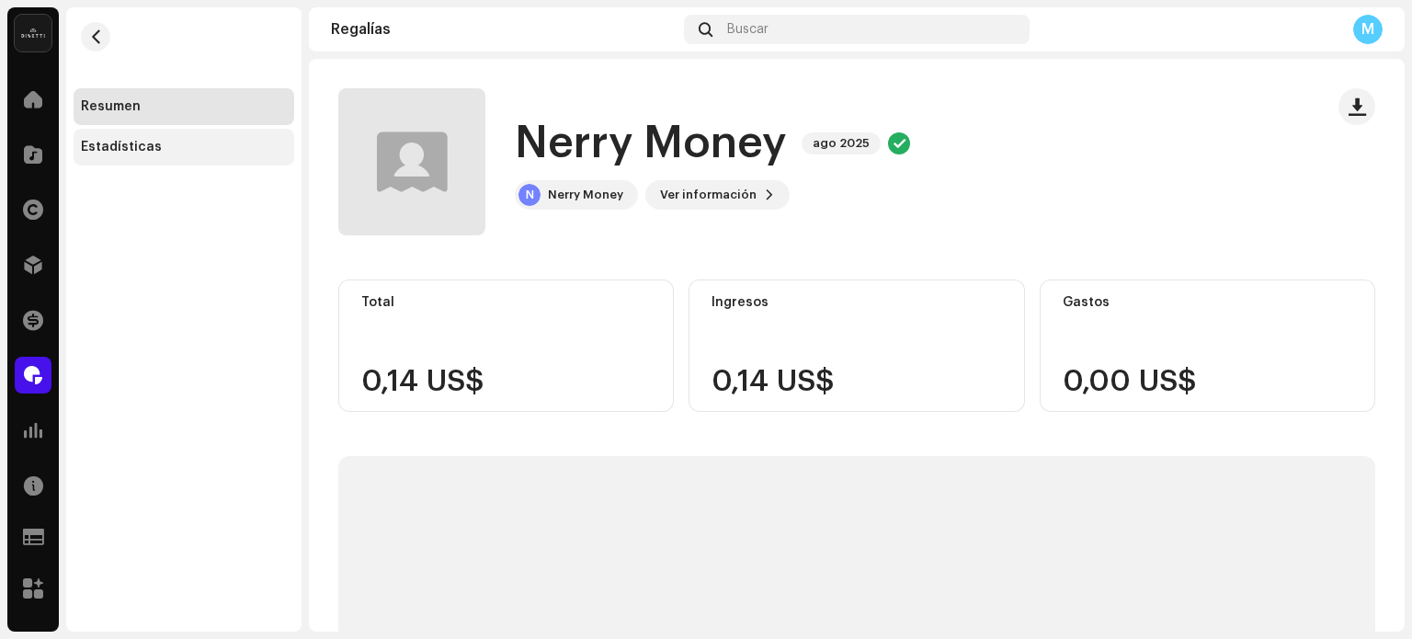
click at [156, 147] on div "Estadísticas" at bounding box center [184, 147] width 206 height 15
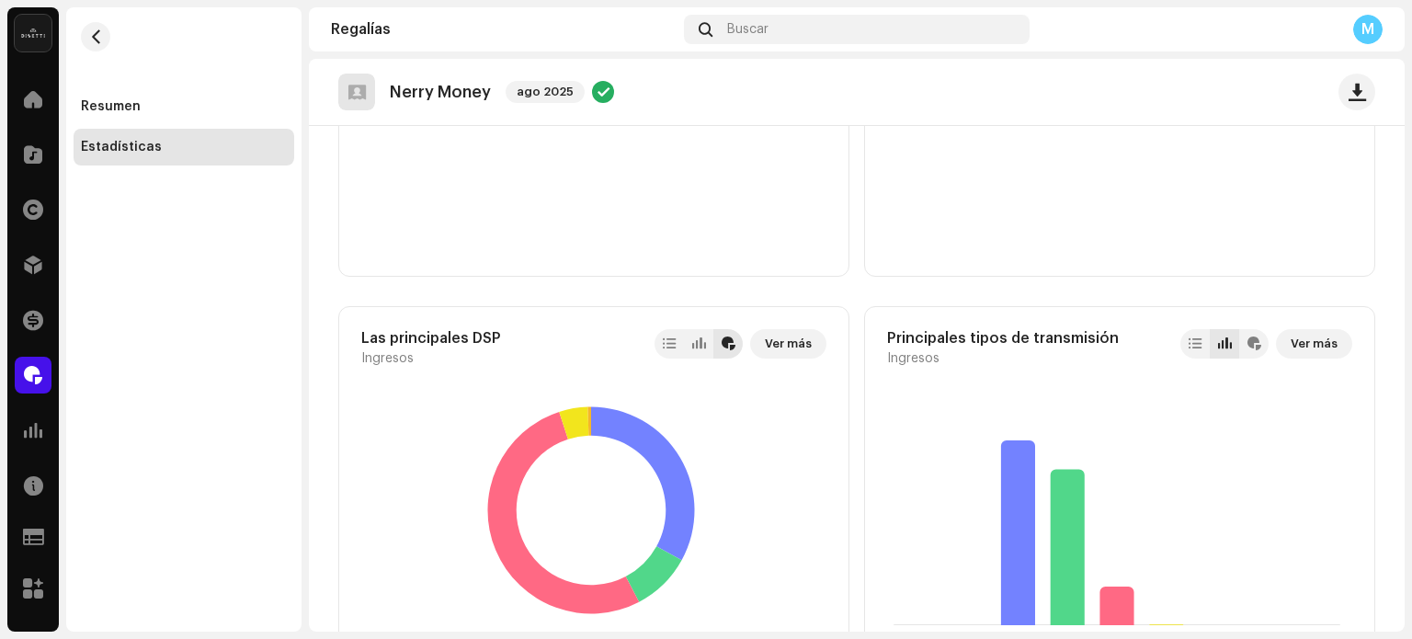
scroll to position [840, 0]
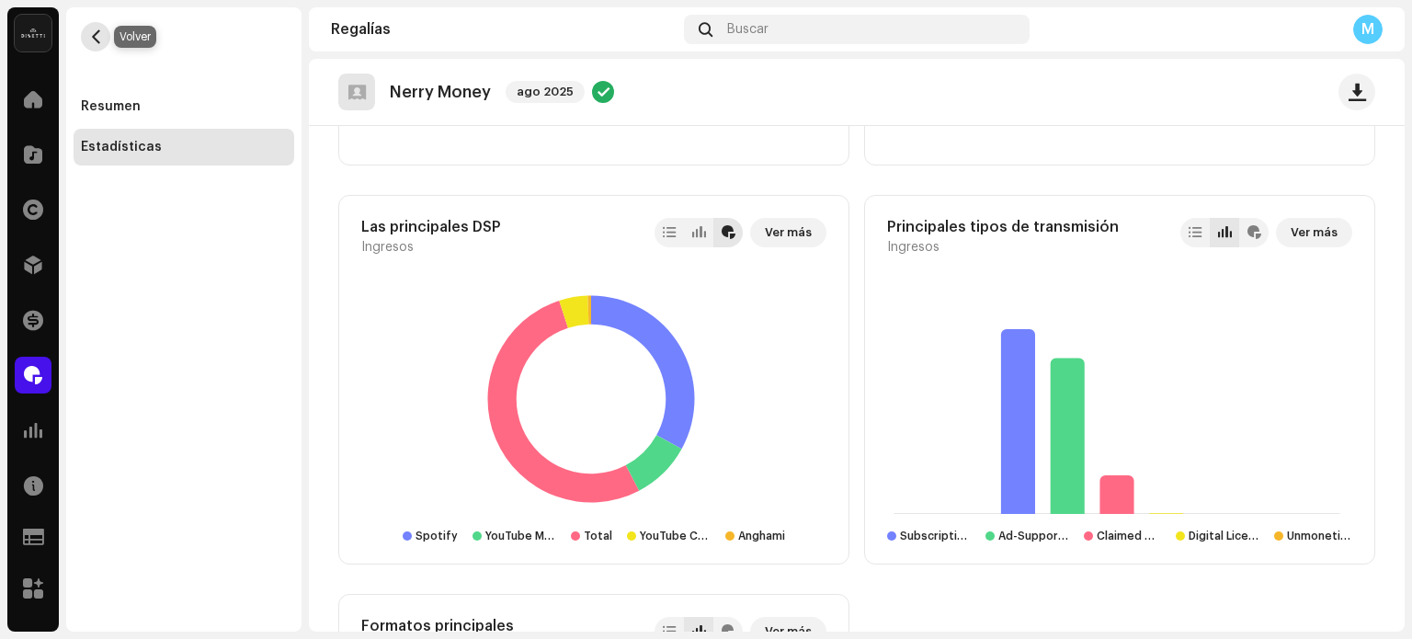
click at [101, 43] on span "button" at bounding box center [96, 36] width 14 height 15
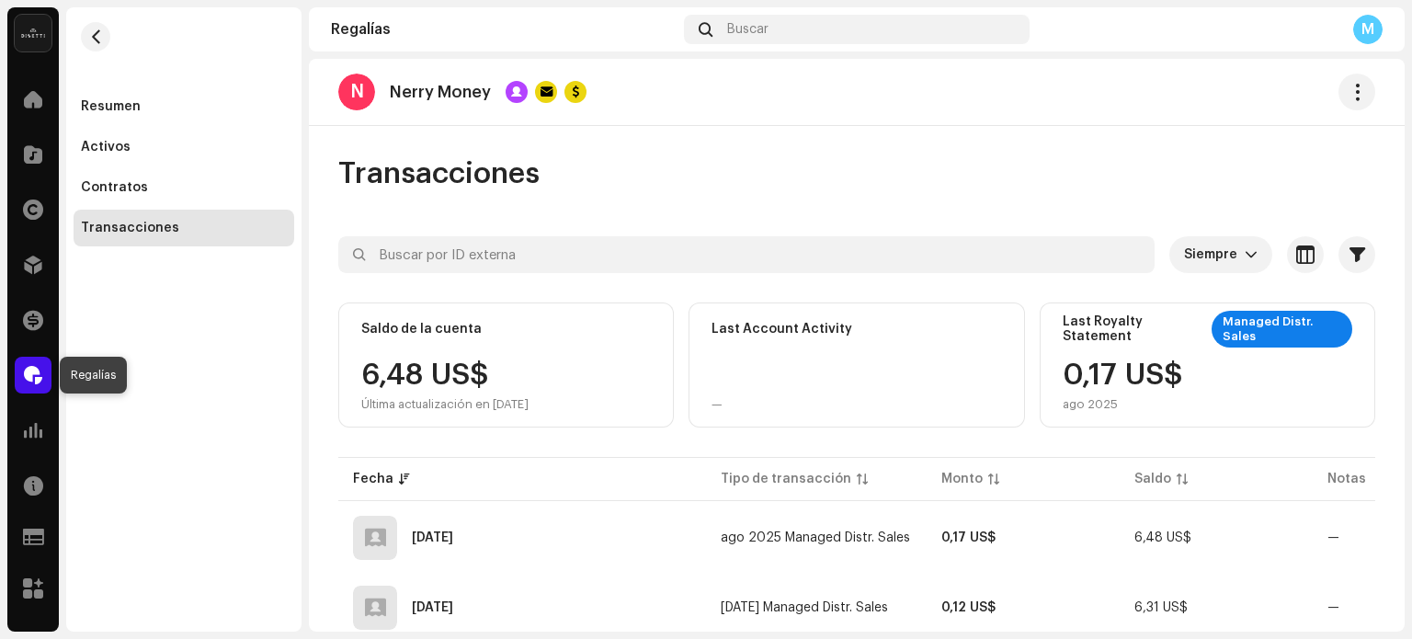
click at [37, 384] on div at bounding box center [33, 375] width 37 height 37
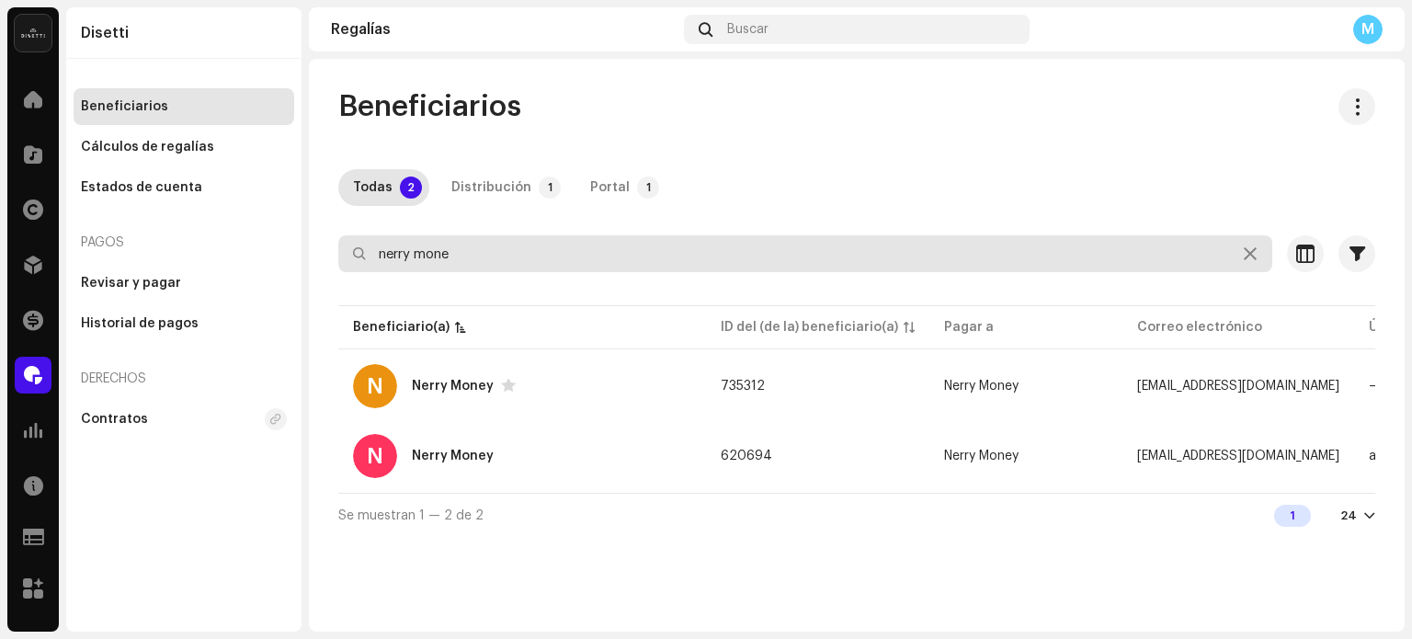
drag, startPoint x: 520, startPoint y: 266, endPoint x: 0, endPoint y: 245, distance: 520.0
click at [0, 253] on div "Disetti Inicio Catálogo Derechos Distribución Financiar Regalías Estadísticas R…" at bounding box center [706, 319] width 1412 height 639
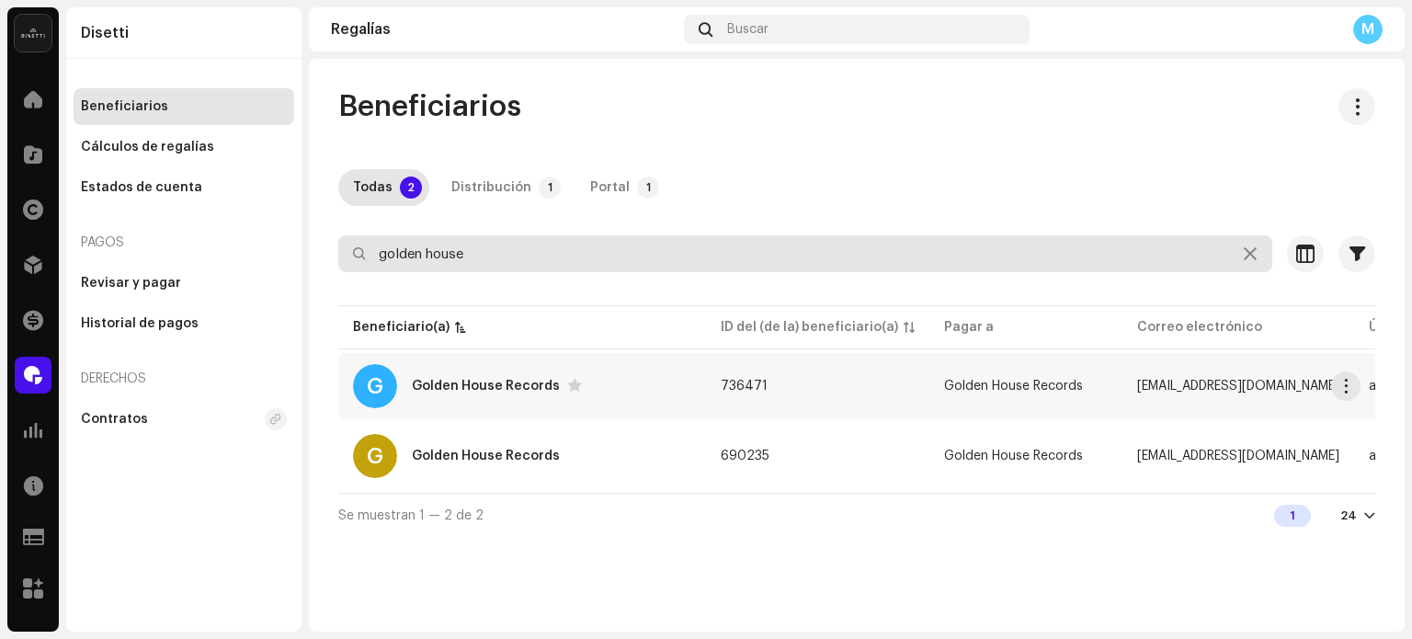
type input "golden house"
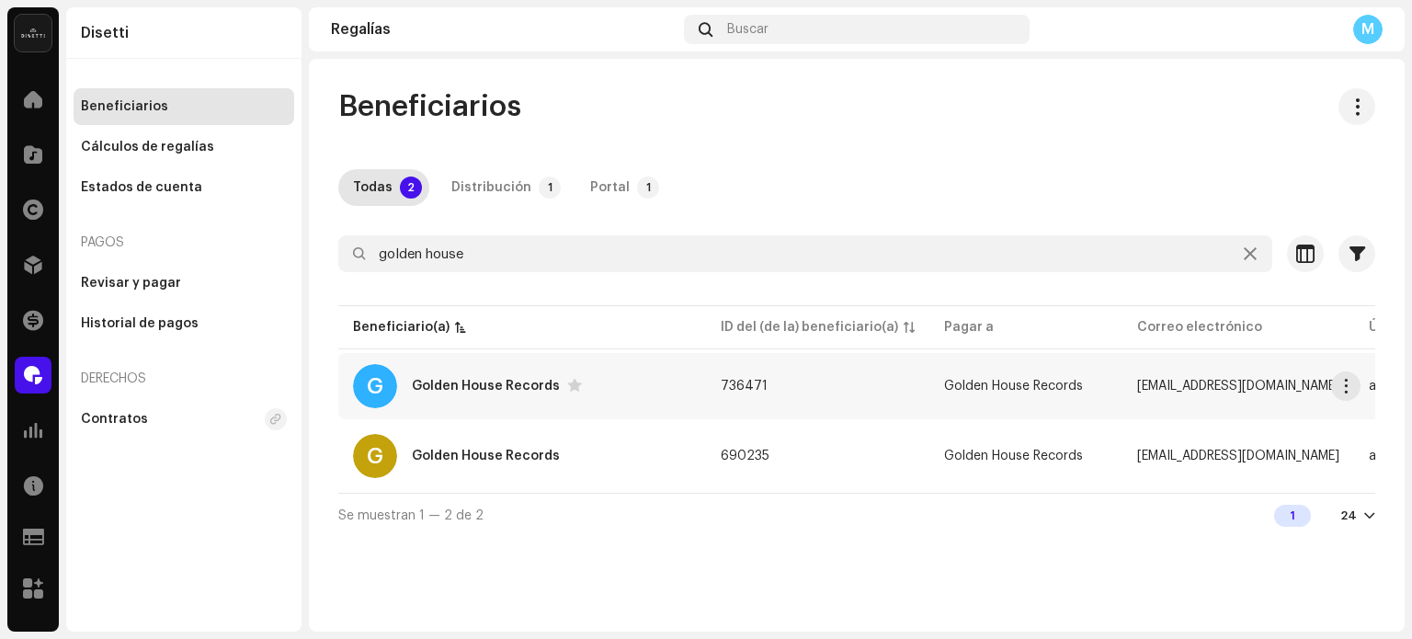
click at [438, 394] on div "G Golden House Records" at bounding box center [522, 386] width 338 height 44
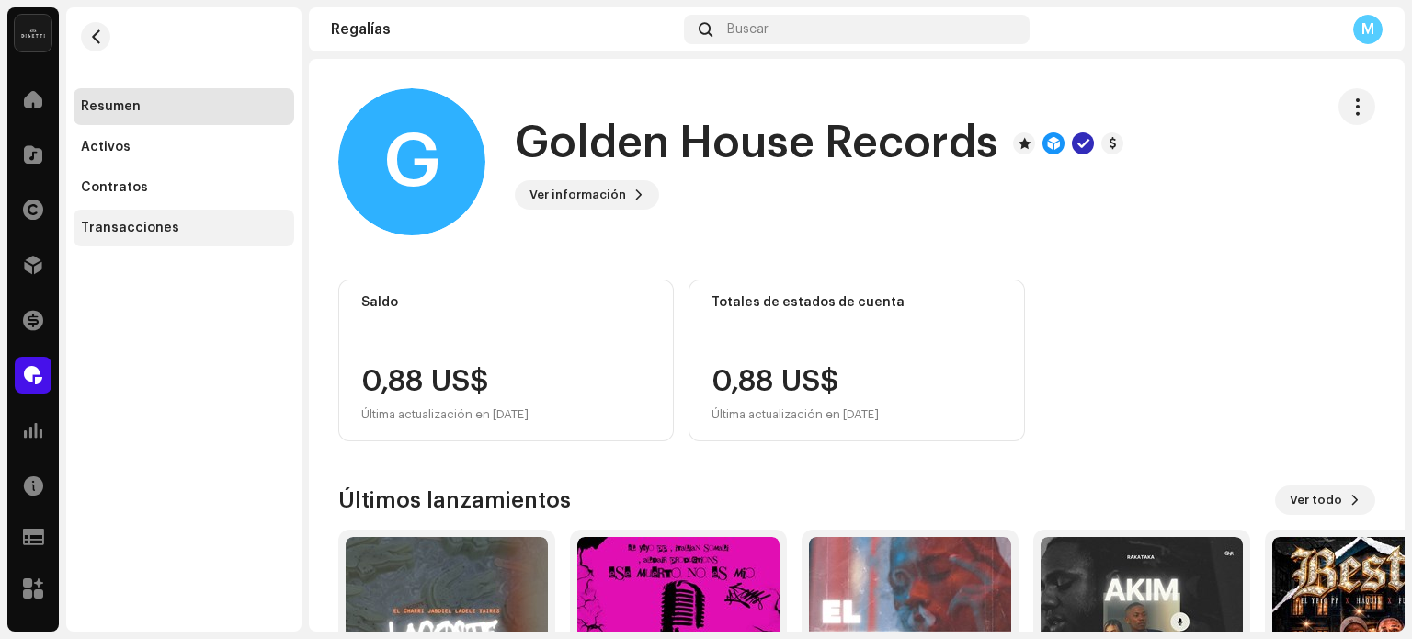
click at [140, 227] on div "Transacciones" at bounding box center [130, 228] width 98 height 15
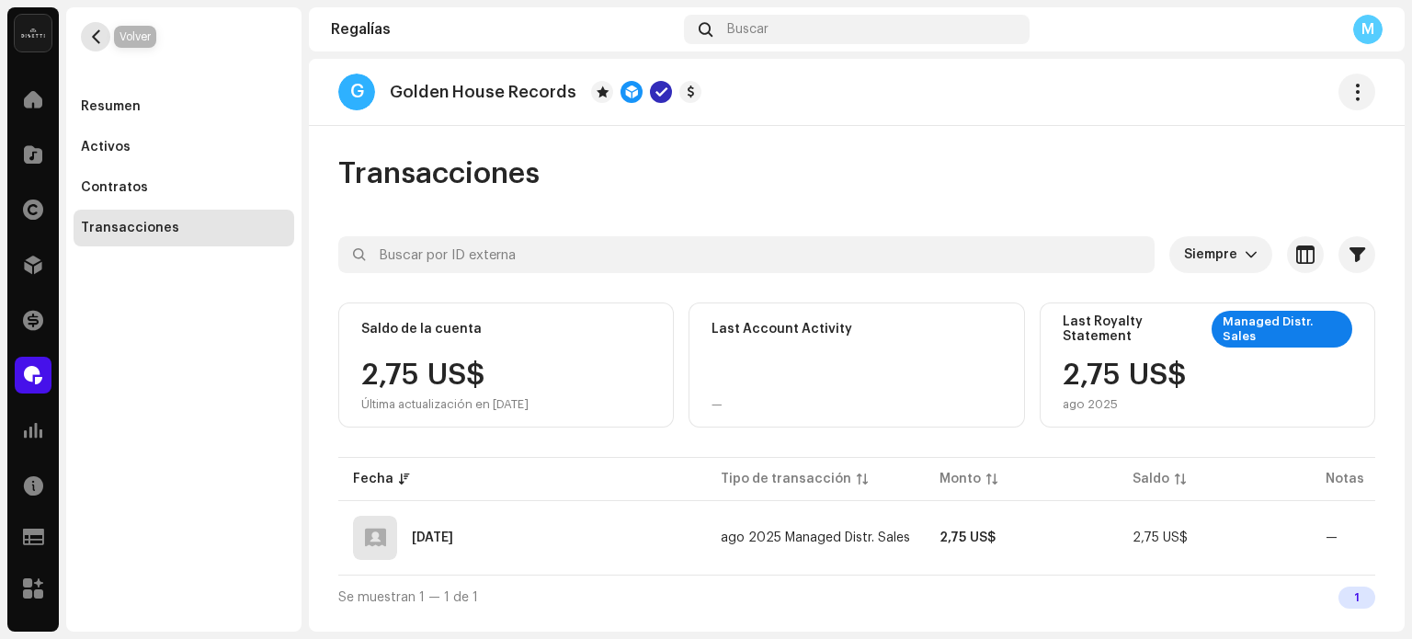
click at [109, 36] on button "button" at bounding box center [95, 36] width 29 height 29
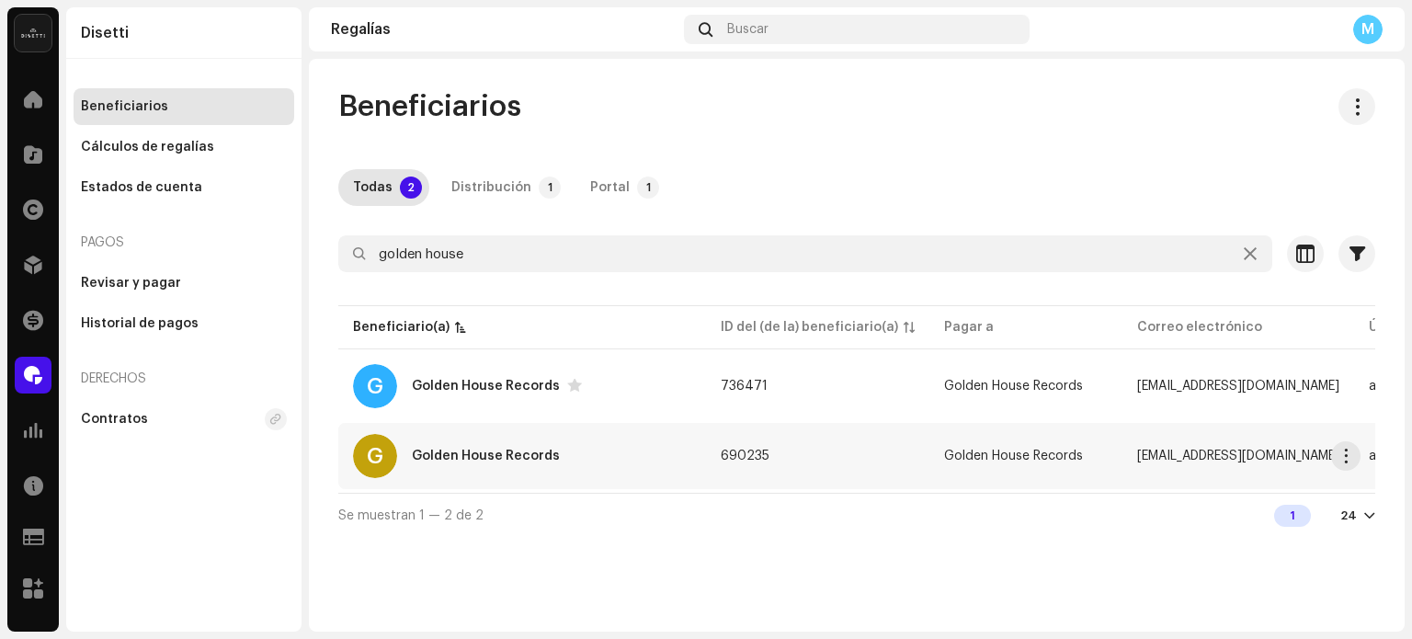
click at [508, 447] on div "G Golden House Records" at bounding box center [522, 456] width 338 height 44
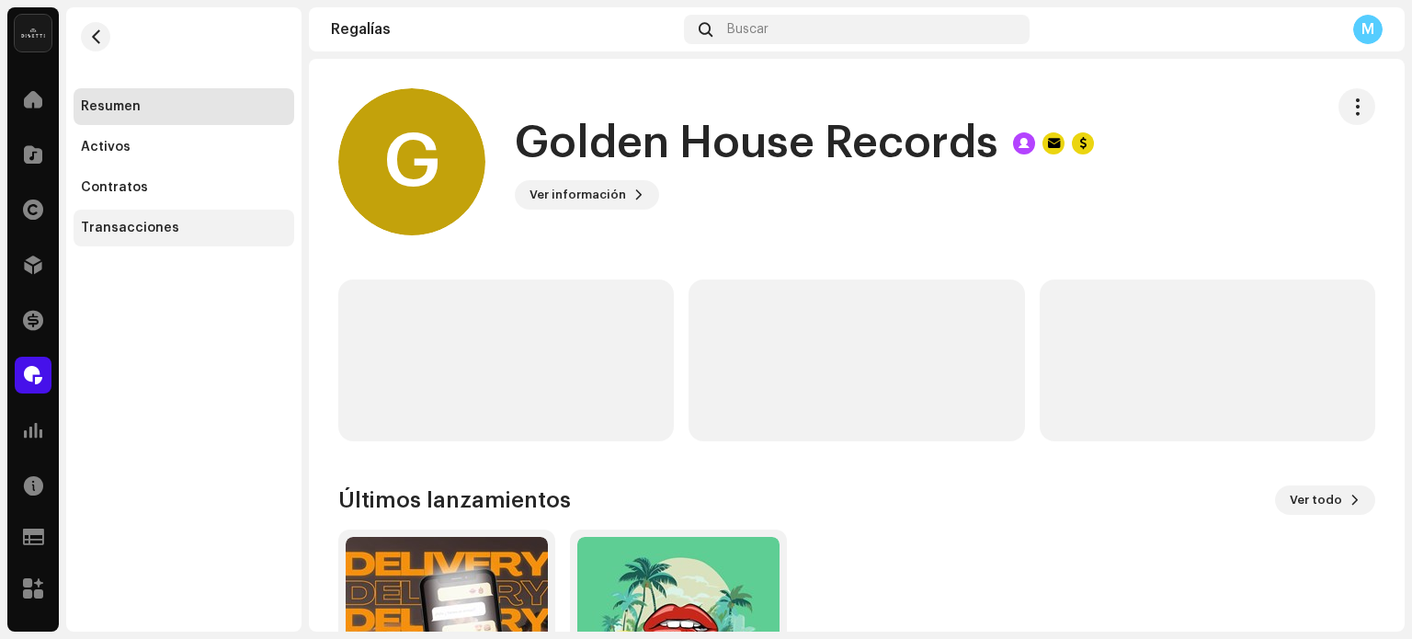
click at [156, 231] on div "Transacciones" at bounding box center [130, 228] width 98 height 15
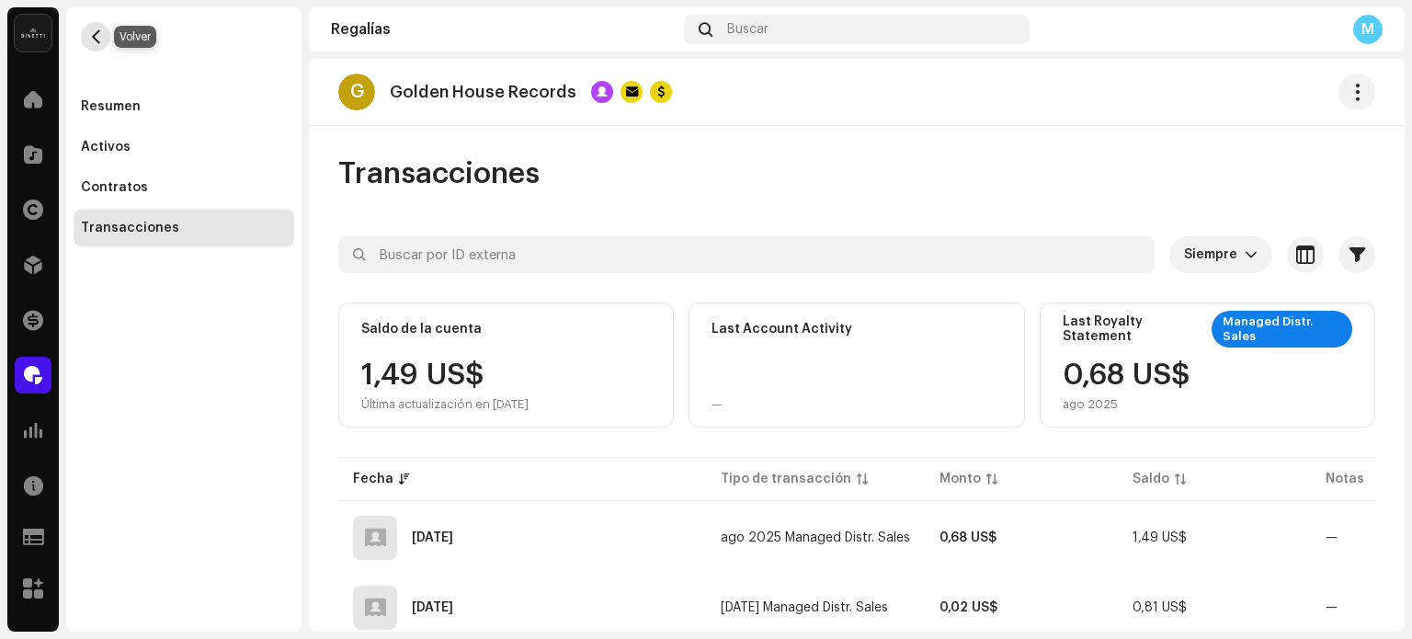
click at [89, 32] on span "button" at bounding box center [96, 36] width 14 height 15
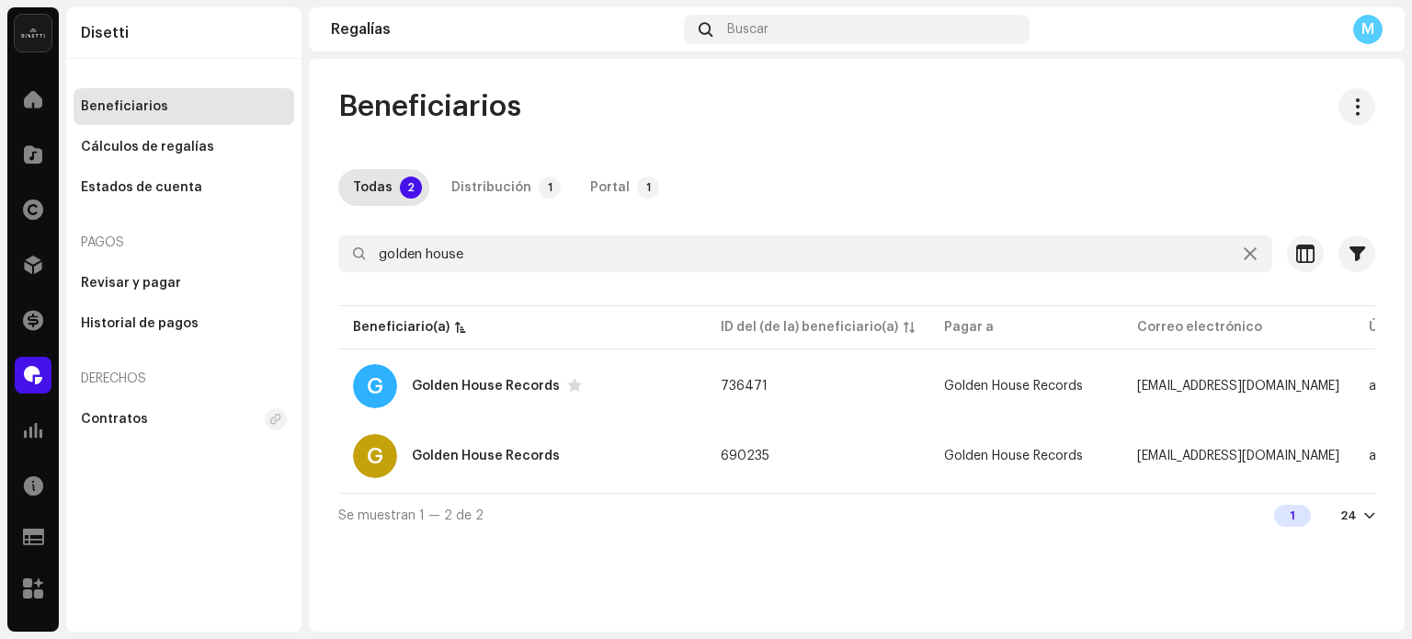
click at [840, 585] on div "Beneficiarios Todas 2 Distribución 1 Portal 1 golden house Seleccionado 0 Selec…" at bounding box center [857, 345] width 1096 height 573
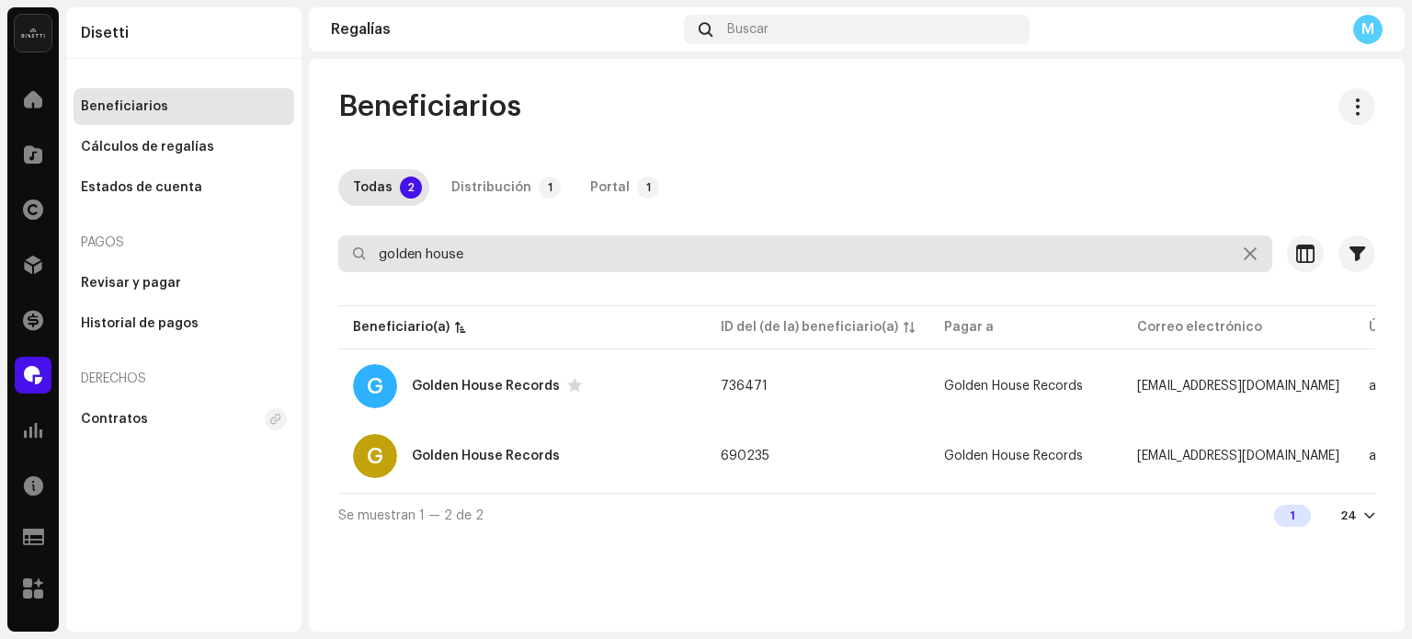
drag, startPoint x: 537, startPoint y: 253, endPoint x: 121, endPoint y: 252, distance: 415.6
click at [200, 253] on div "Disetti Inicio Catálogo Derechos Distribución Financiar Regalías Estadísticas R…" at bounding box center [706, 319] width 1412 height 639
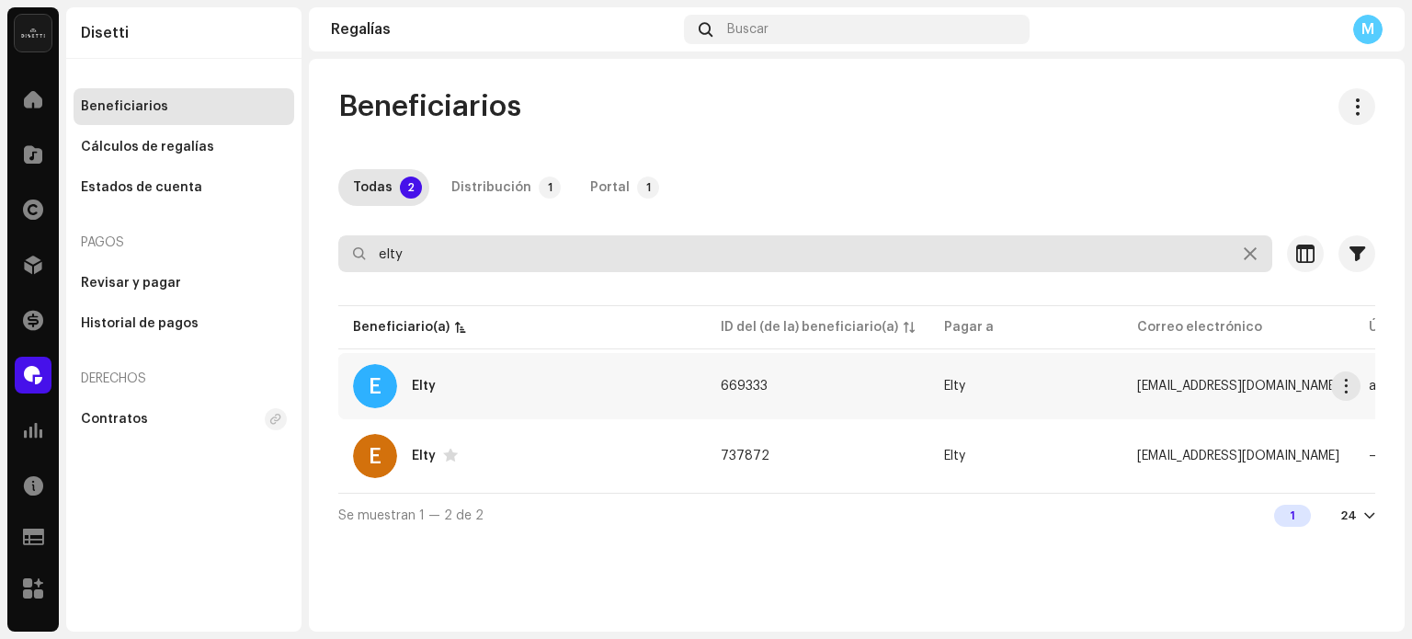
type input "elty"
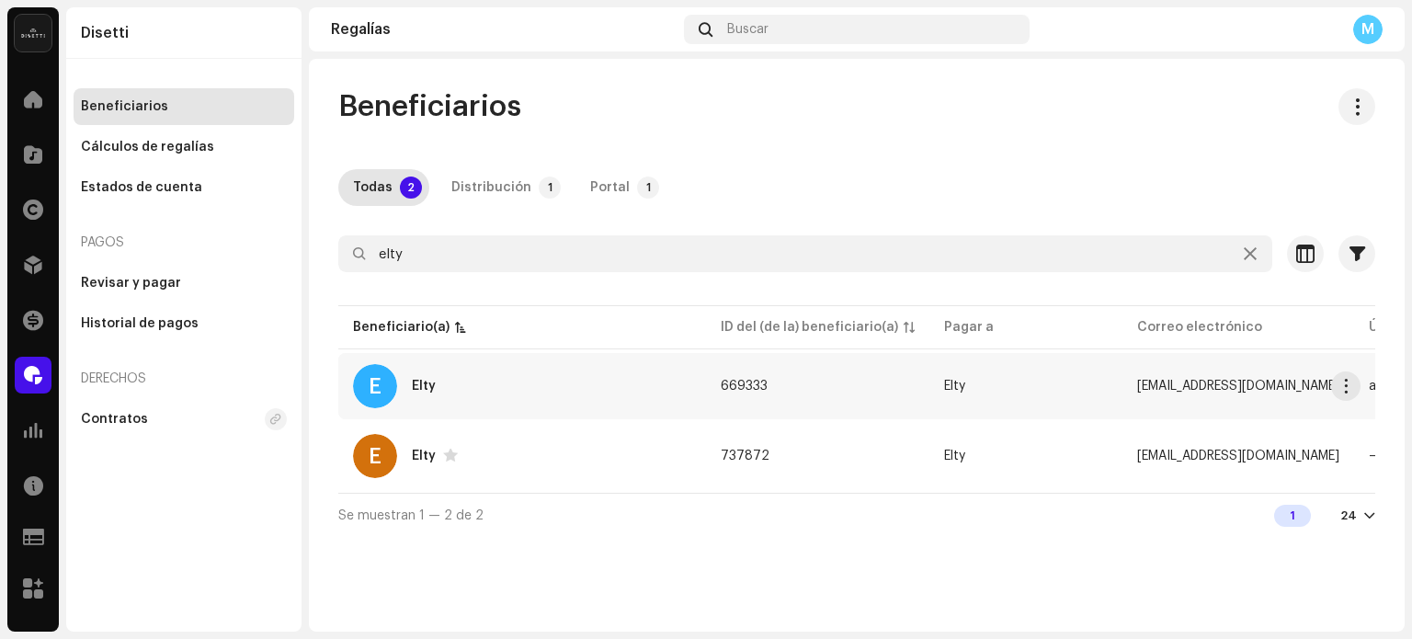
click at [518, 390] on div "E Elty" at bounding box center [522, 386] width 338 height 44
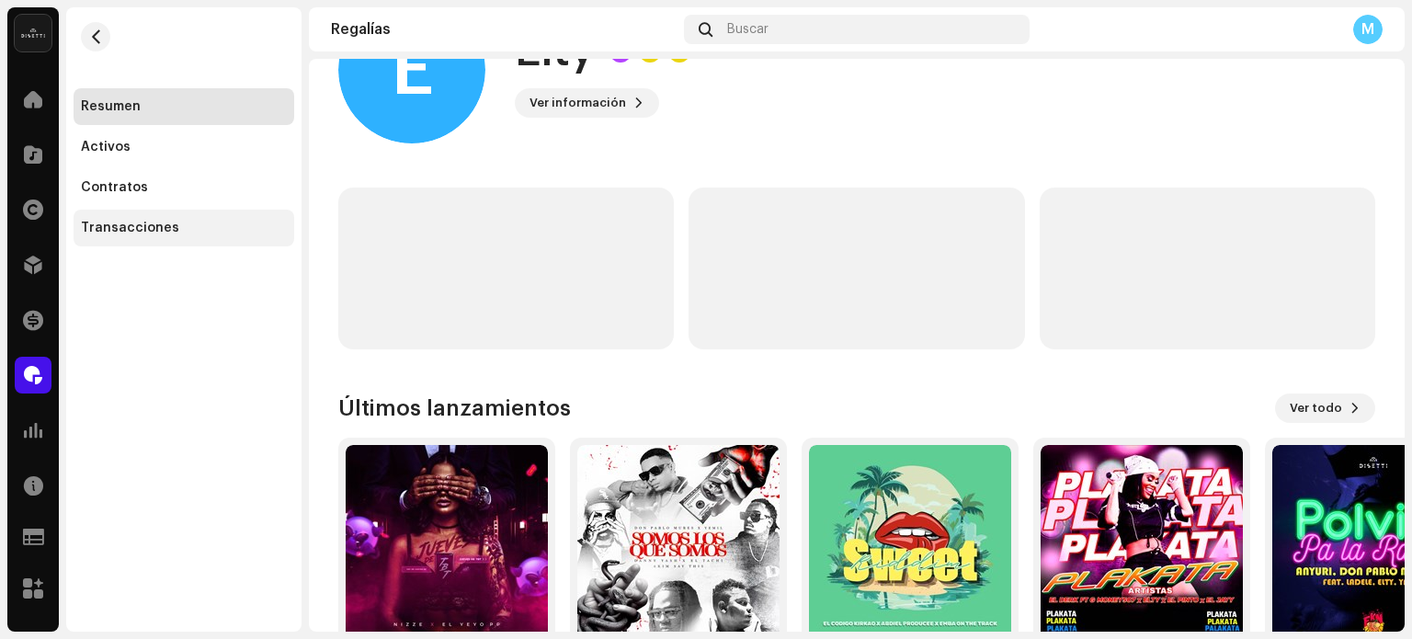
click at [197, 231] on div "Transacciones" at bounding box center [184, 228] width 206 height 15
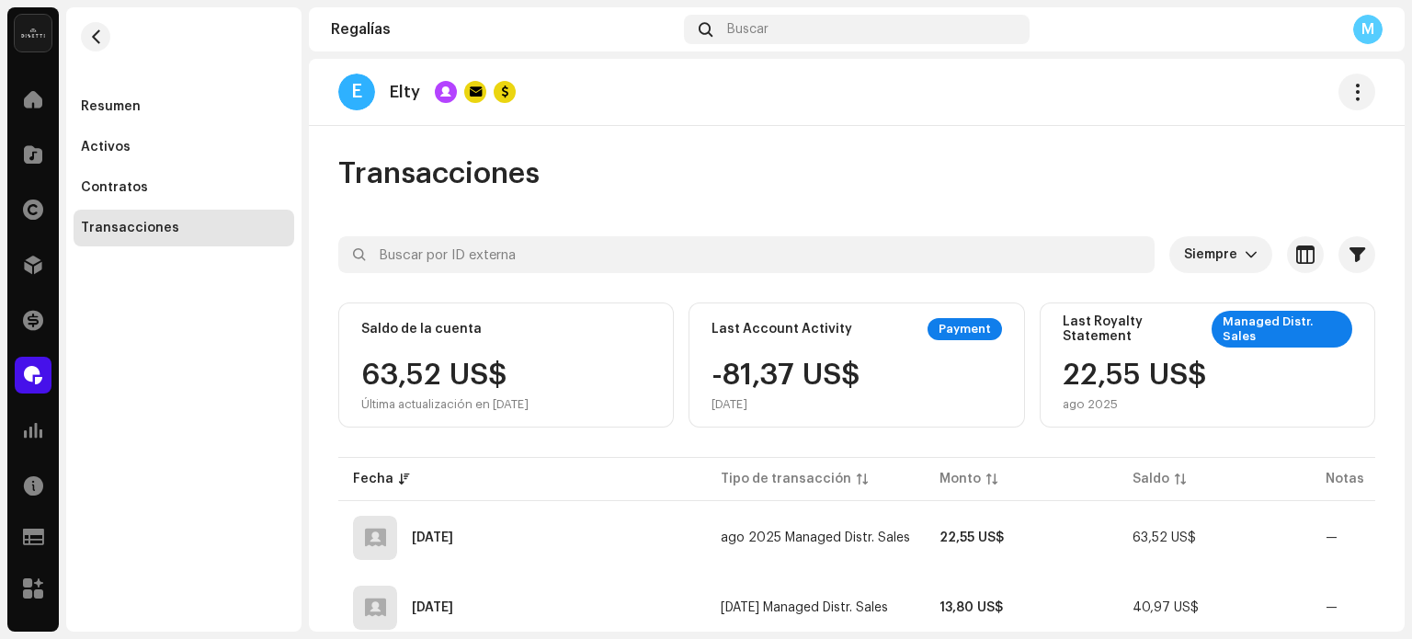
click at [133, 239] on div "Transacciones" at bounding box center [184, 228] width 221 height 37
click at [100, 44] on button "button" at bounding box center [95, 36] width 29 height 29
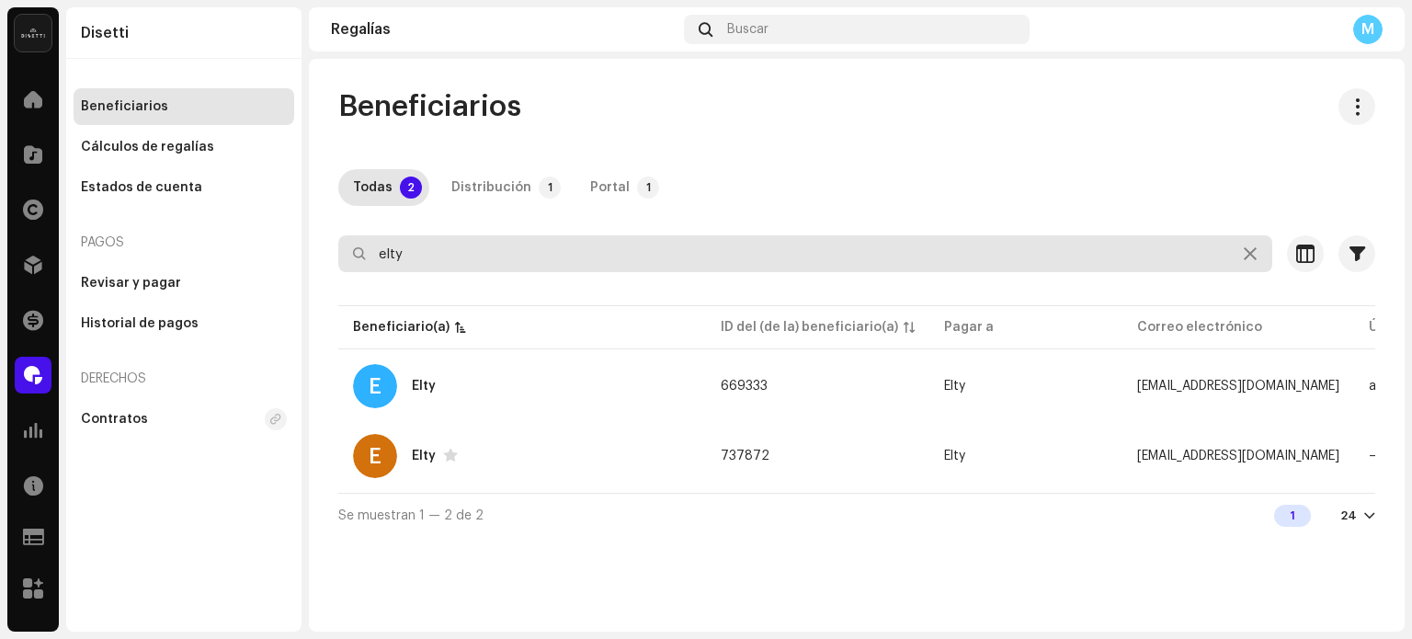
drag, startPoint x: 431, startPoint y: 243, endPoint x: 0, endPoint y: 232, distance: 431.4
click at [0, 234] on div "Disetti Inicio Catálogo Derechos Distribución Financiar Regalías Estadísticas R…" at bounding box center [706, 319] width 1412 height 639
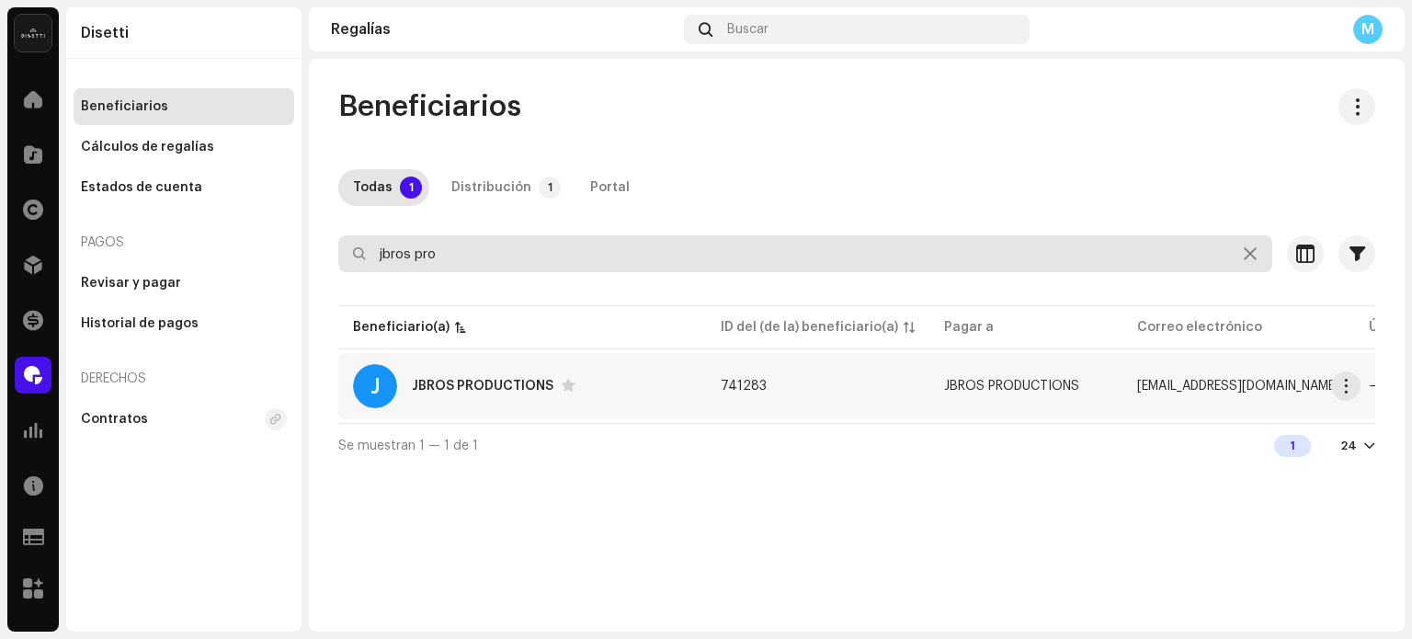
type input "jbros pro"
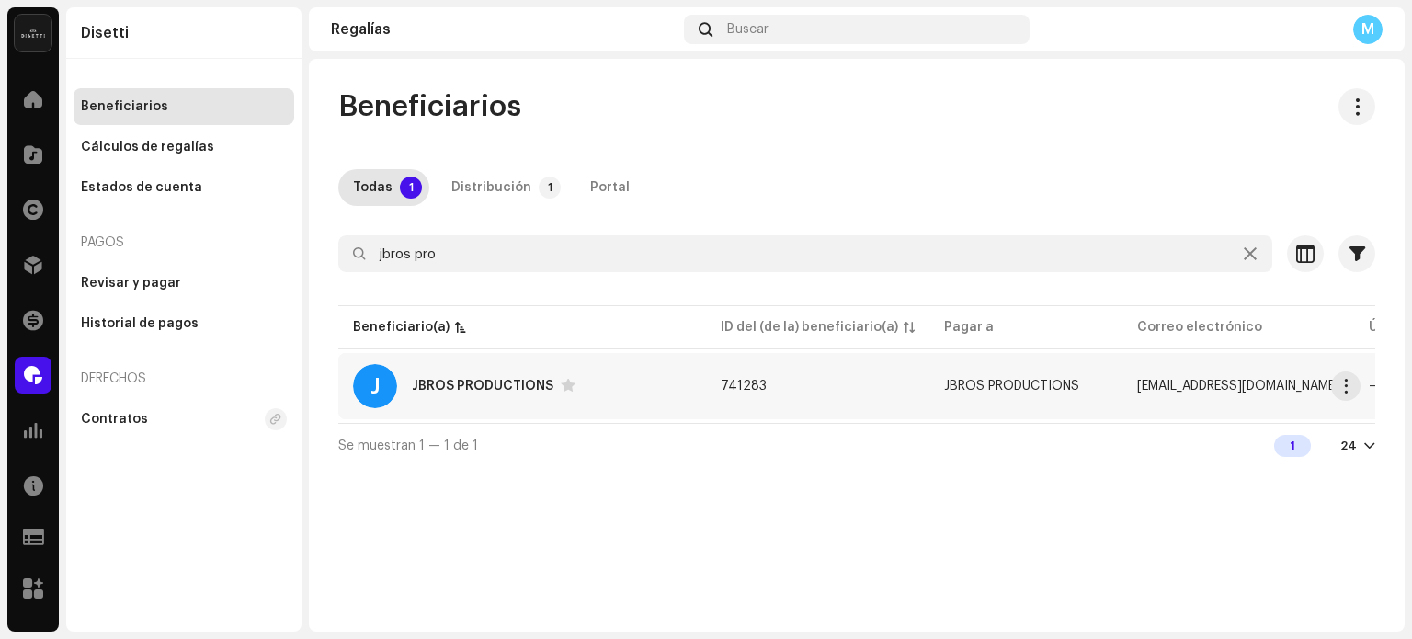
click at [503, 392] on div "JBROS PRODUCTIONS" at bounding box center [483, 386] width 142 height 13
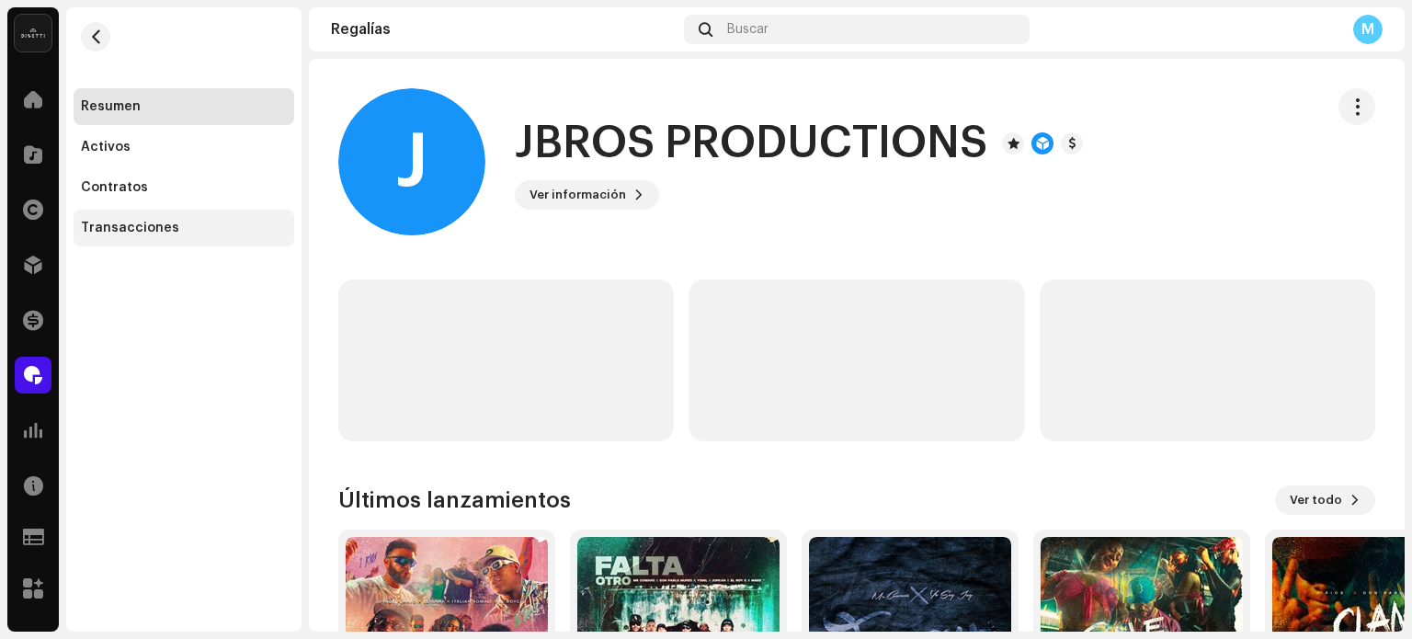
click at [188, 230] on div "Transacciones" at bounding box center [184, 228] width 206 height 15
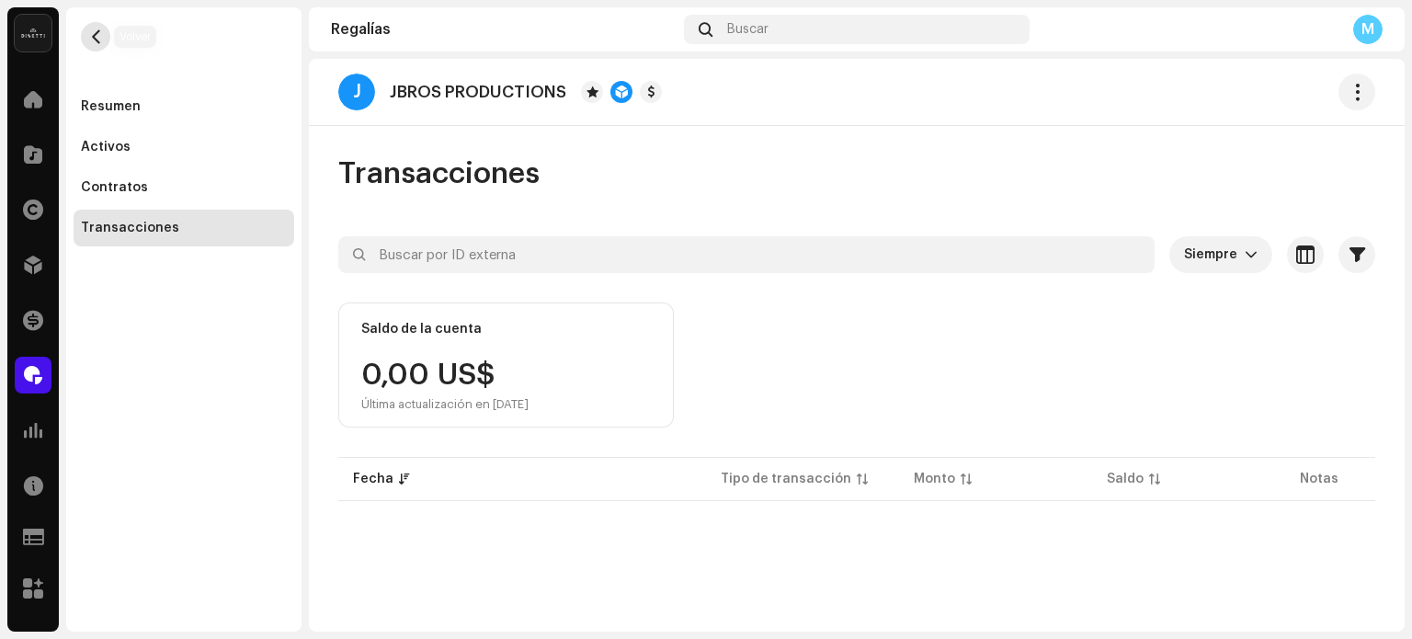
click at [81, 39] on button "button" at bounding box center [95, 36] width 29 height 29
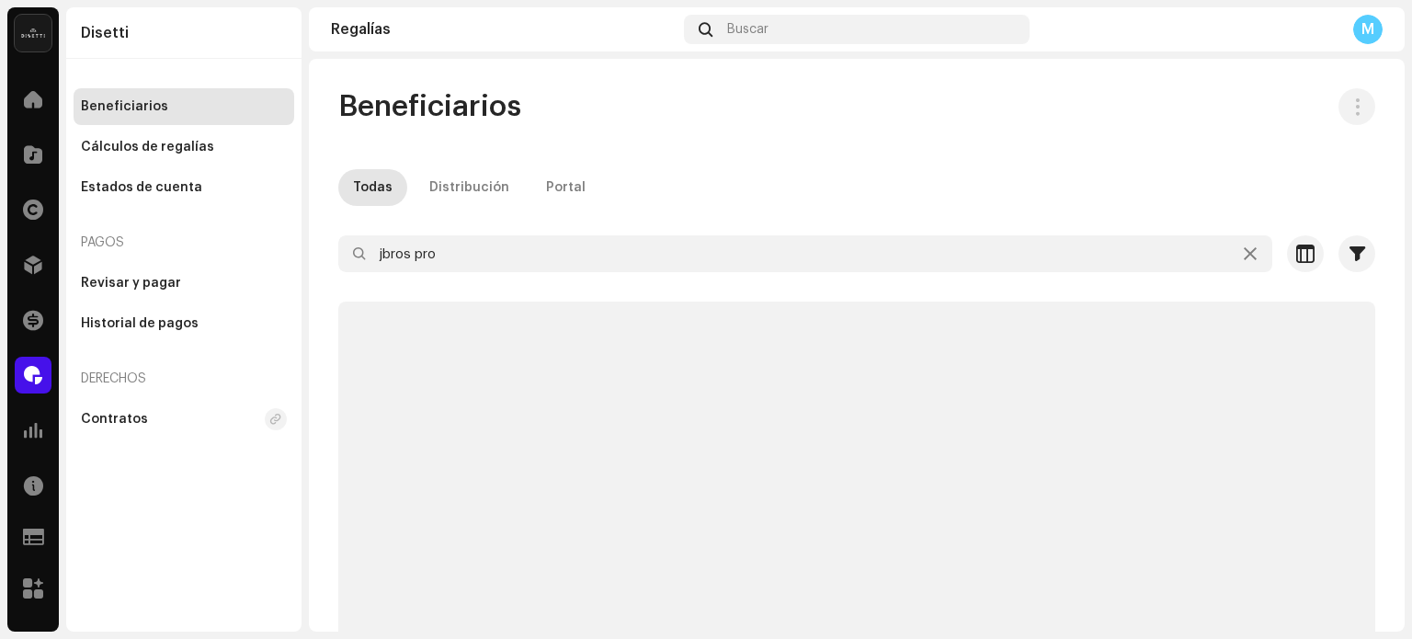
click at [98, 48] on div "Disetti" at bounding box center [183, 32] width 235 height 51
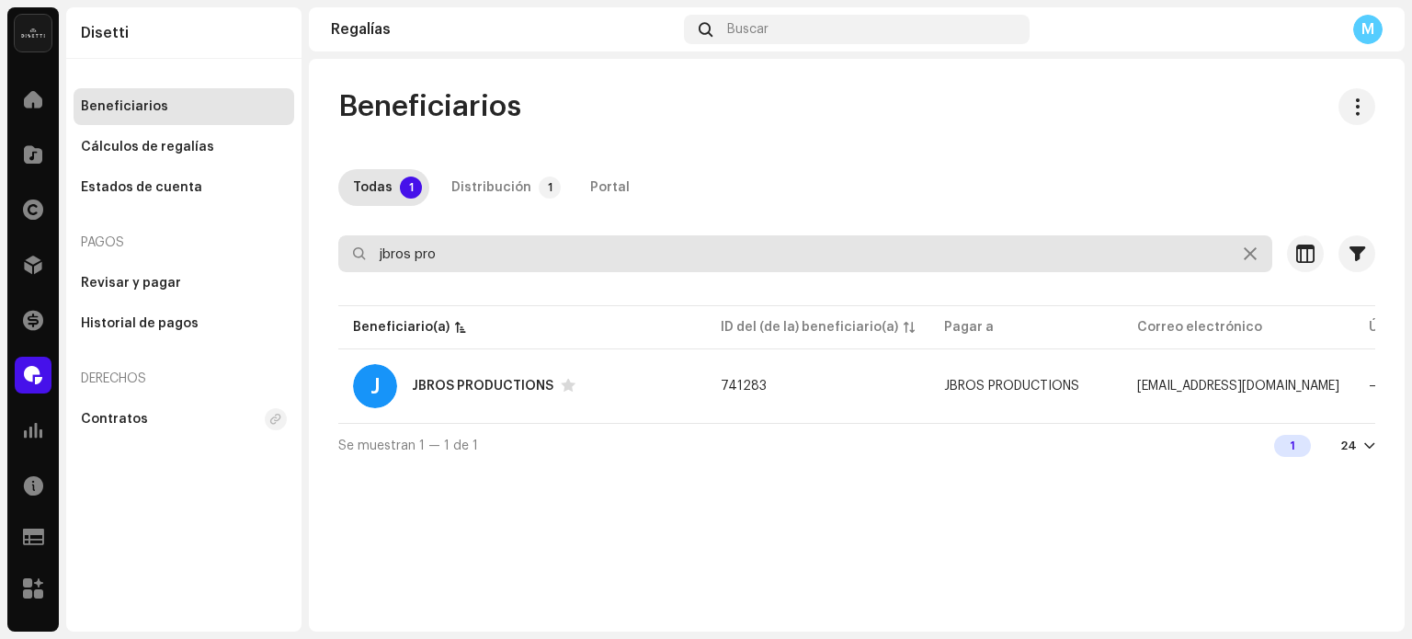
drag, startPoint x: 478, startPoint y: 257, endPoint x: 68, endPoint y: 206, distance: 413.2
click at [91, 210] on div "Disetti Inicio Catálogo Derechos Distribución Financiar Regalías Estadísticas R…" at bounding box center [706, 319] width 1412 height 639
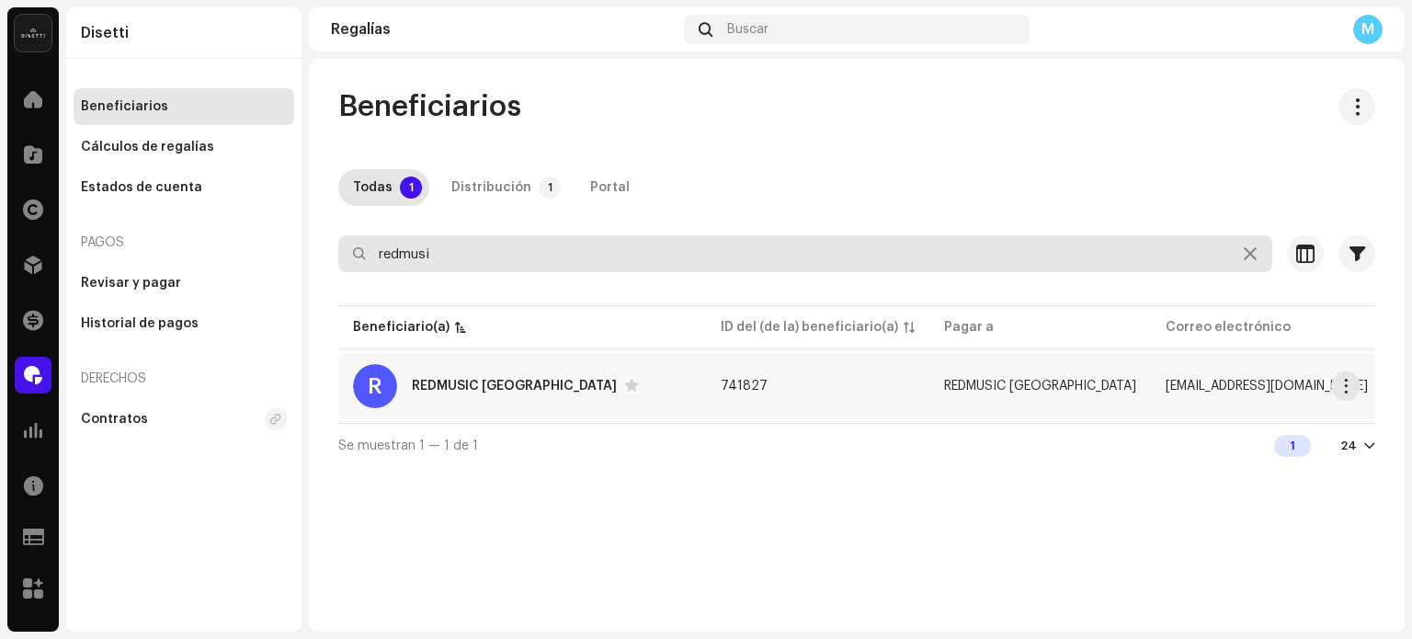
type input "redmusi"
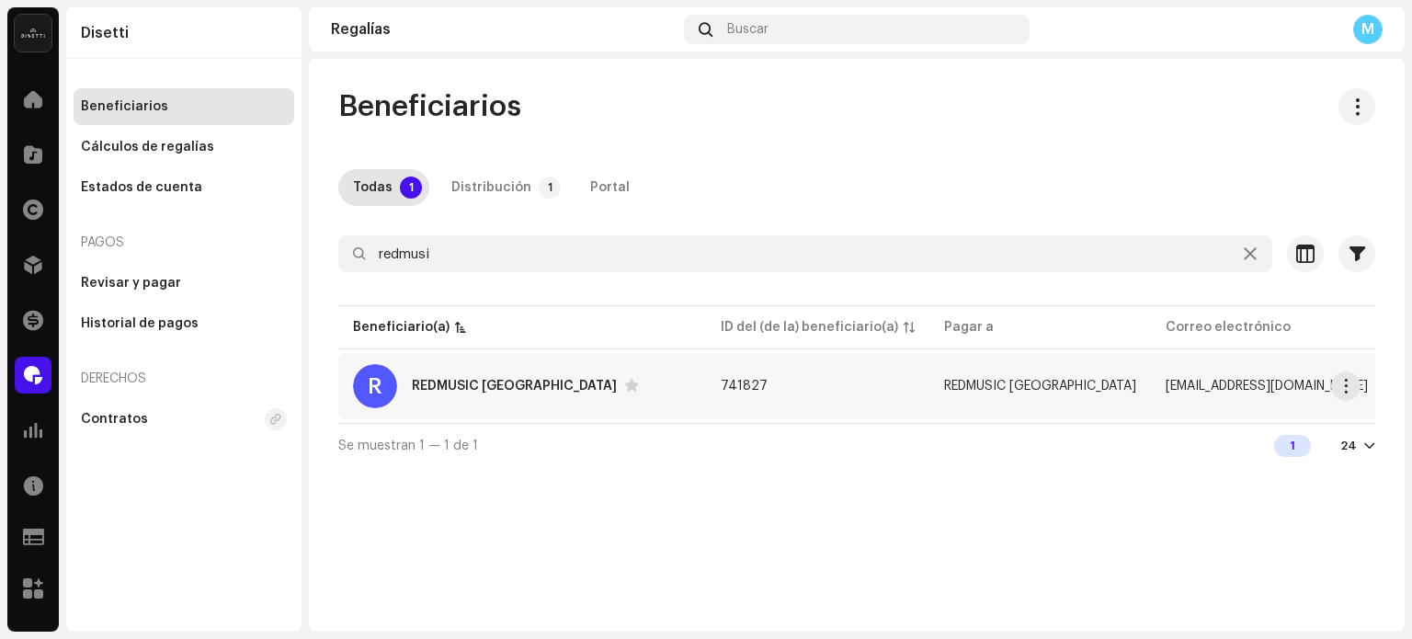
click at [415, 371] on div "R REDMUSIC NYC" at bounding box center [522, 386] width 338 height 44
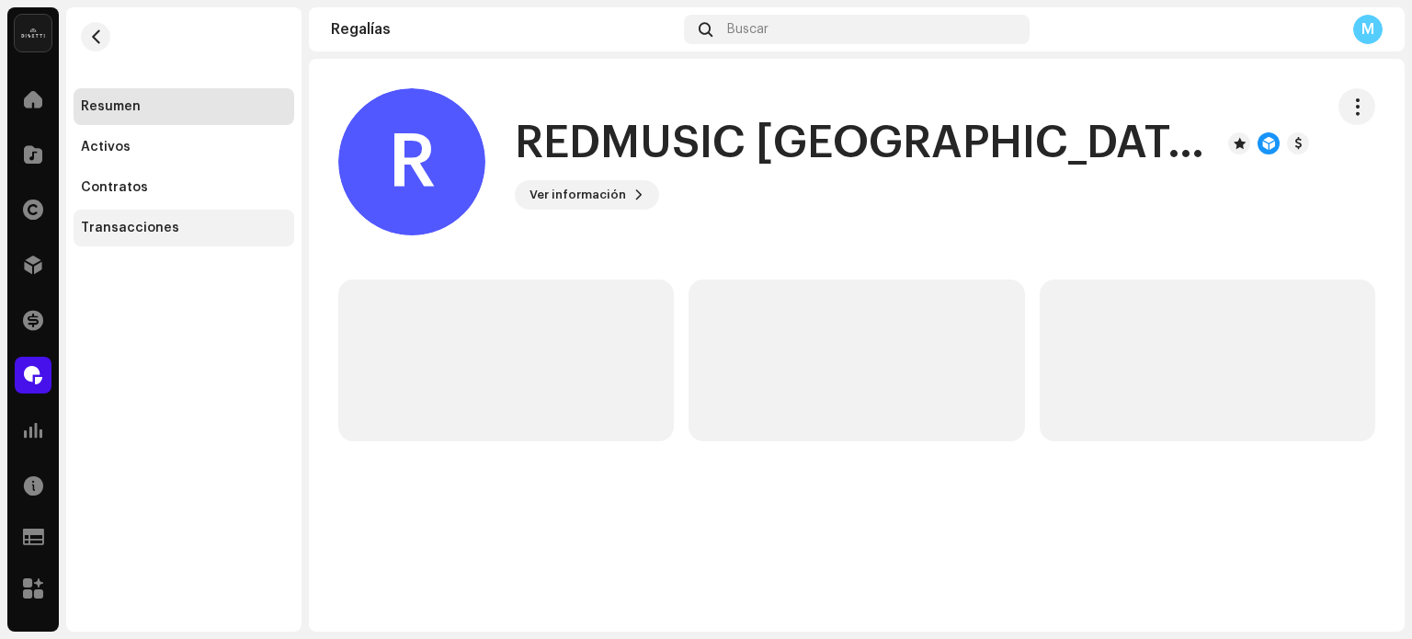
click at [154, 232] on div "Transacciones" at bounding box center [130, 228] width 98 height 15
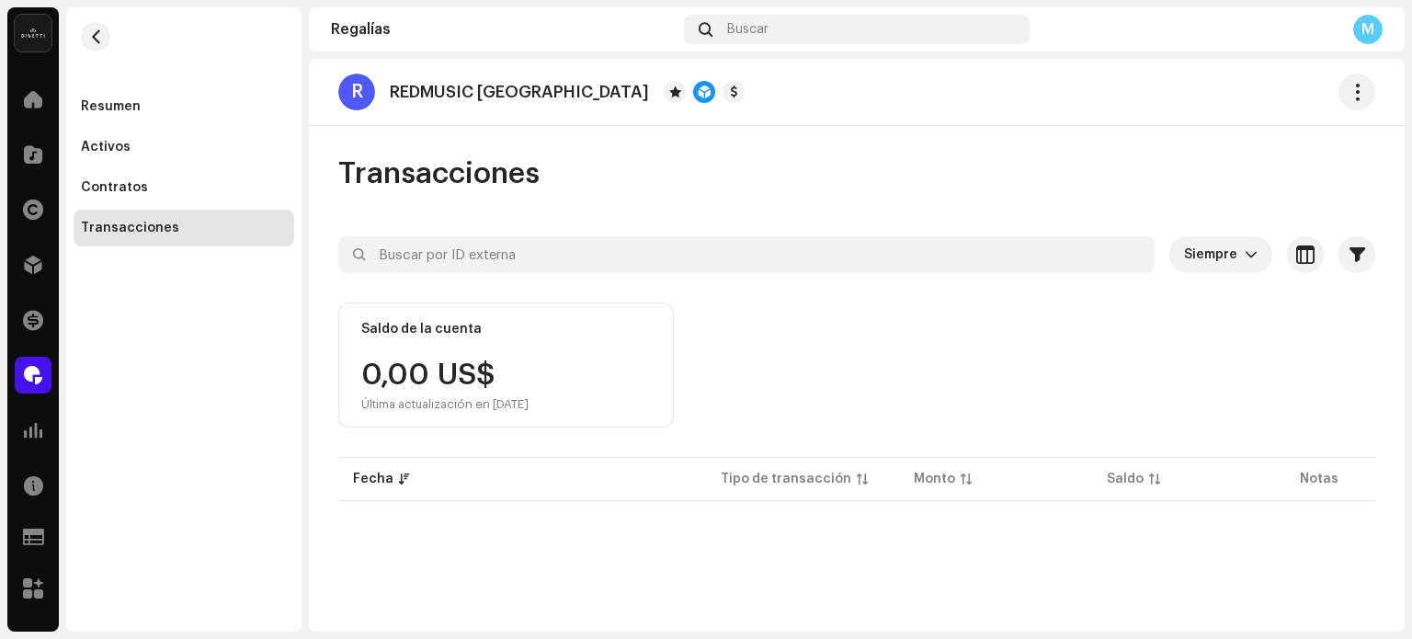
click at [162, 223] on div "Transacciones" at bounding box center [130, 228] width 98 height 15
click at [37, 368] on span at bounding box center [33, 375] width 18 height 15
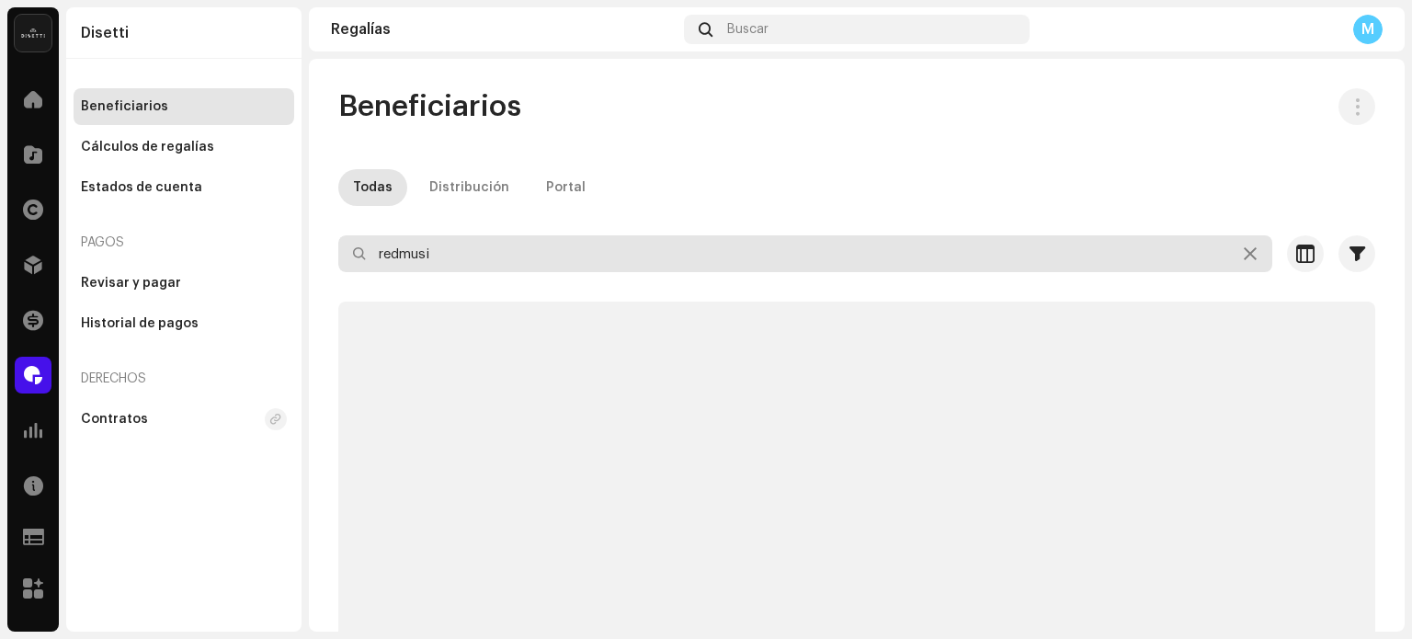
drag, startPoint x: 641, startPoint y: 256, endPoint x: 0, endPoint y: 153, distance: 649.1
click at [0, 153] on div "Disetti Inicio Catálogo Derechos Distribución Financiar Regalías Estadísticas R…" at bounding box center [706, 319] width 1412 height 639
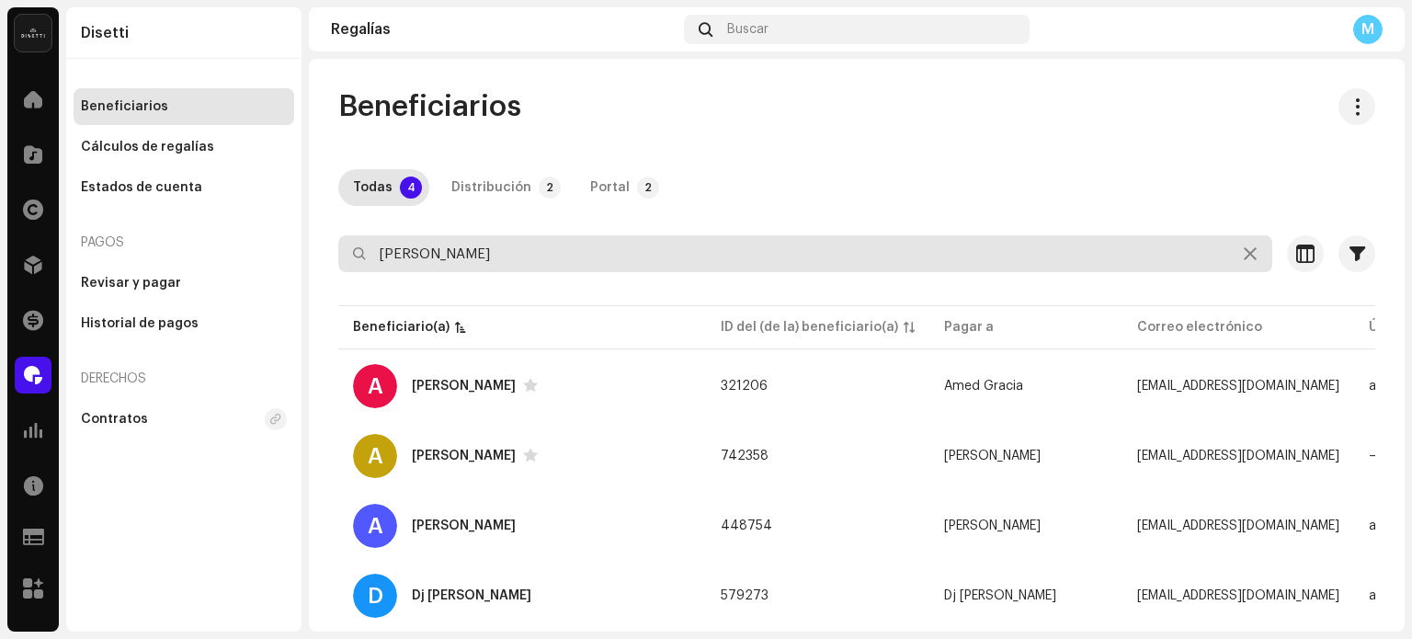
type input "[PERSON_NAME]"
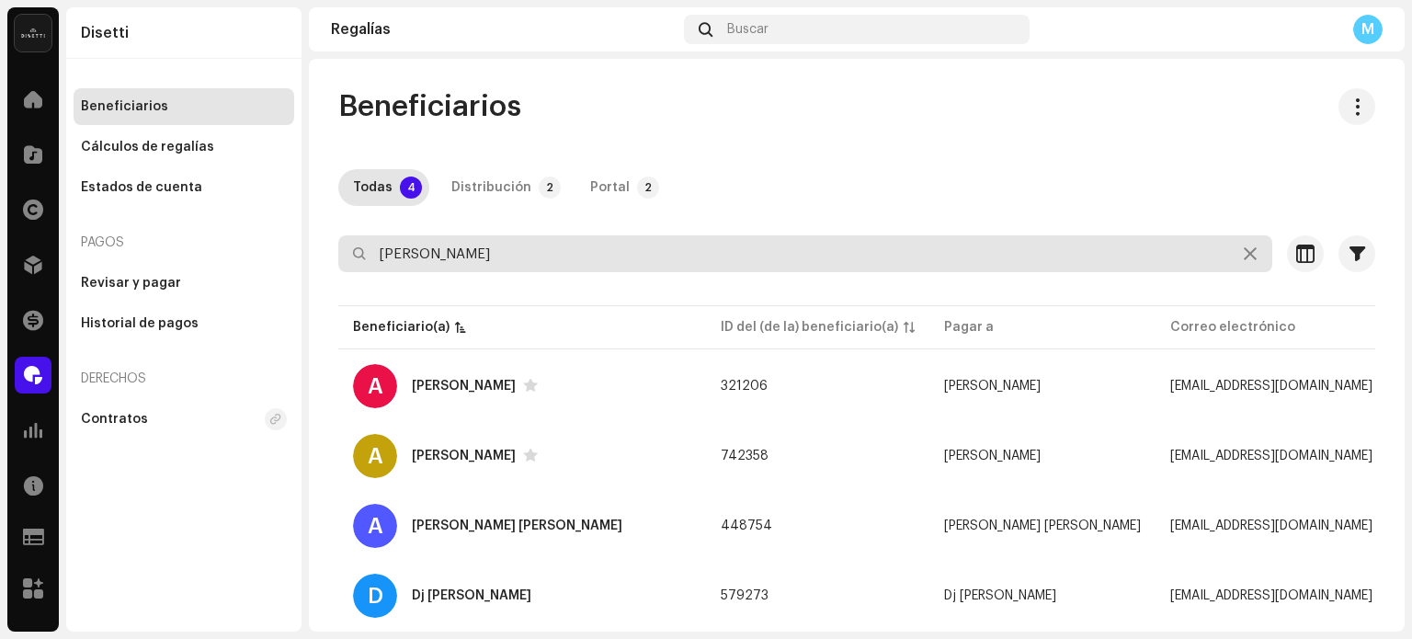
drag, startPoint x: 473, startPoint y: 252, endPoint x: 0, endPoint y: 106, distance: 494.7
click at [0, 150] on div "Disetti Inicio Catálogo Derechos Distribución Financiar Regalías Estadísticas R…" at bounding box center [706, 319] width 1412 height 639
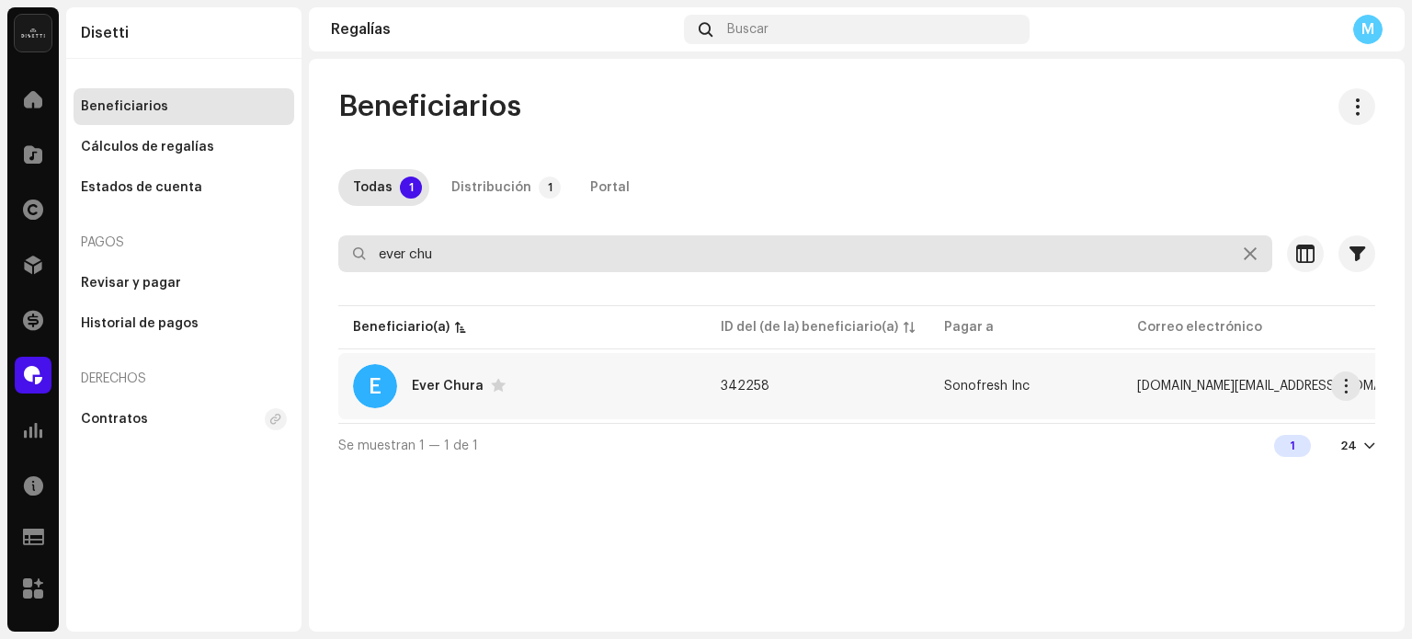
type input "ever chu"
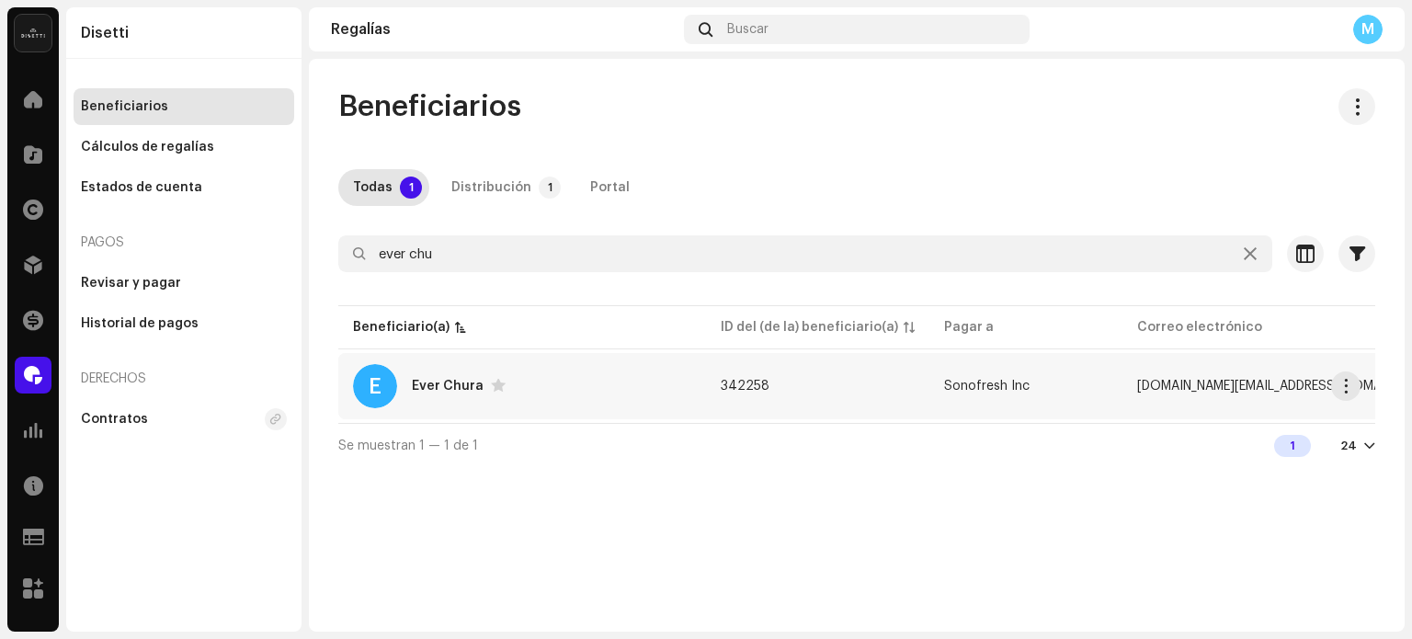
click at [411, 380] on div "E Ever Chura" at bounding box center [522, 386] width 338 height 44
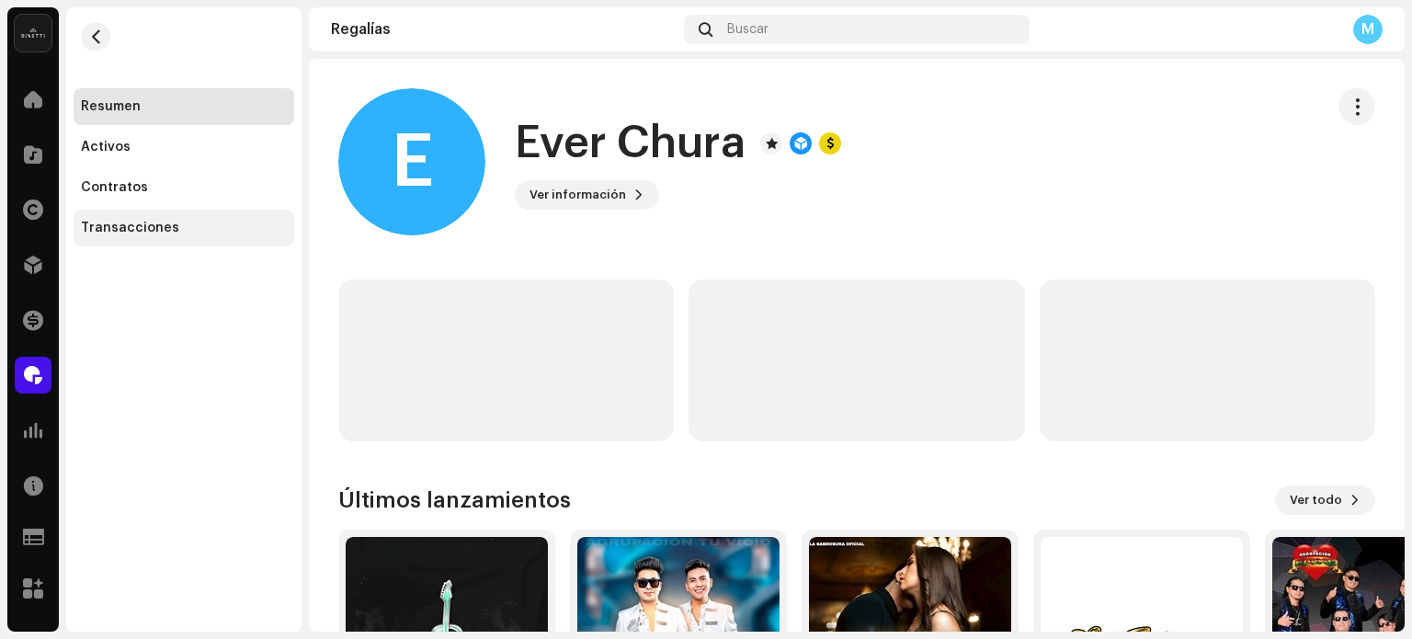
click at [166, 238] on div "Transacciones" at bounding box center [184, 228] width 221 height 37
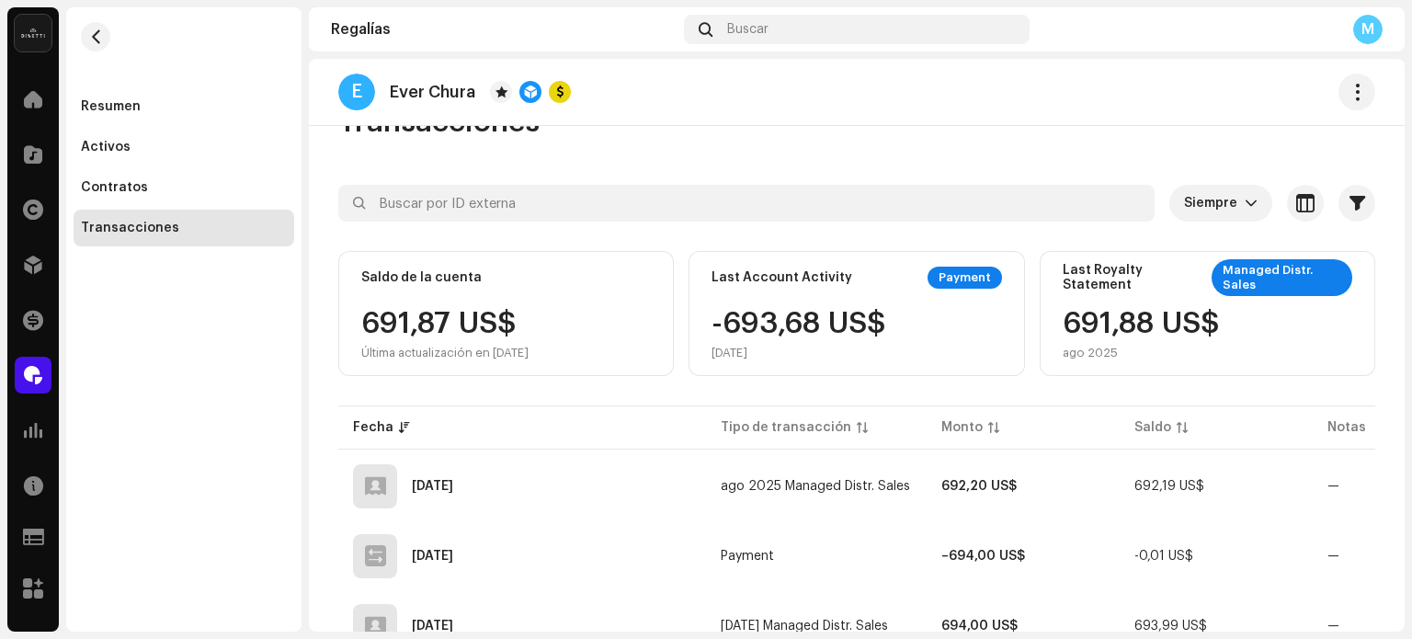
scroll to position [92, 0]
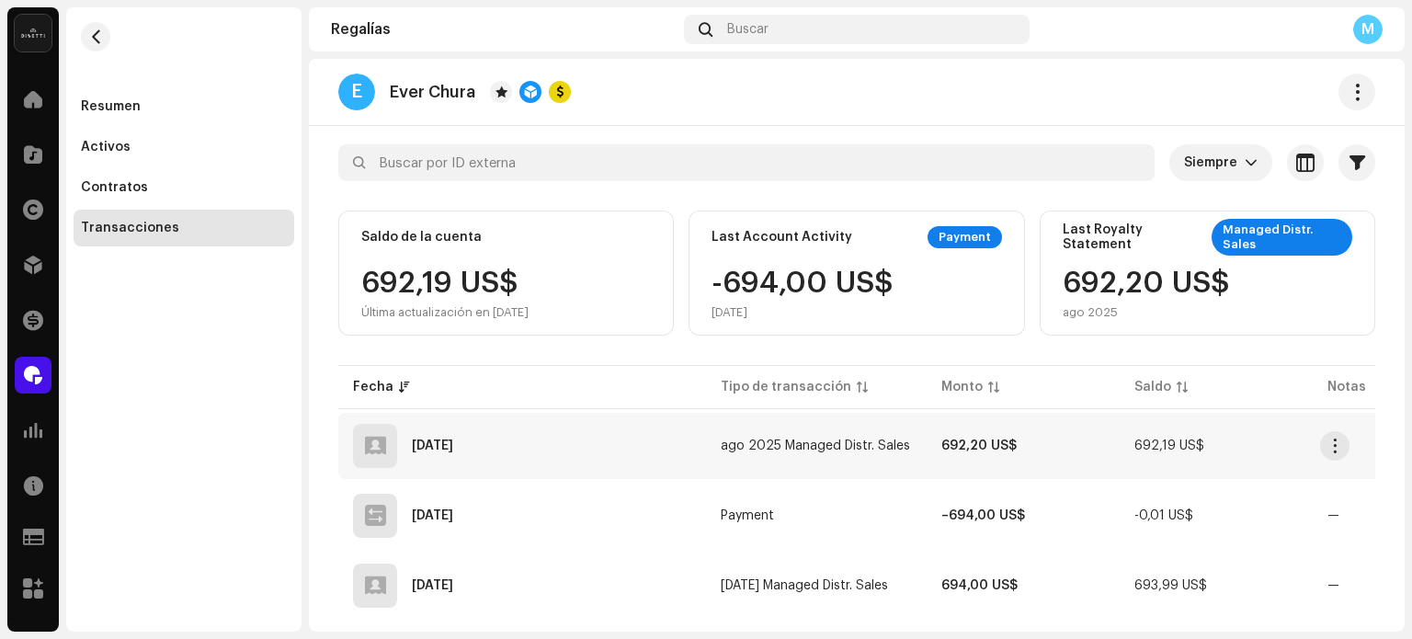
click at [570, 434] on div "[DATE]" at bounding box center [522, 446] width 338 height 44
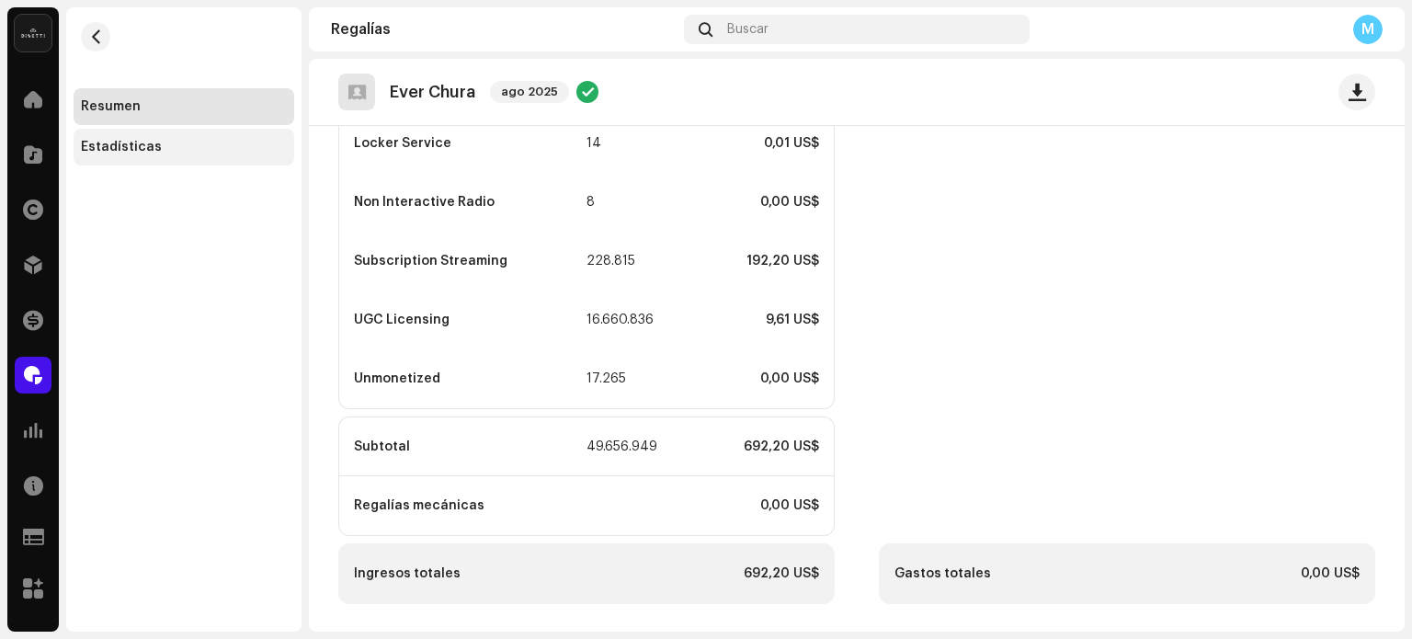
click at [202, 153] on div "Estadísticas" at bounding box center [184, 147] width 206 height 15
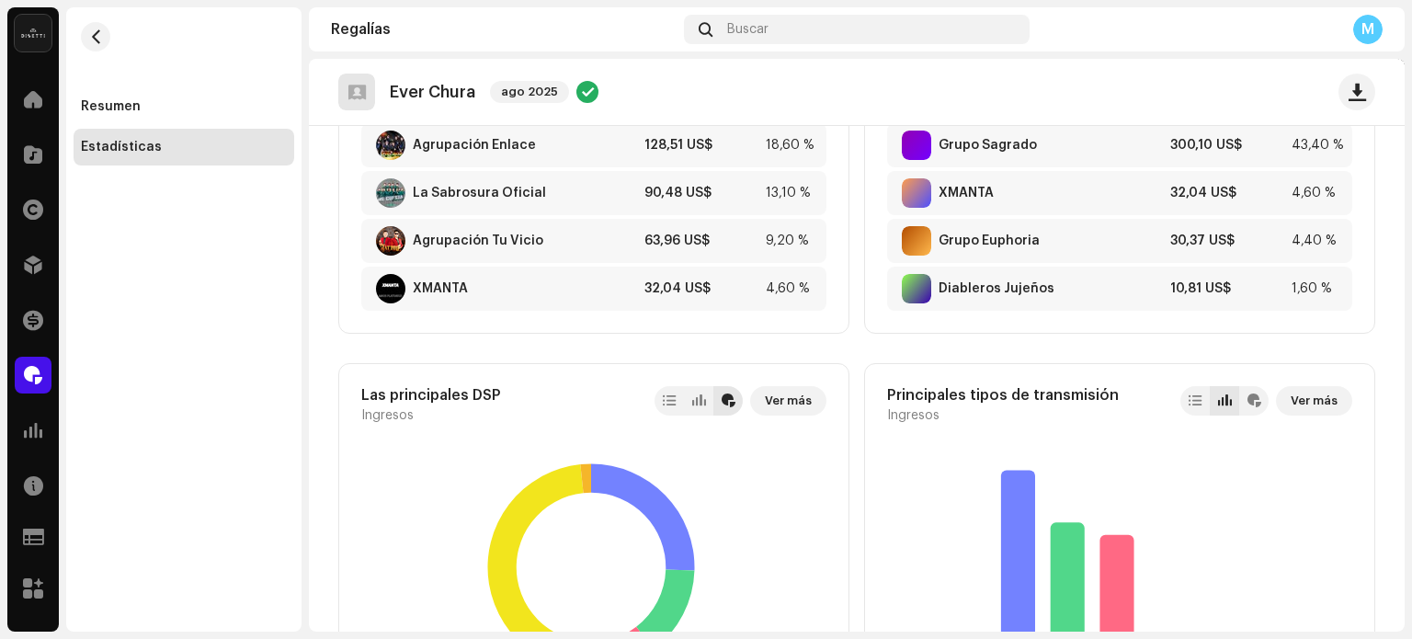
scroll to position [463, 0]
